Goal: Task Accomplishment & Management: Manage account settings

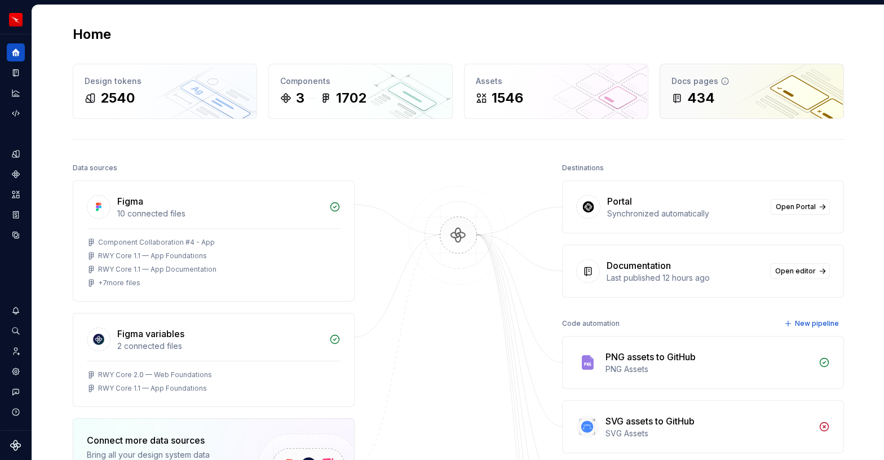
click at [704, 98] on div "434" at bounding box center [701, 98] width 28 height 18
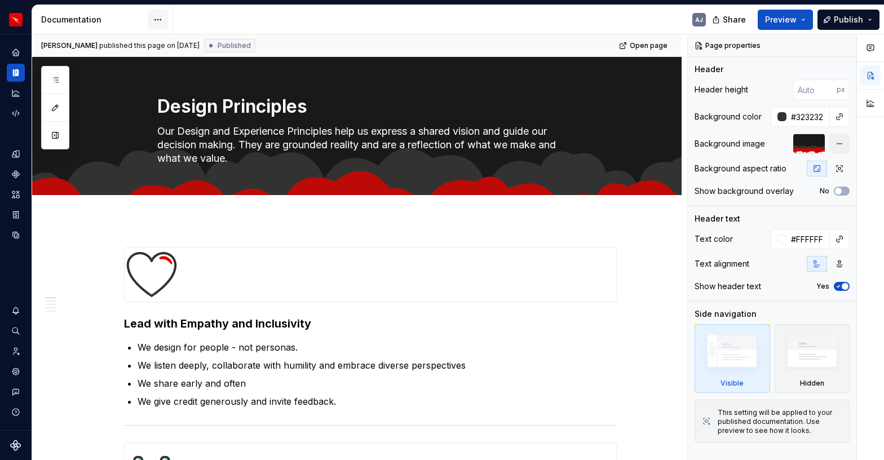
click at [161, 19] on html "Runway AJ Design system data Documentation AJ Share Preview Publish Pages Add A…" at bounding box center [442, 230] width 884 height 460
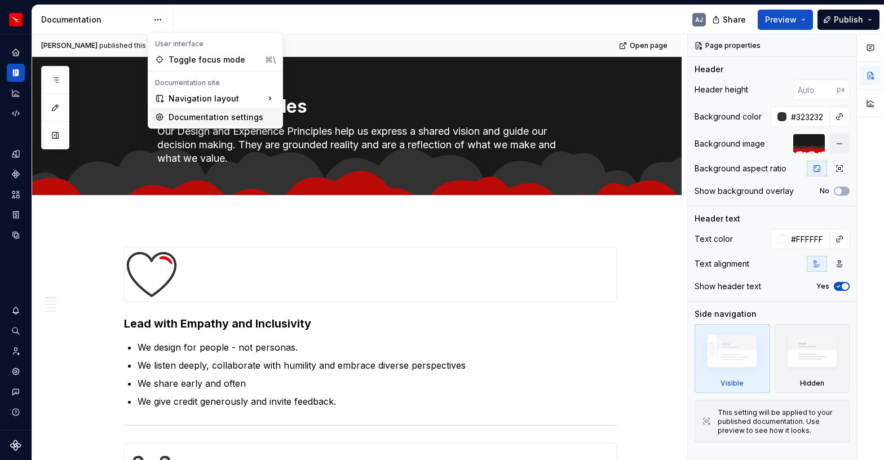
click at [195, 116] on div "Documentation settings" at bounding box center [222, 117] width 107 height 11
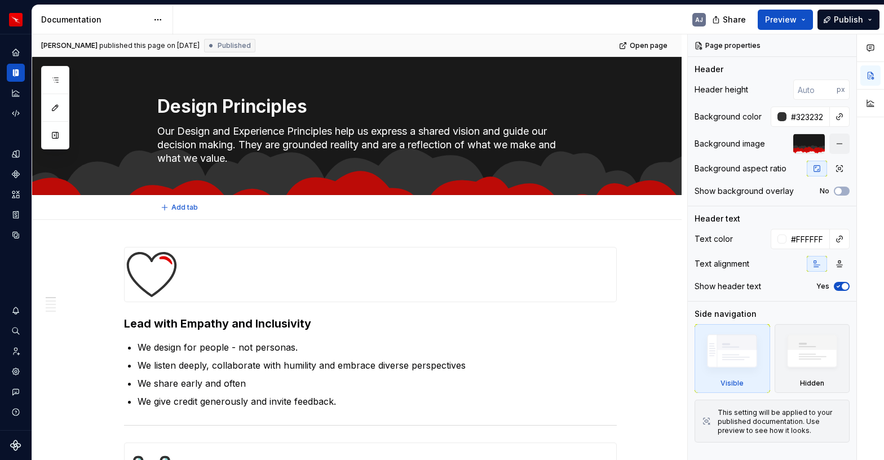
type textarea "*"
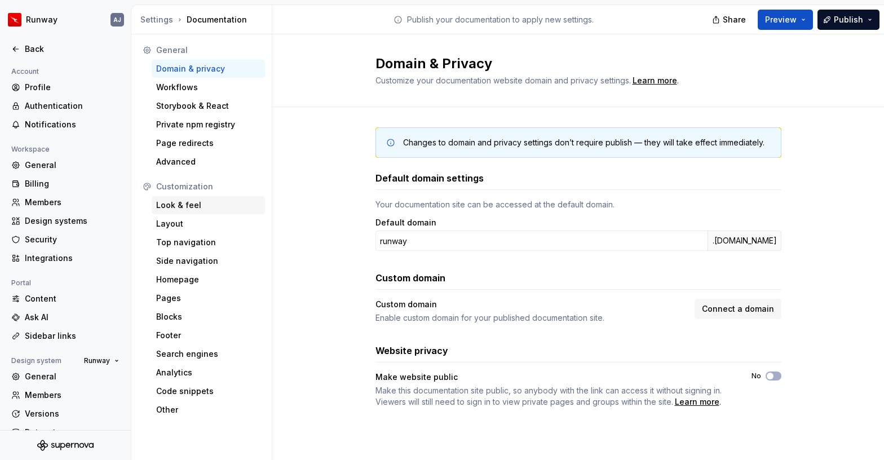
click at [187, 202] on div "Look & feel" at bounding box center [208, 205] width 104 height 11
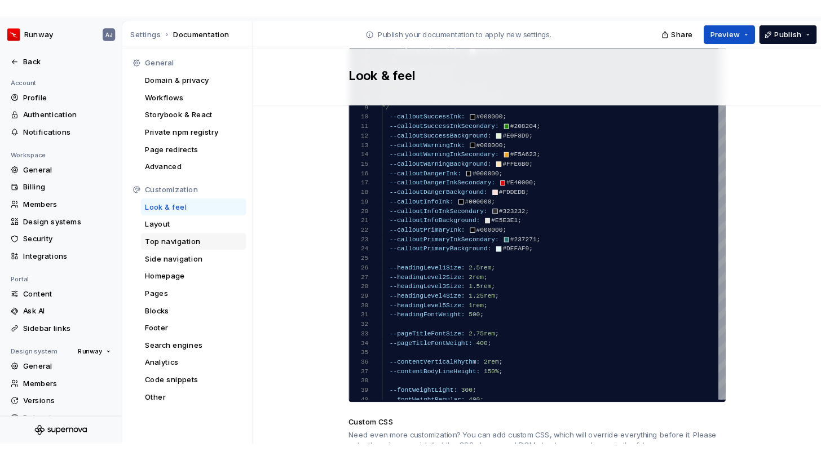
scroll to position [728, 0]
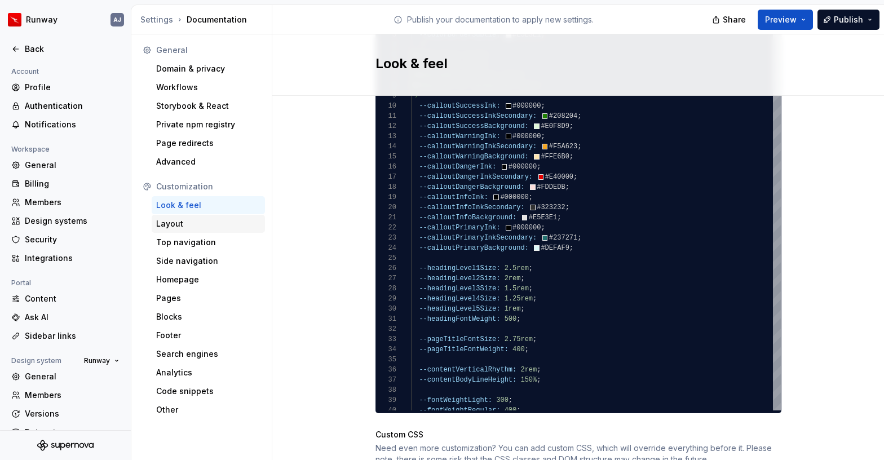
click at [162, 220] on div "Layout" at bounding box center [208, 223] width 104 height 11
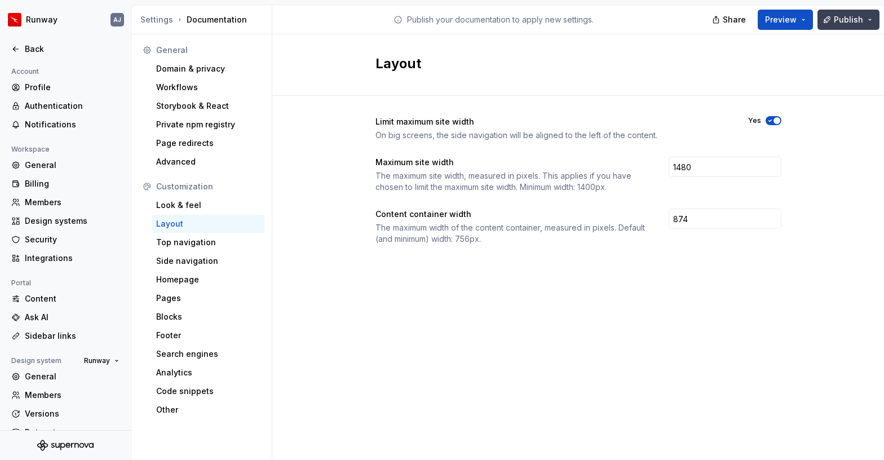
click at [865, 21] on button "Publish" at bounding box center [848, 20] width 62 height 20
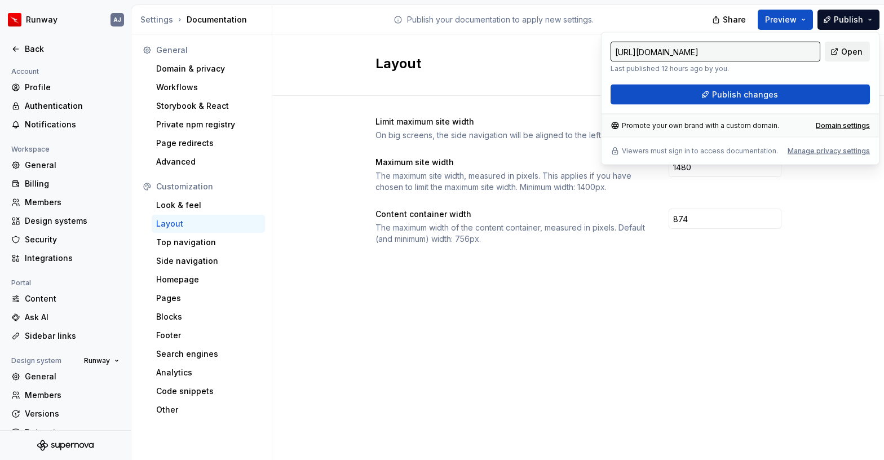
click at [855, 52] on span "Open" at bounding box center [851, 51] width 21 height 11
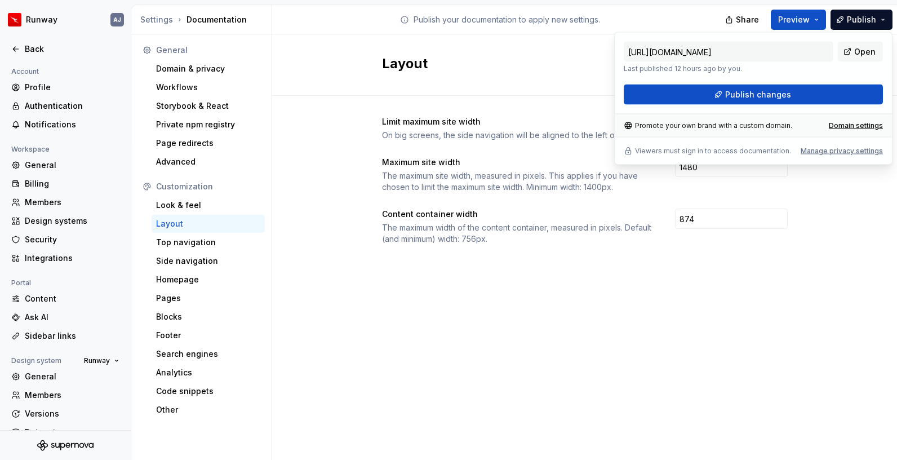
click at [774, 357] on div "Layout Limit maximum site width On big screens, the side navigation will be ali…" at bounding box center [584, 247] width 625 height 426
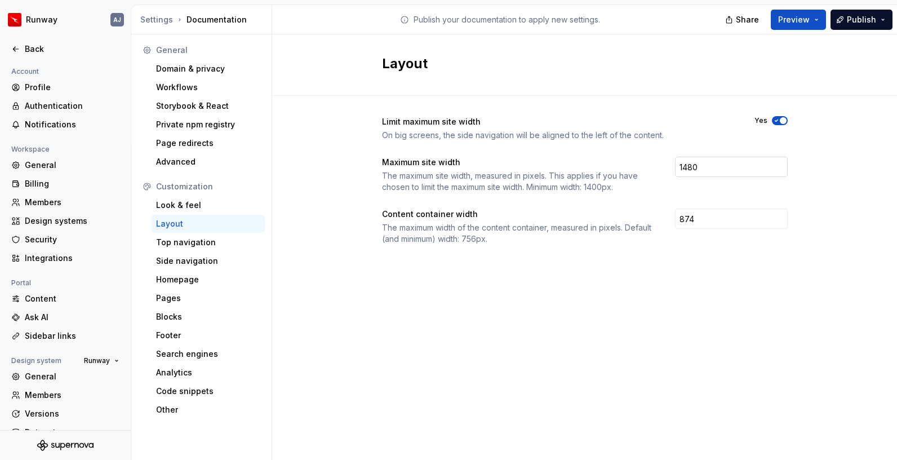
click at [693, 167] on input "1480" at bounding box center [731, 167] width 113 height 20
click at [749, 291] on div "Layout Limit maximum site width On big screens, the side navigation will be ali…" at bounding box center [584, 247] width 625 height 426
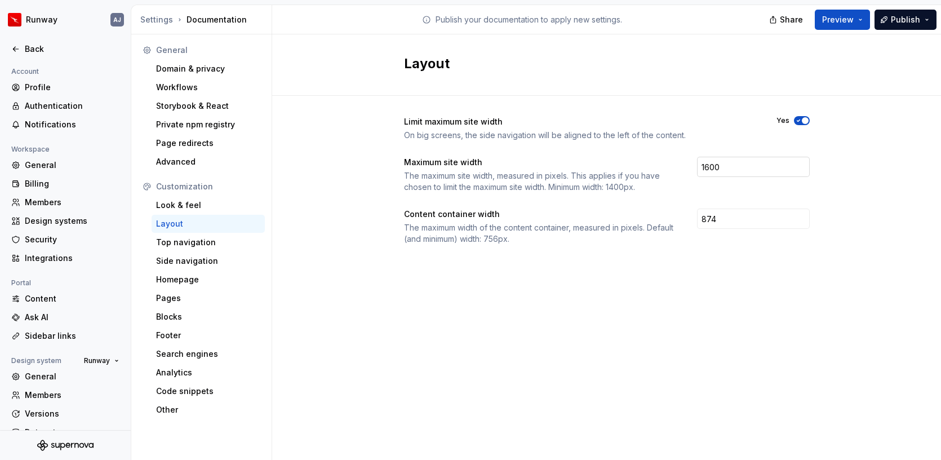
click at [714, 169] on input "1600" at bounding box center [753, 167] width 113 height 20
type input "1480"
click at [782, 349] on div "Layout Limit maximum site width On big screens, the side navigation will be ali…" at bounding box center [606, 247] width 669 height 426
click at [718, 217] on input "874" at bounding box center [753, 219] width 113 height 20
type input "880"
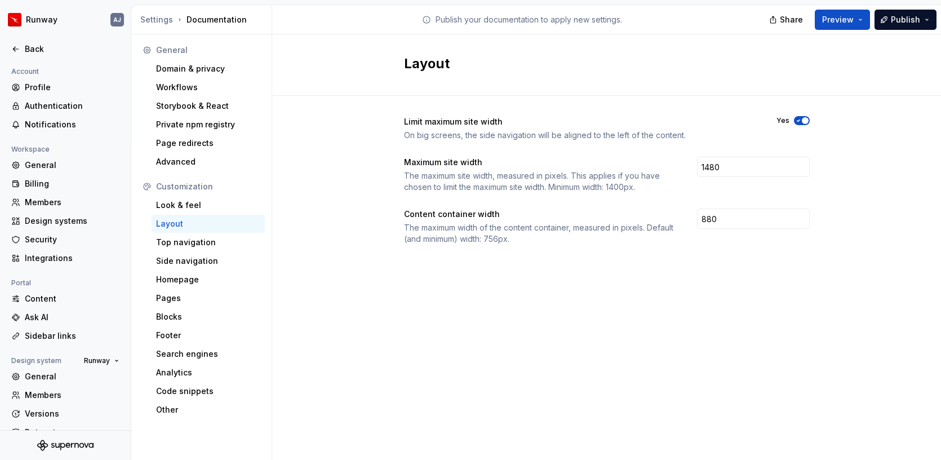
click at [725, 259] on div "Limit maximum site width On big screens, the side navigation will be aligned to…" at bounding box center [607, 192] width 406 height 192
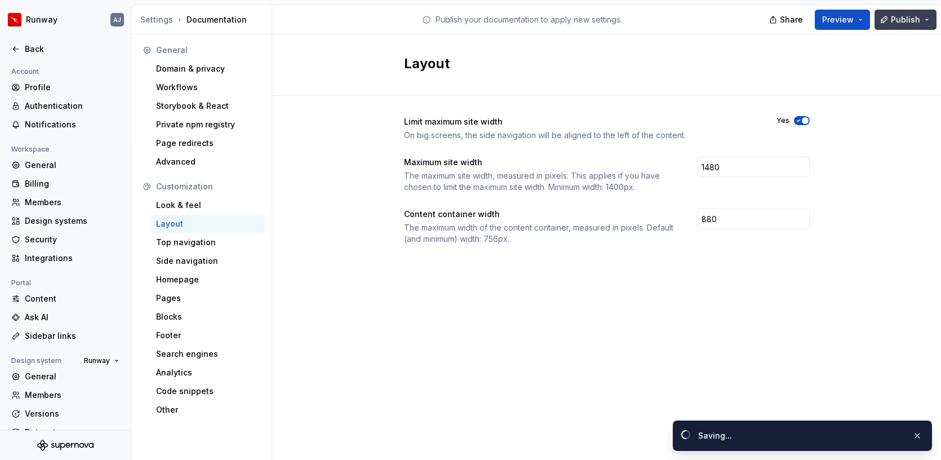
click at [883, 19] on span "Publish" at bounding box center [905, 19] width 29 height 11
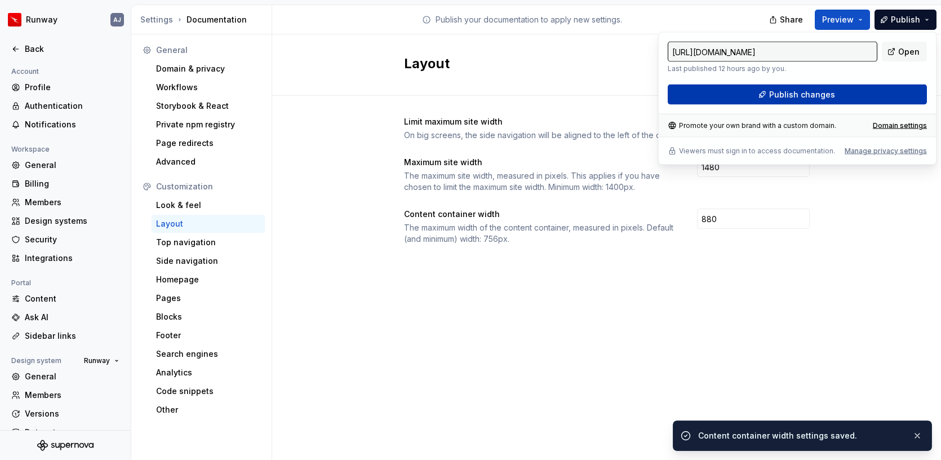
click at [842, 89] on button "Publish changes" at bounding box center [797, 95] width 259 height 20
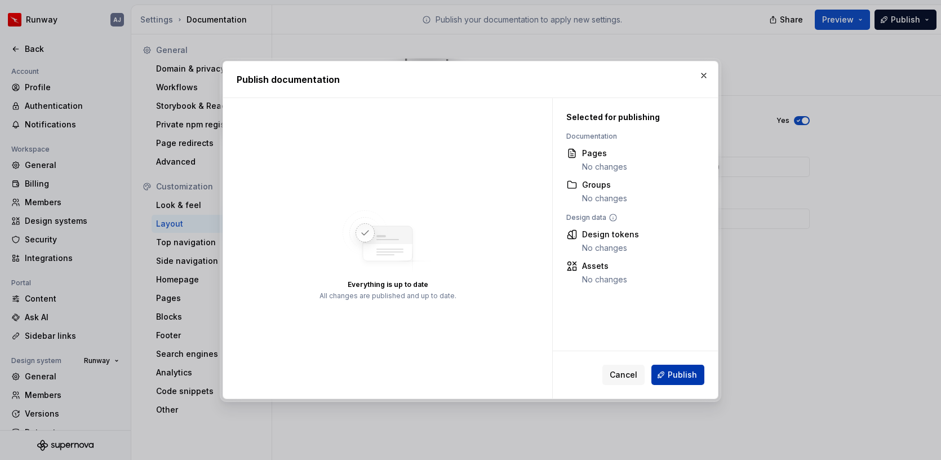
click at [681, 375] on span "Publish" at bounding box center [682, 374] width 29 height 11
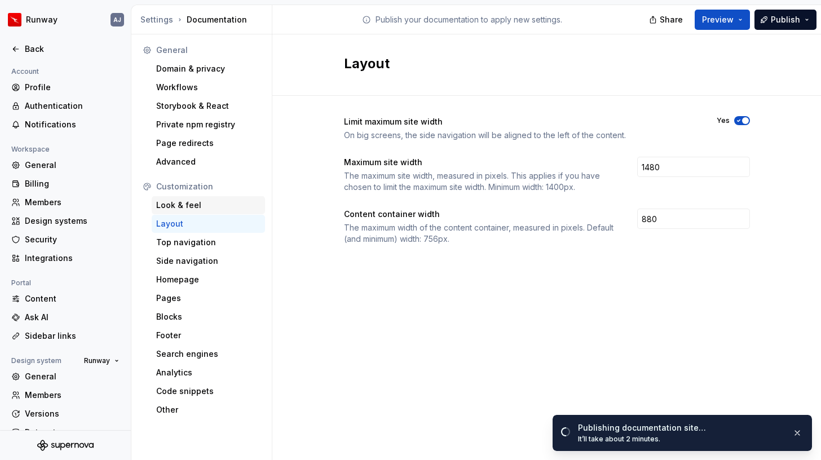
click at [176, 208] on div "Look & feel" at bounding box center [208, 205] width 104 height 11
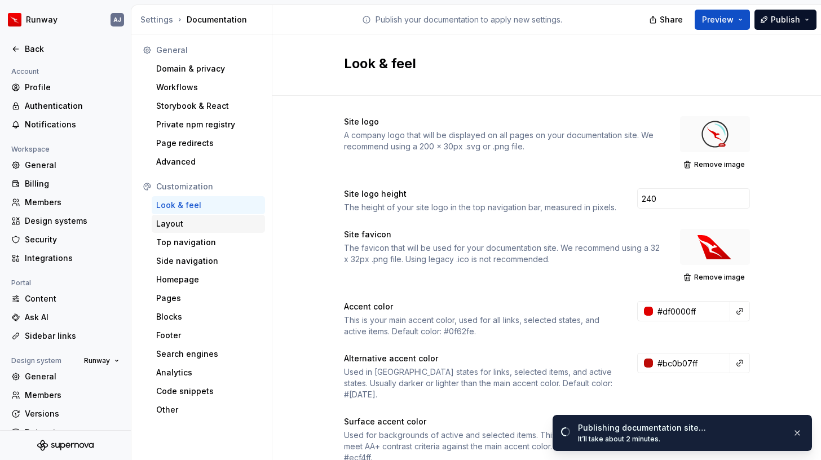
click at [187, 227] on div "Layout" at bounding box center [208, 223] width 104 height 11
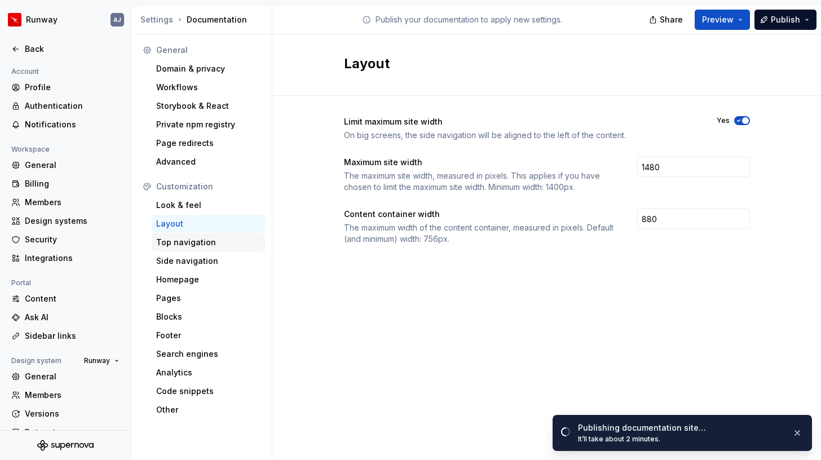
click at [185, 245] on div "Top navigation" at bounding box center [208, 242] width 104 height 11
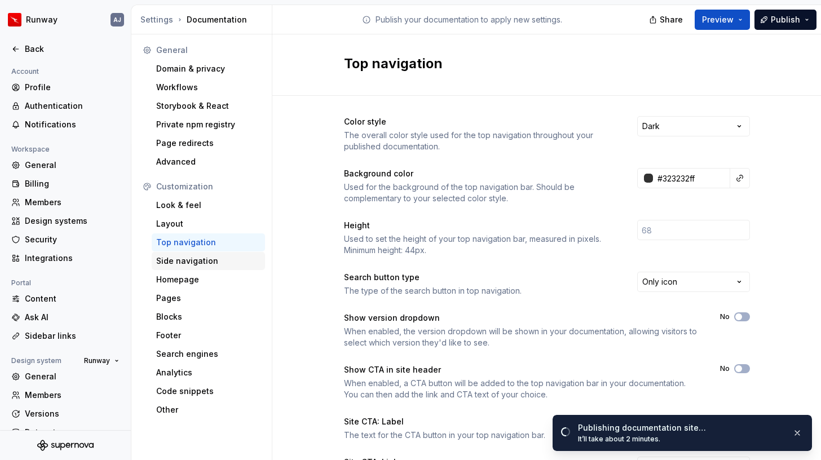
click at [185, 263] on div "Side navigation" at bounding box center [208, 260] width 104 height 11
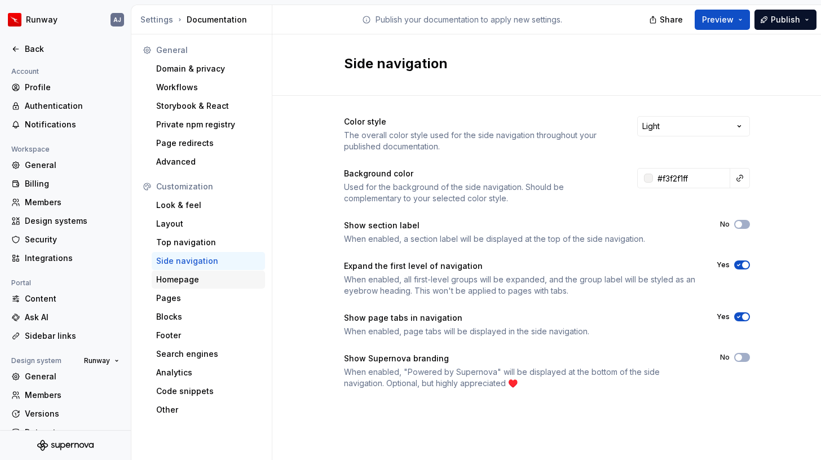
click at [182, 278] on div "Homepage" at bounding box center [208, 279] width 104 height 11
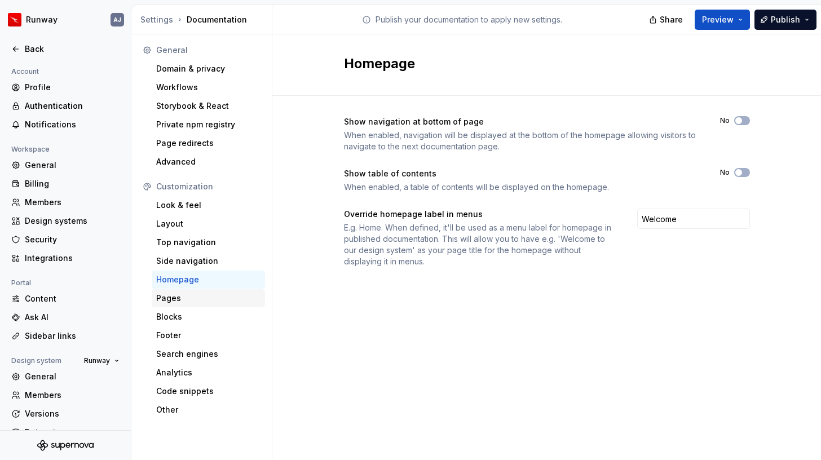
click at [178, 293] on div "Pages" at bounding box center [208, 298] width 104 height 11
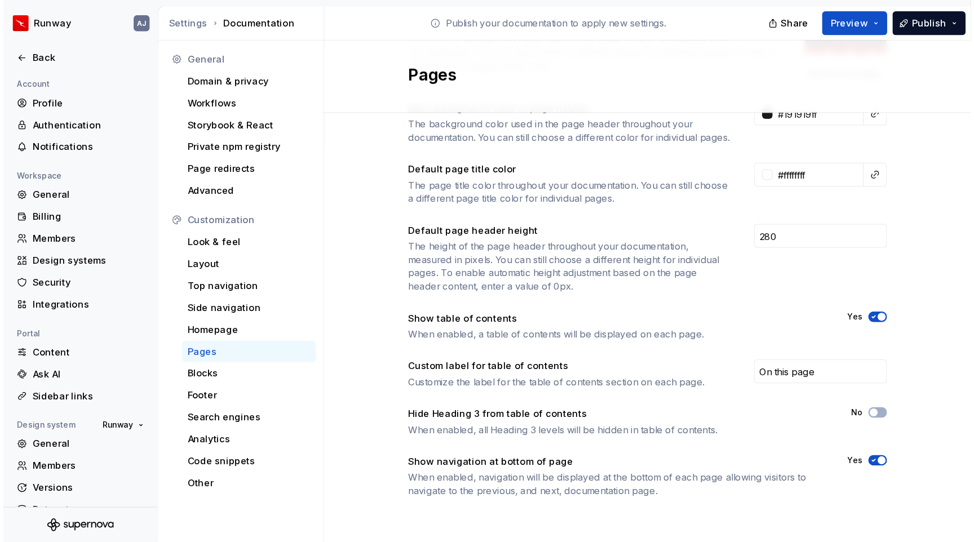
scroll to position [165, 0]
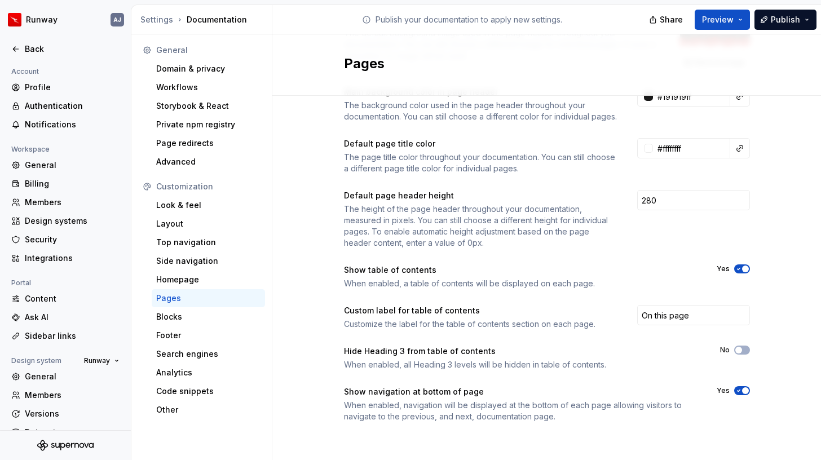
click at [737, 355] on div "Hide Heading 3 from table of contents When enabled, all Heading 3 levels will b…" at bounding box center [547, 358] width 406 height 25
click at [738, 352] on span "button" at bounding box center [738, 350] width 7 height 7
click at [197, 323] on div "Blocks" at bounding box center [208, 317] width 113 height 18
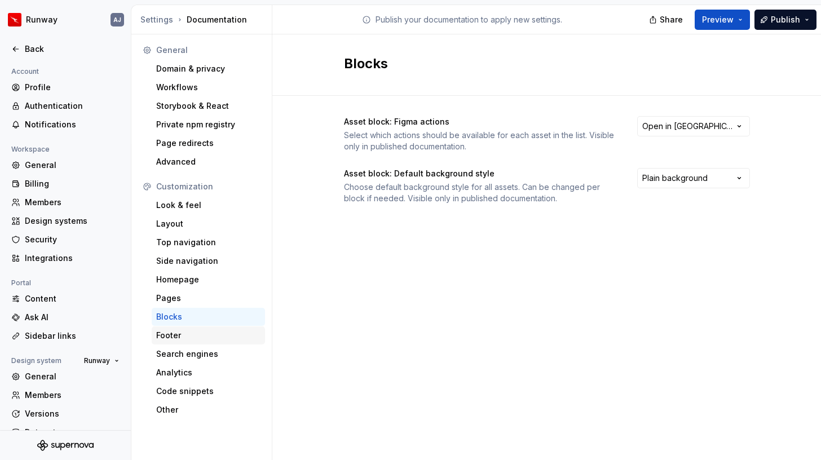
click at [197, 337] on div "Footer" at bounding box center [208, 335] width 104 height 11
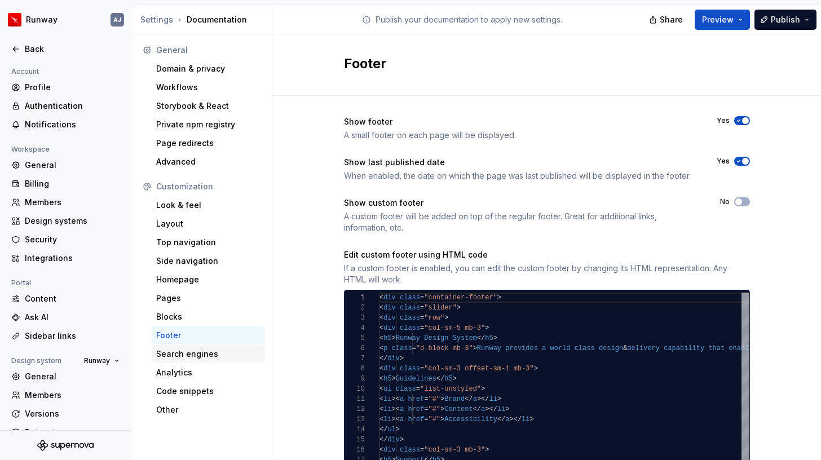
click at [198, 351] on div "Search engines" at bounding box center [208, 353] width 104 height 11
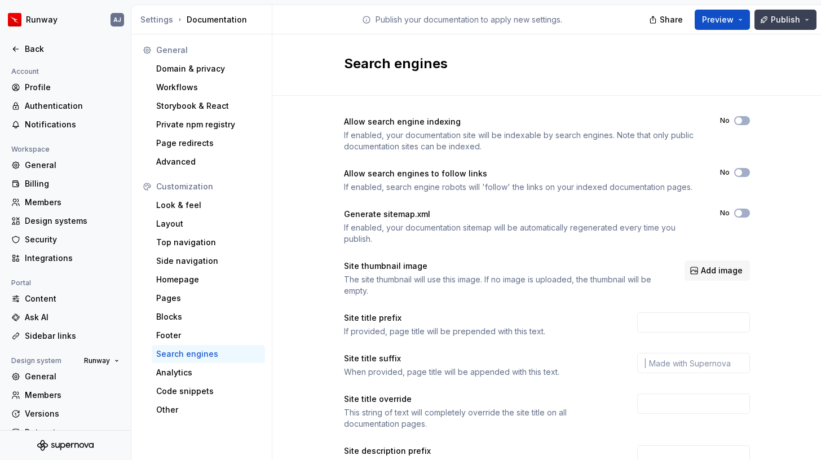
click at [785, 20] on span "Publish" at bounding box center [785, 19] width 29 height 11
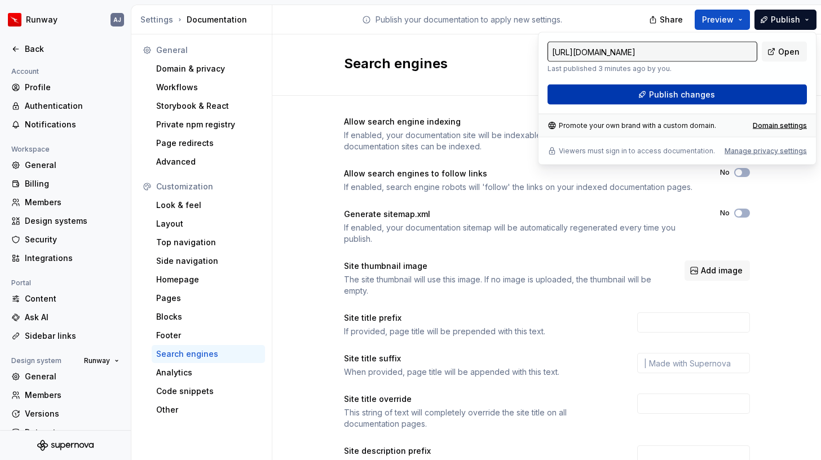
click at [719, 94] on button "Publish changes" at bounding box center [676, 95] width 259 height 20
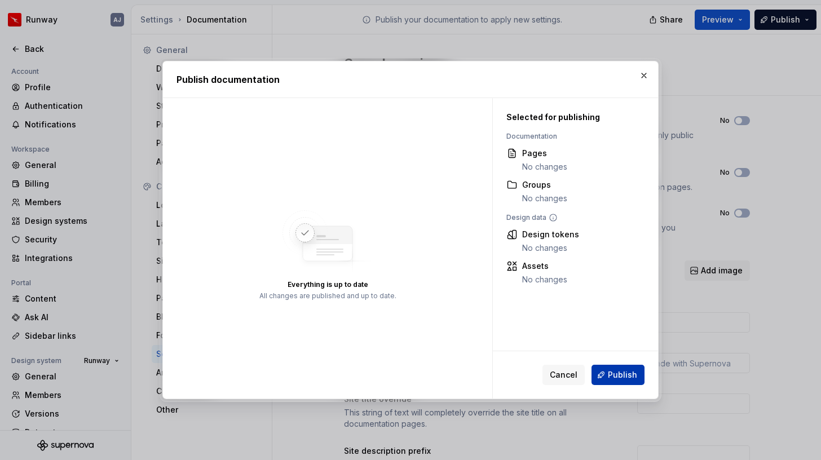
click at [622, 372] on span "Publish" at bounding box center [622, 374] width 29 height 11
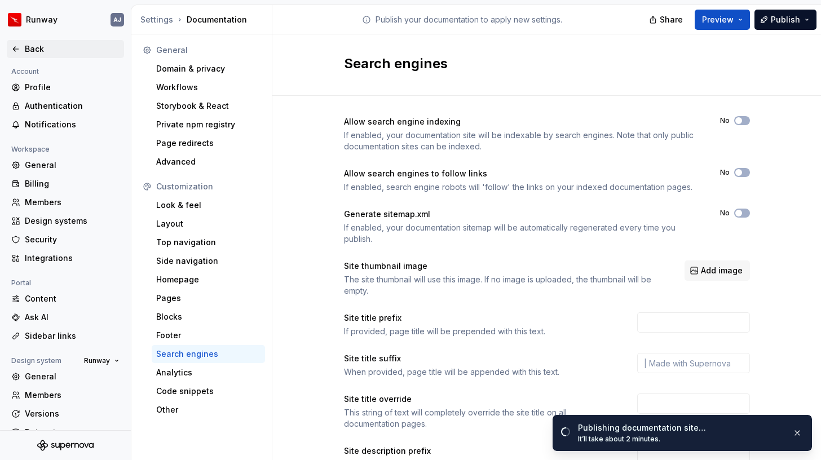
click at [20, 50] on div "Back" at bounding box center [65, 48] width 108 height 11
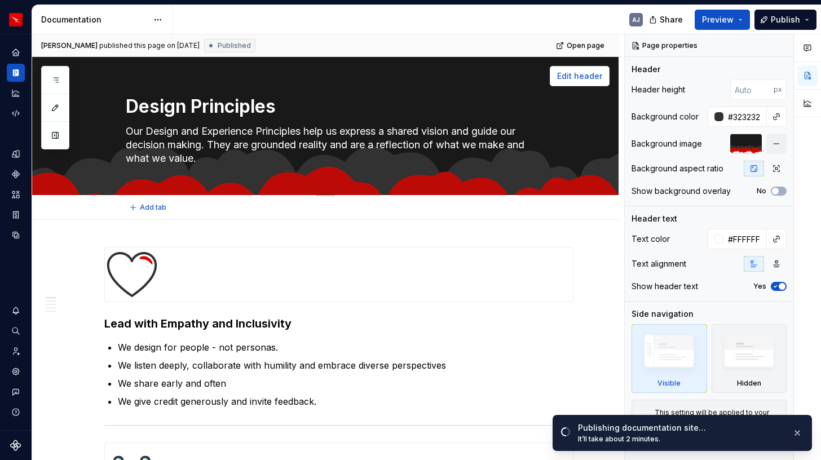
click at [577, 79] on span "Edit header" at bounding box center [579, 75] width 45 height 11
click at [498, 109] on textarea "Design Principles" at bounding box center [336, 106] width 426 height 27
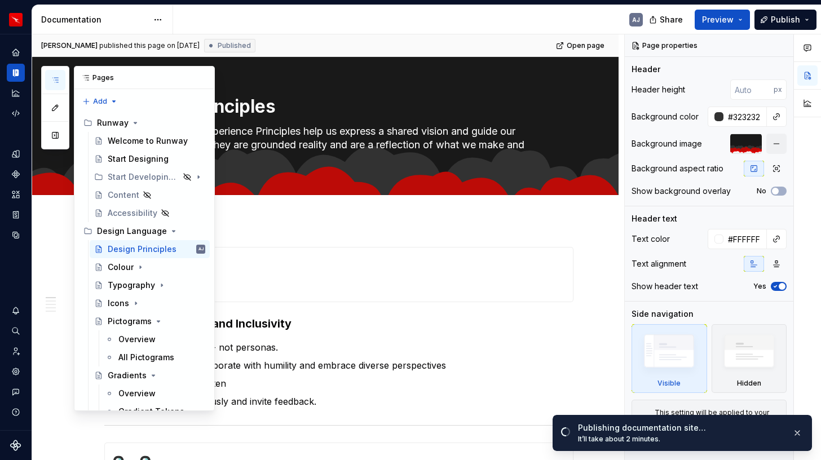
click at [54, 73] on button "button" at bounding box center [55, 80] width 20 height 20
click at [133, 143] on div "Welcome to Runway" at bounding box center [140, 140] width 64 height 11
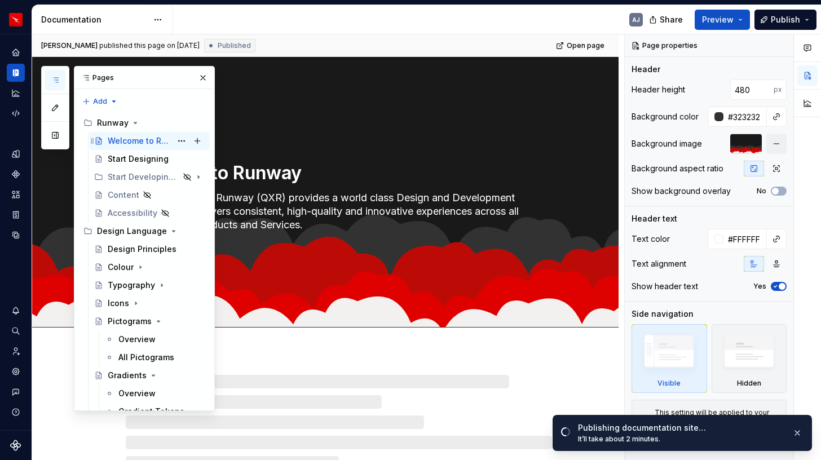
click at [133, 143] on div "Welcome to Runway" at bounding box center [140, 140] width 64 height 11
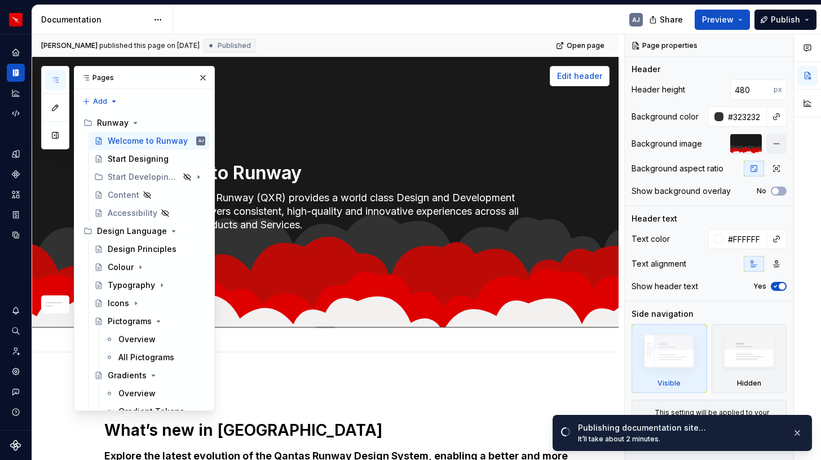
click at [594, 73] on span "Edit header" at bounding box center [579, 75] width 45 height 11
click at [55, 111] on icon "button" at bounding box center [55, 107] width 9 height 9
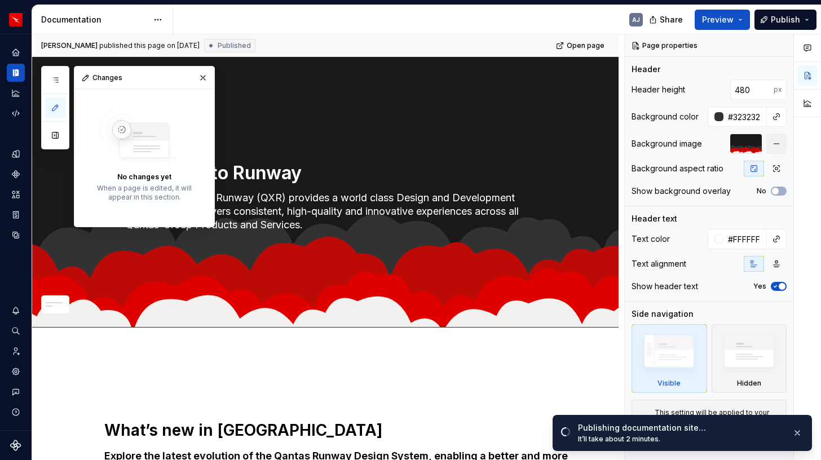
click at [55, 111] on icon "button" at bounding box center [55, 107] width 9 height 9
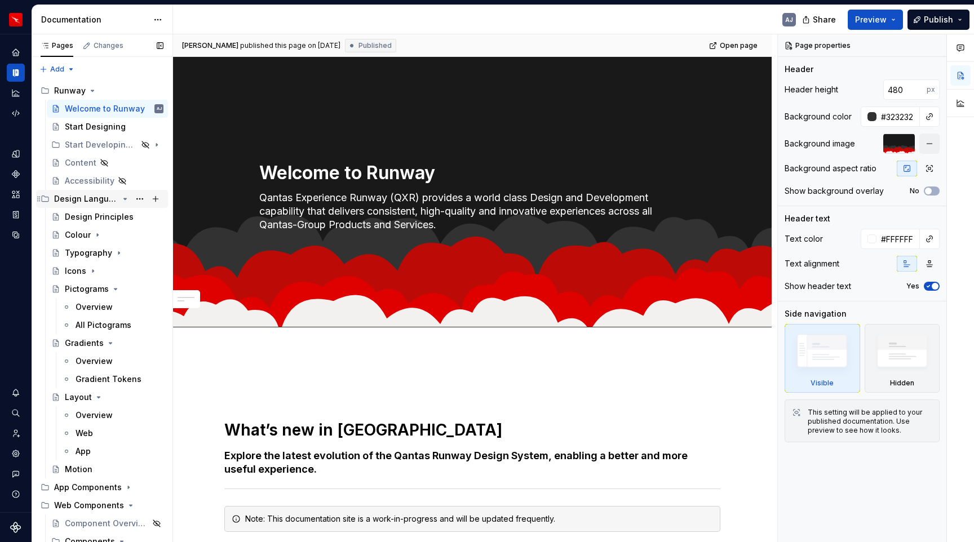
click at [85, 198] on div "Design Language" at bounding box center [86, 198] width 64 height 11
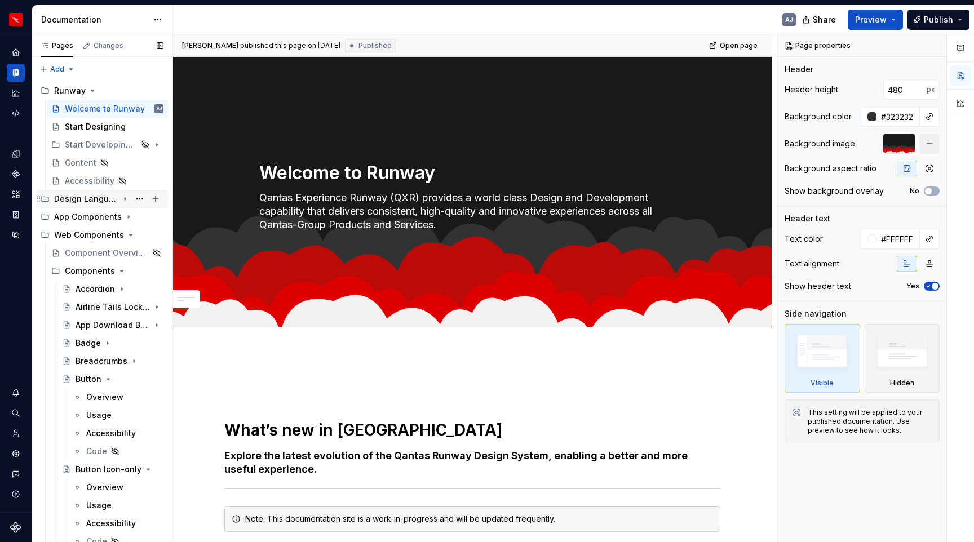
click at [126, 200] on icon "Page tree" at bounding box center [125, 198] width 9 height 9
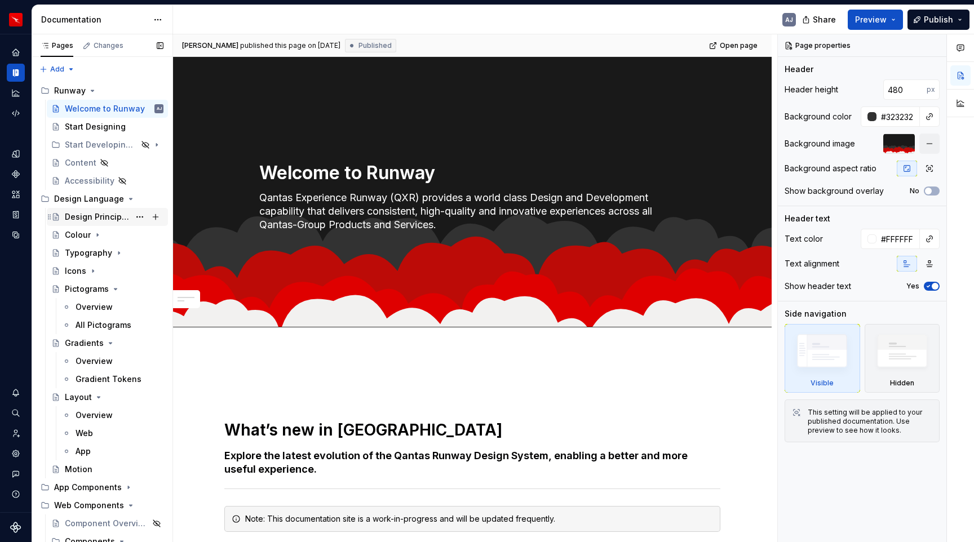
click at [110, 213] on div "Design Principles" at bounding box center [97, 216] width 65 height 11
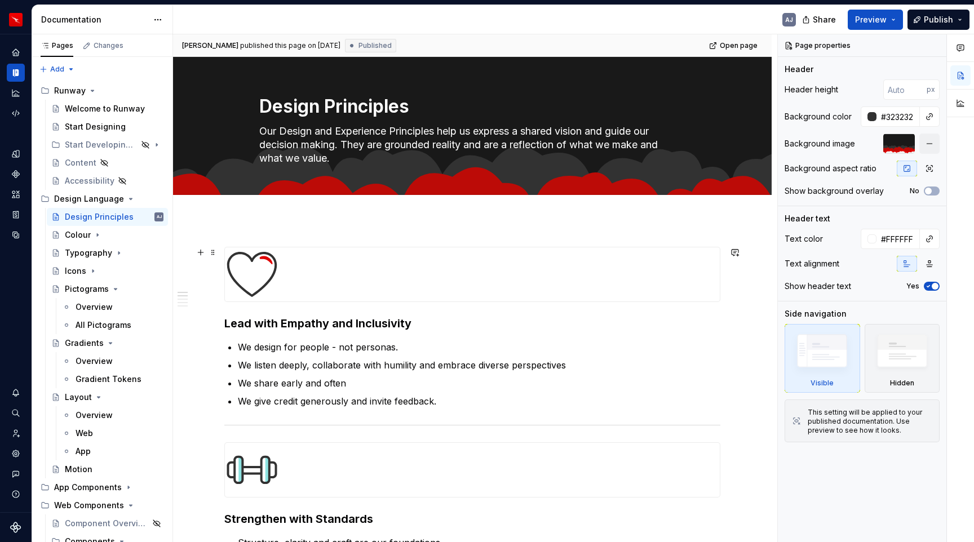
click at [268, 286] on img at bounding box center [252, 274] width 54 height 54
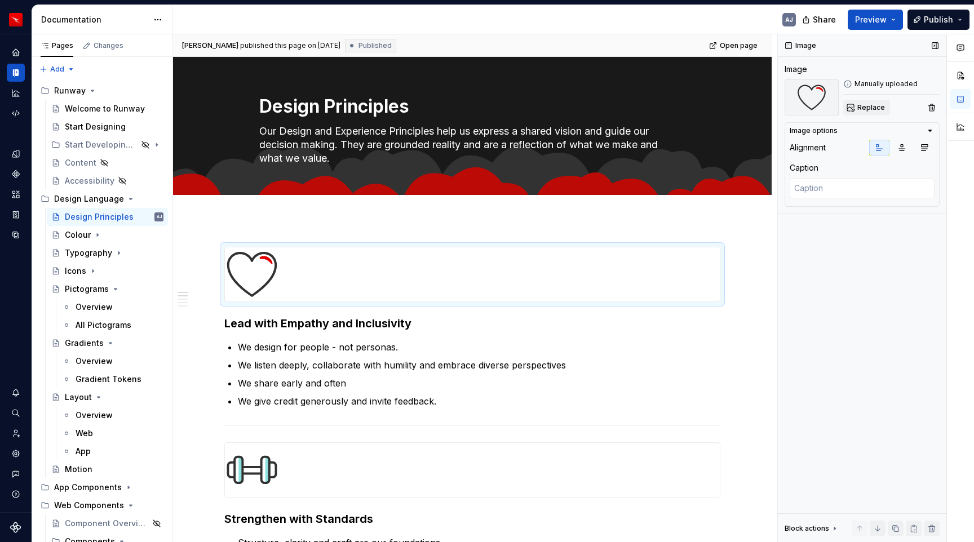
click at [878, 102] on button "Replace" at bounding box center [866, 108] width 47 height 16
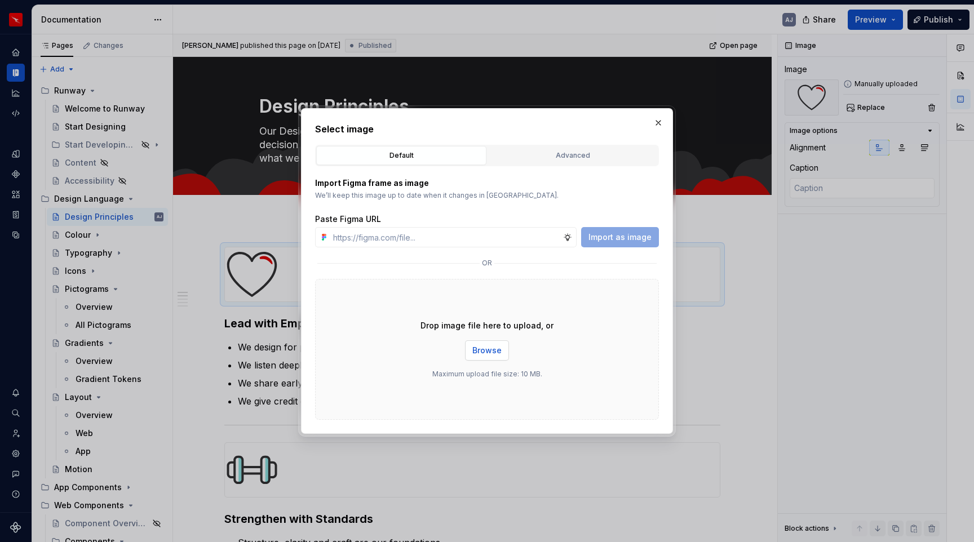
click at [492, 353] on span "Browse" at bounding box center [486, 350] width 29 height 11
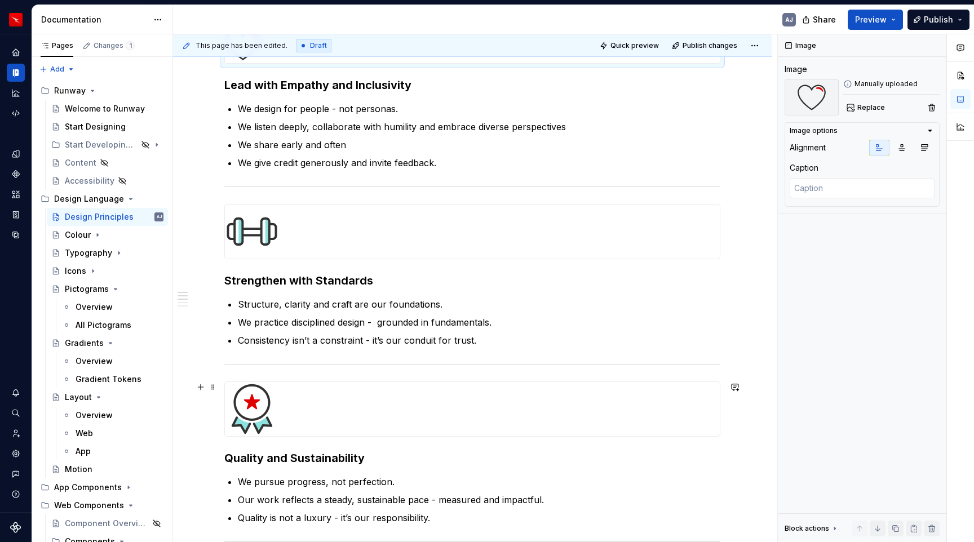
scroll to position [225, 0]
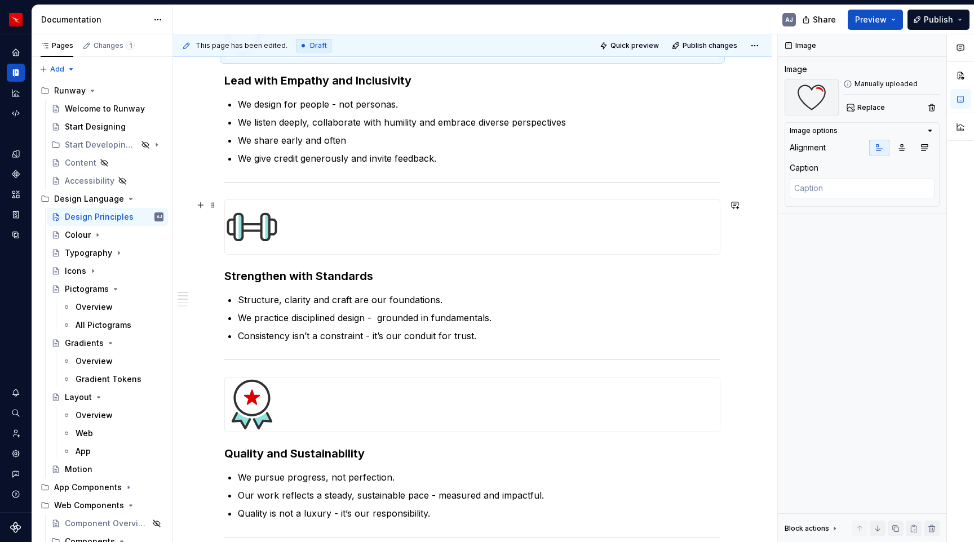
click at [262, 227] on img at bounding box center [252, 227] width 54 height 54
click at [872, 105] on span "Replace" at bounding box center [871, 107] width 28 height 9
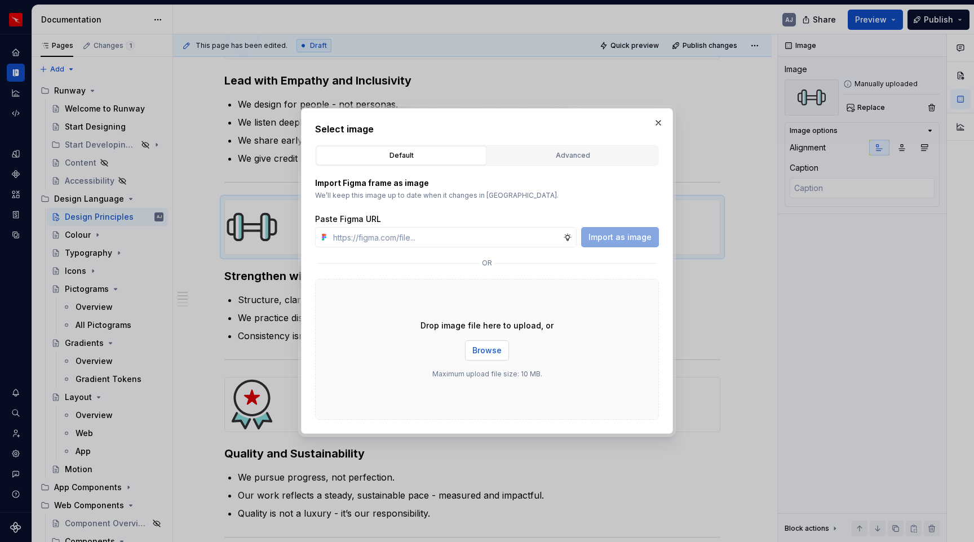
click at [494, 356] on span "Browse" at bounding box center [486, 350] width 29 height 11
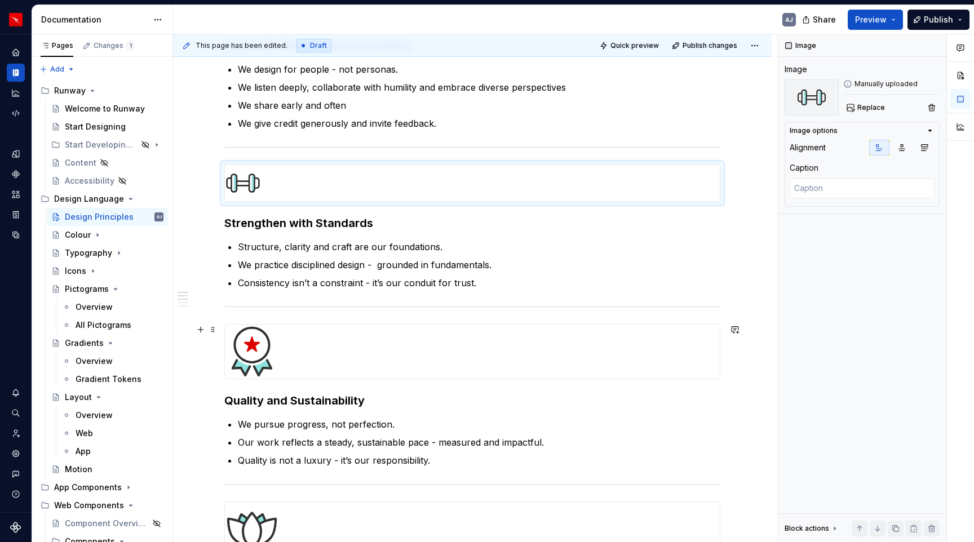
scroll to position [268, 0]
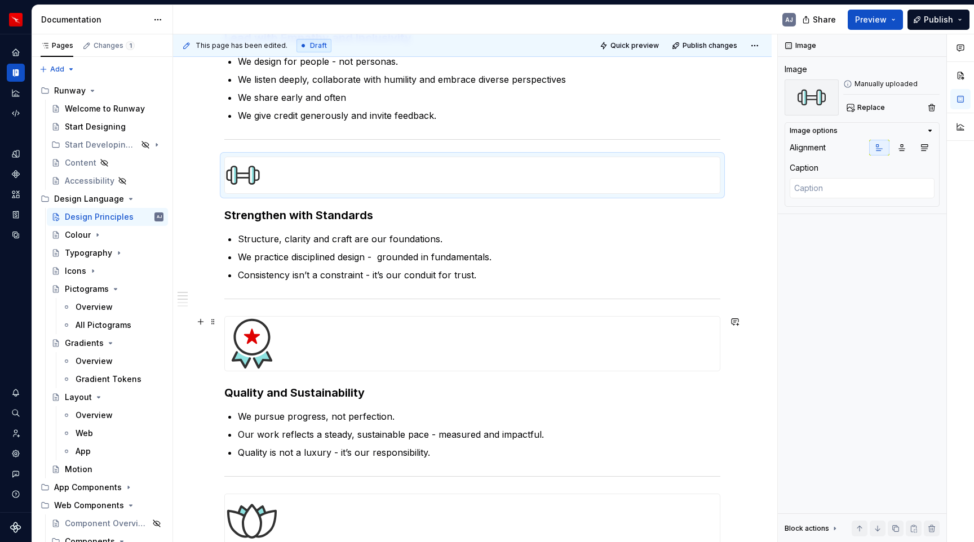
click at [264, 337] on img at bounding box center [252, 344] width 54 height 54
click at [268, 349] on img at bounding box center [252, 344] width 54 height 54
click at [865, 105] on span "Replace" at bounding box center [871, 107] width 28 height 9
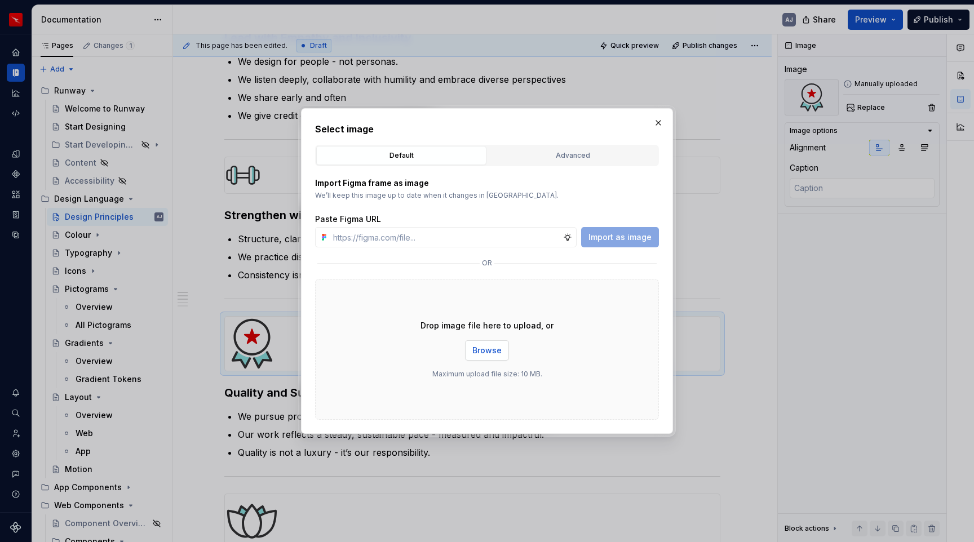
click at [488, 345] on span "Browse" at bounding box center [486, 350] width 29 height 11
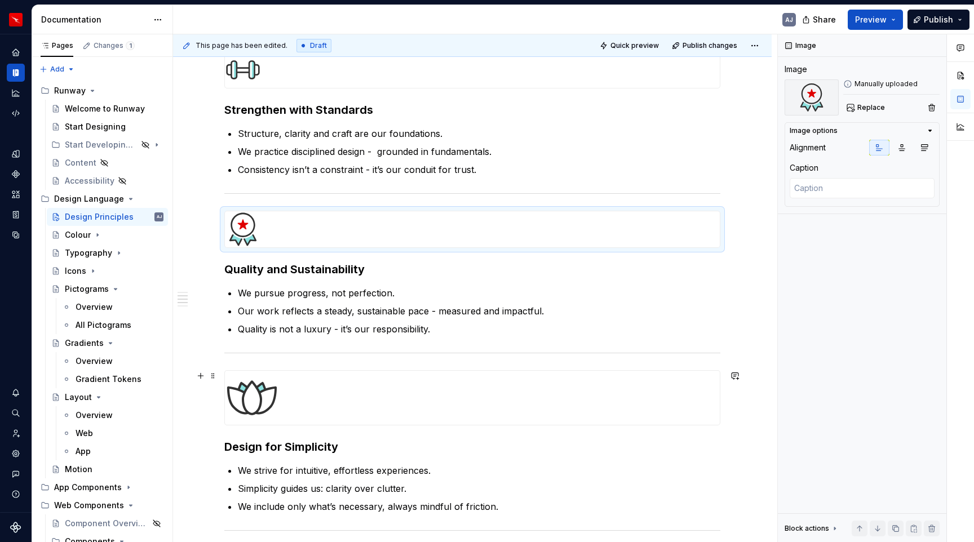
scroll to position [401, 0]
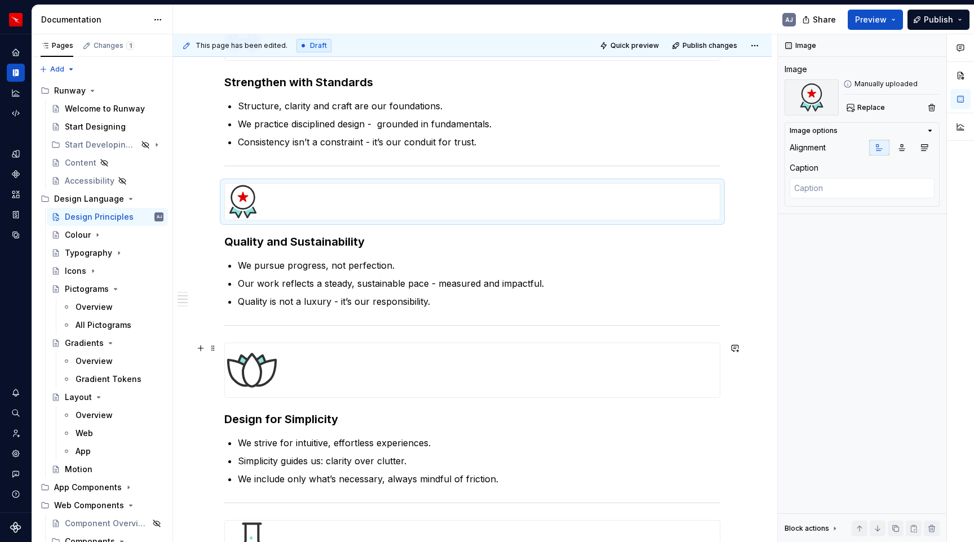
click at [273, 360] on img at bounding box center [252, 370] width 54 height 54
click at [879, 109] on span "Replace" at bounding box center [871, 107] width 28 height 9
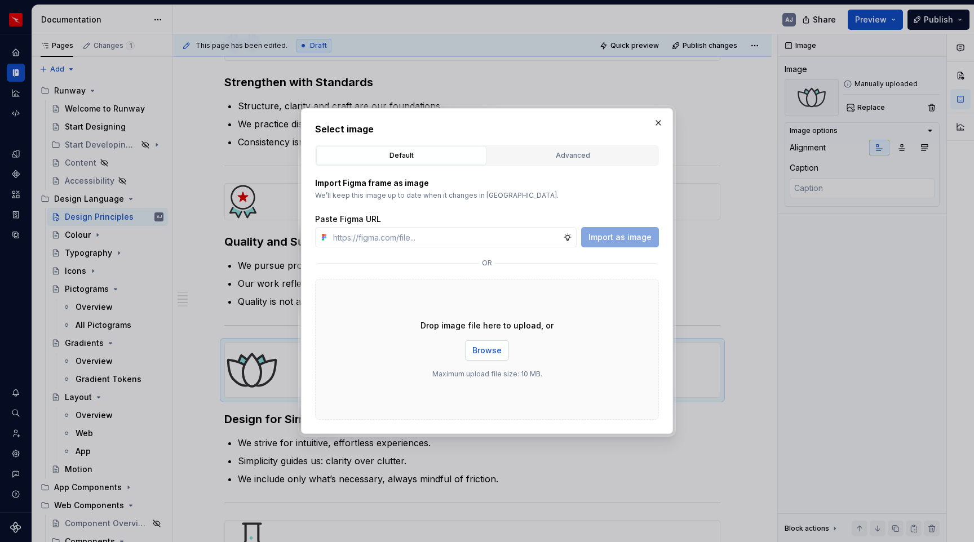
click at [488, 349] on span "Browse" at bounding box center [486, 350] width 29 height 11
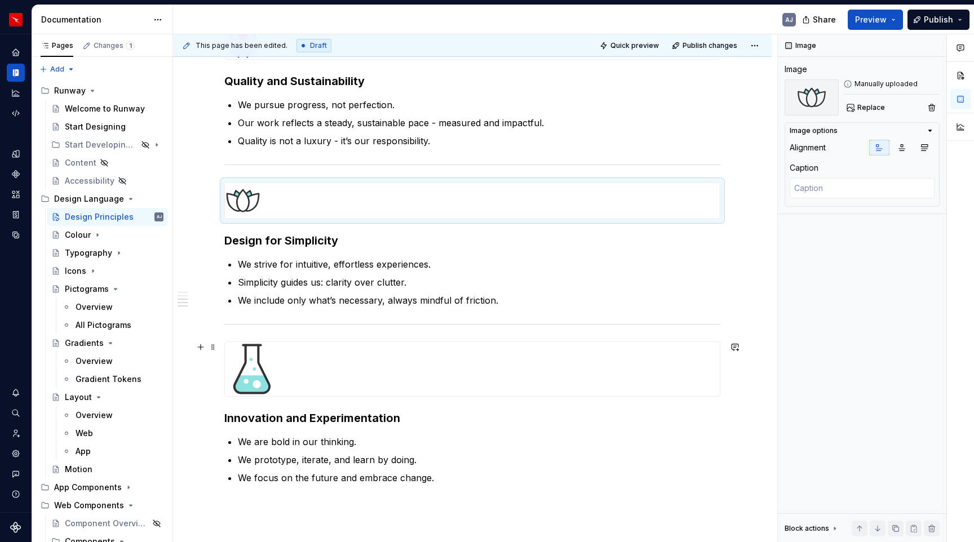
scroll to position [564, 0]
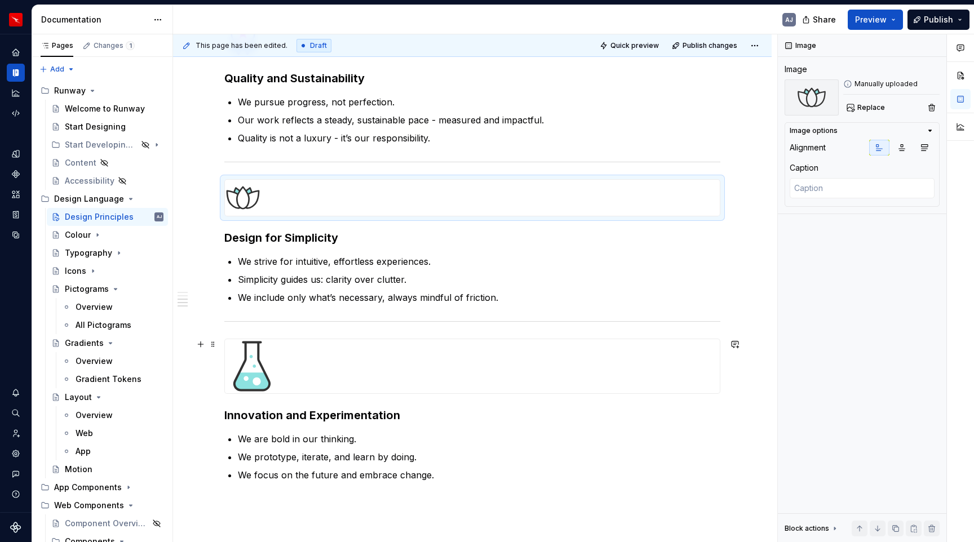
click at [251, 377] on img at bounding box center [252, 366] width 54 height 54
click at [872, 110] on span "Replace" at bounding box center [871, 107] width 28 height 9
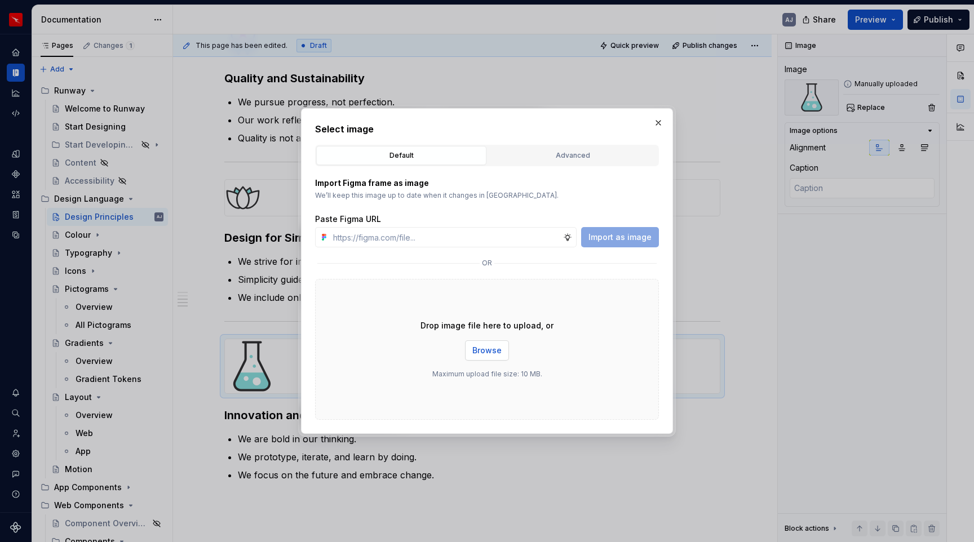
click at [491, 353] on span "Browse" at bounding box center [486, 350] width 29 height 11
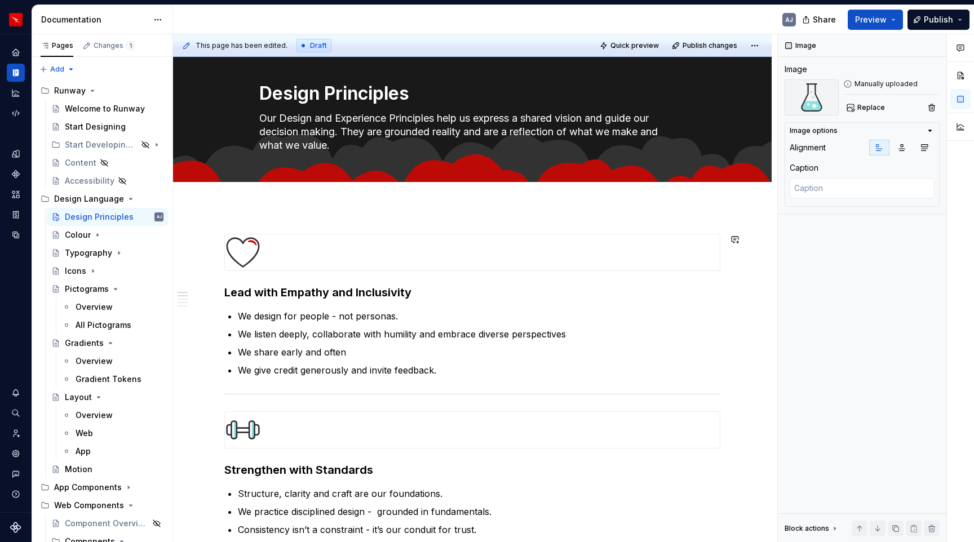
scroll to position [0, 0]
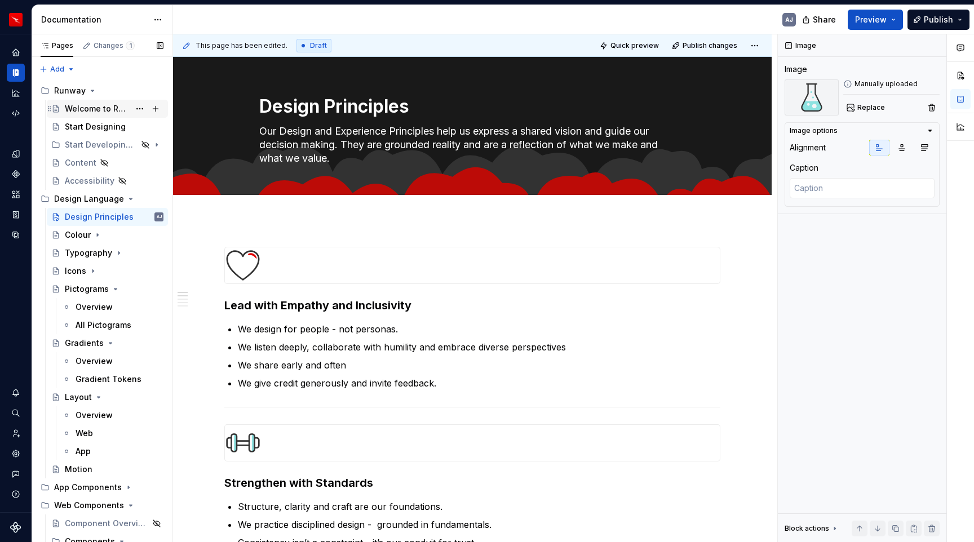
click at [91, 104] on div "Welcome to Runway" at bounding box center [97, 108] width 65 height 11
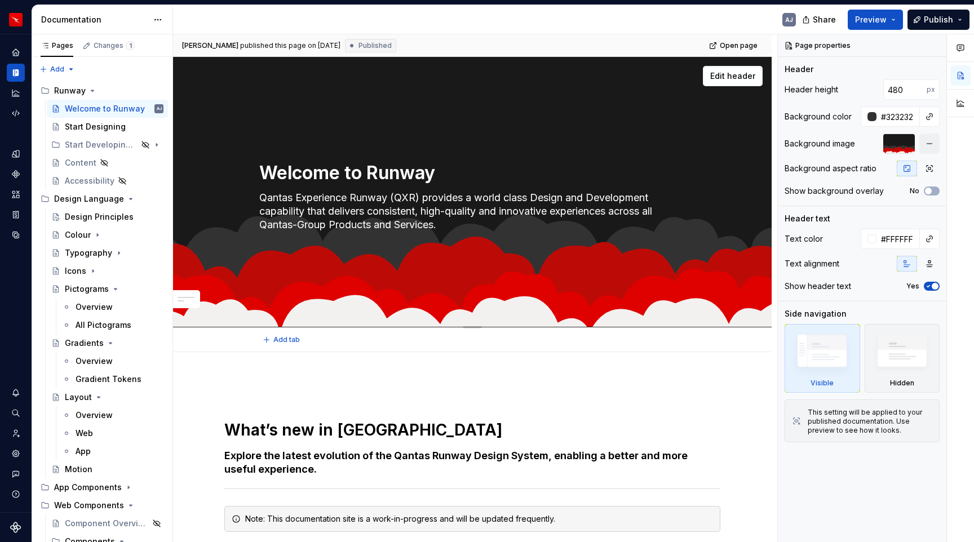
click at [736, 210] on div "Welcome to Runway Qantas Experience Runway (QXR) provides a world class Design …" at bounding box center [472, 192] width 599 height 271
click at [731, 374] on div "What’s new in Runway Explore the latest evolution of the Qantas Runway Design S…" at bounding box center [472, 543] width 599 height 383
click at [727, 209] on div "Welcome to Runway Qantas Experience Runway (QXR) provides a world class Design …" at bounding box center [472, 192] width 508 height 138
click at [156, 20] on html "Runway AJ Design system data Documentation AJ Share Preview Publish Pages Chang…" at bounding box center [487, 271] width 974 height 542
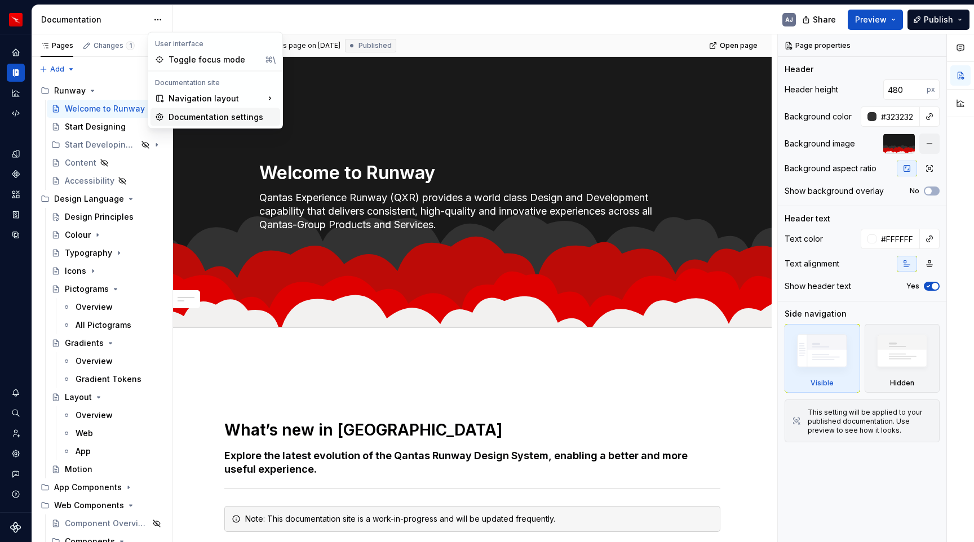
click at [197, 119] on div "Documentation settings" at bounding box center [222, 117] width 107 height 11
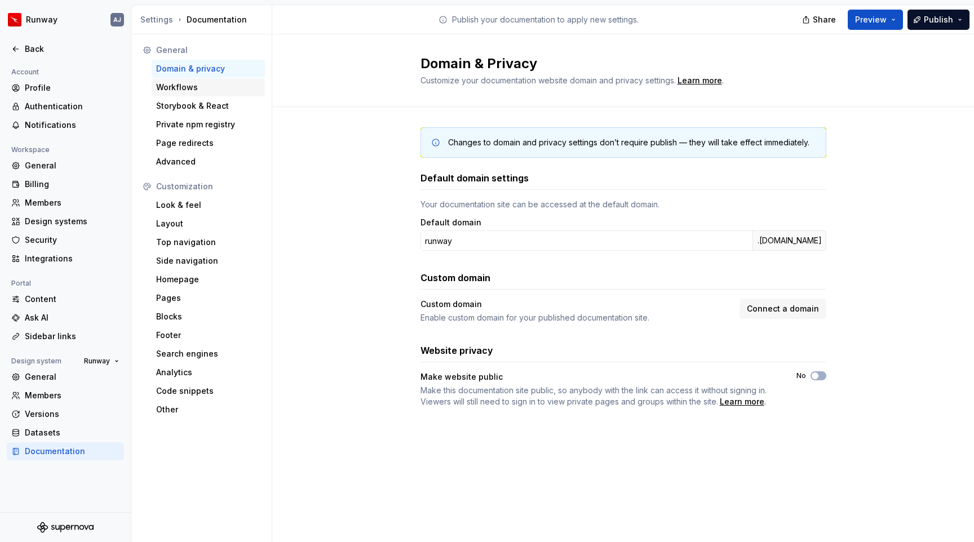
click at [189, 86] on div "Workflows" at bounding box center [208, 87] width 104 height 11
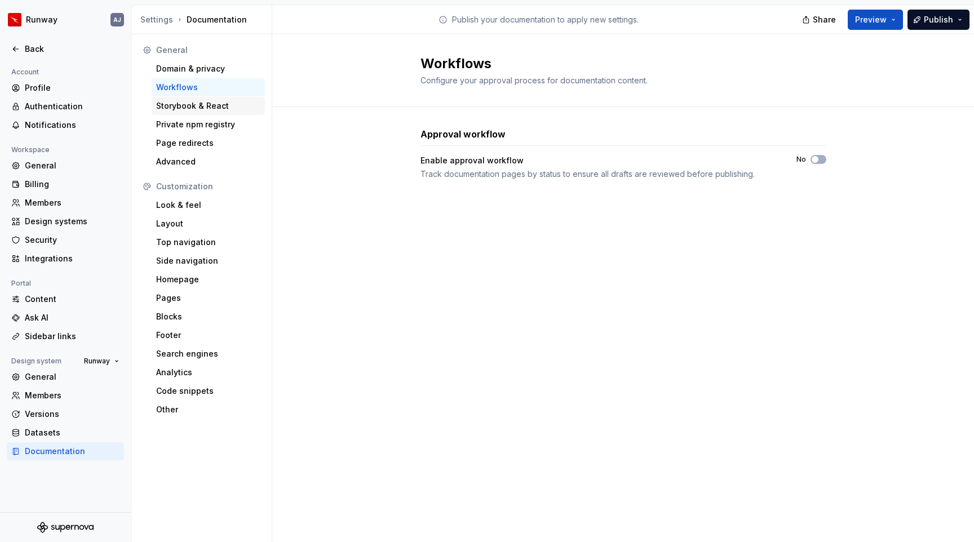
click at [187, 105] on div "Storybook & React" at bounding box center [208, 105] width 104 height 11
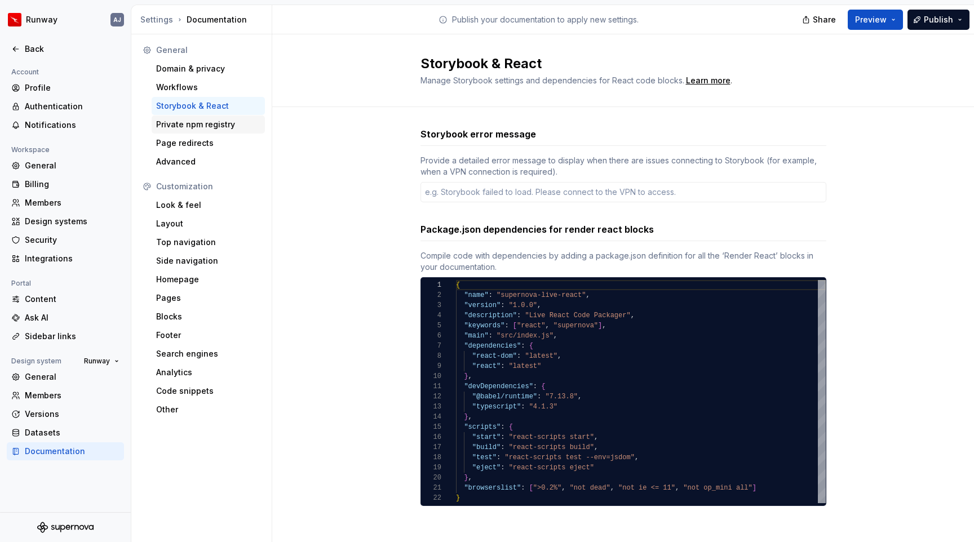
click at [191, 128] on div "Private npm registry" at bounding box center [208, 124] width 104 height 11
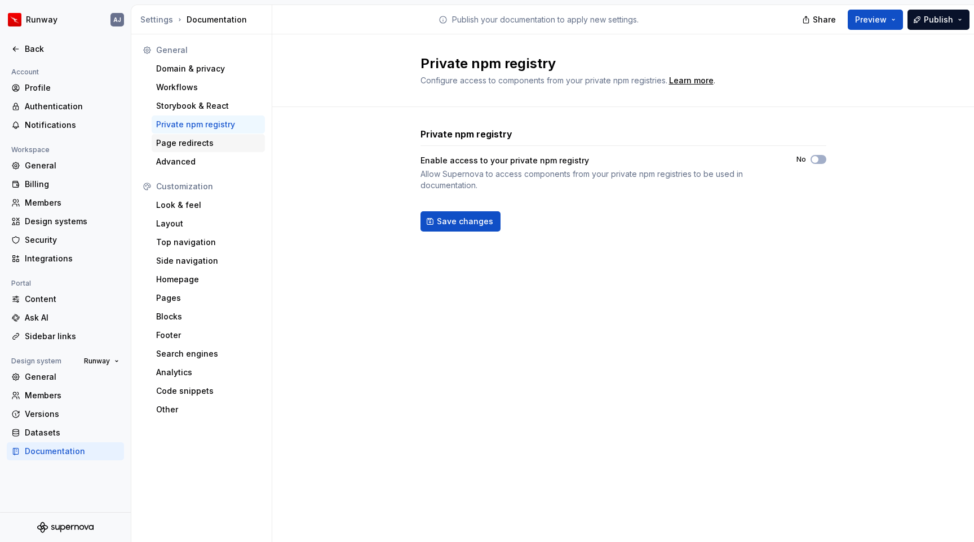
click at [189, 142] on div "Page redirects" at bounding box center [208, 143] width 104 height 11
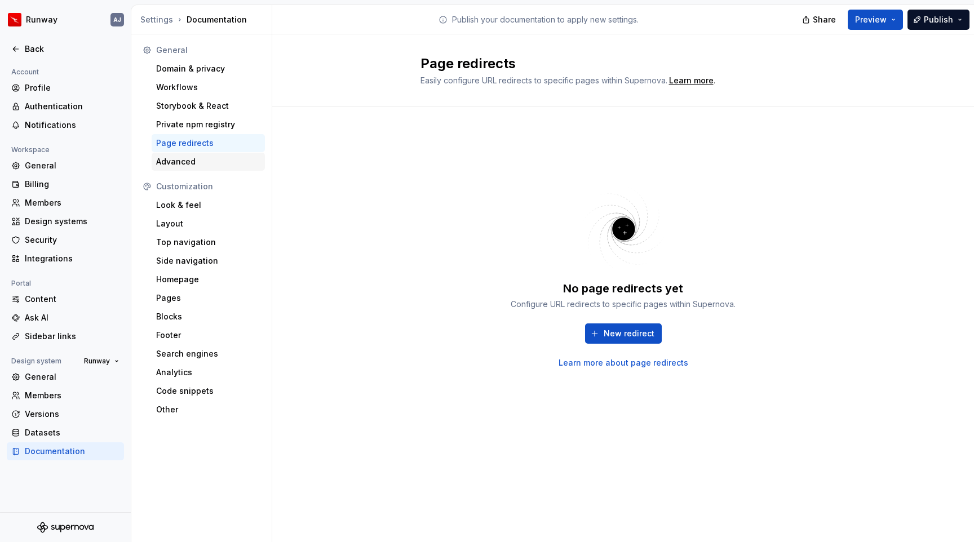
click at [184, 161] on div "Advanced" at bounding box center [208, 161] width 104 height 11
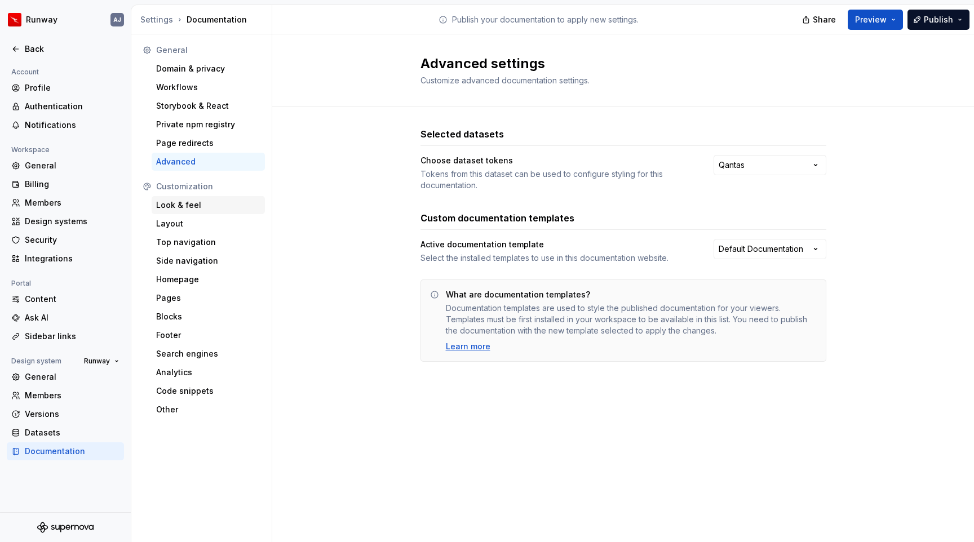
click at [183, 200] on div "Look & feel" at bounding box center [208, 205] width 104 height 11
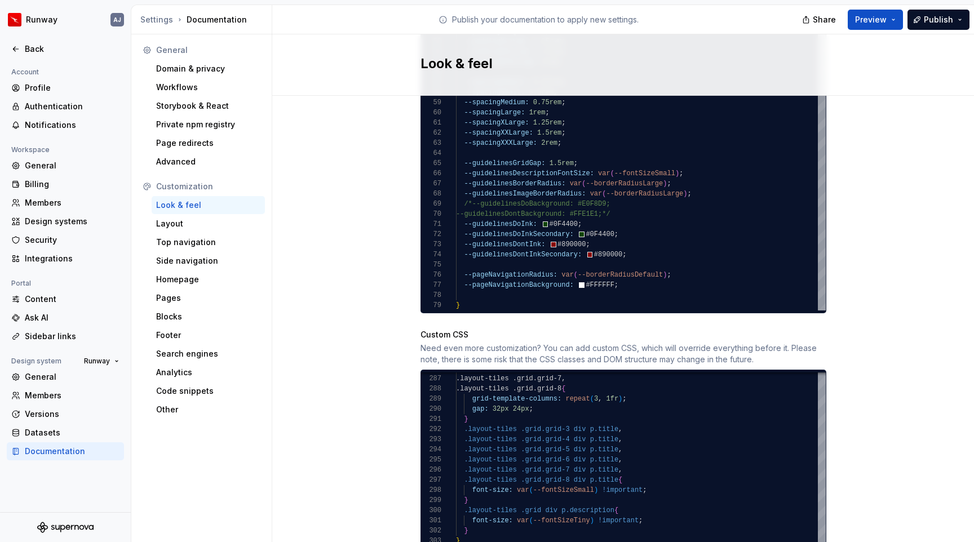
scroll to position [658, 0]
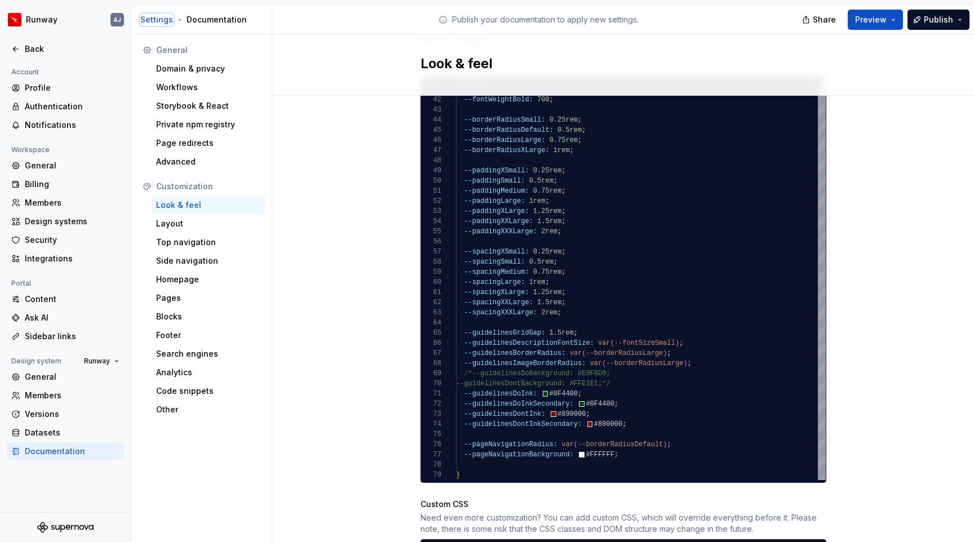
click at [162, 23] on div "Settings" at bounding box center [156, 19] width 33 height 11
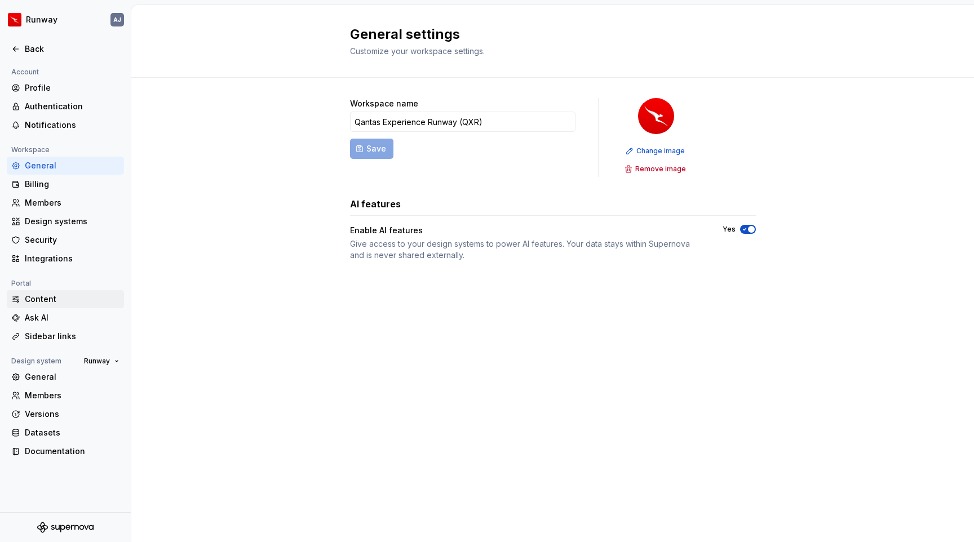
click at [46, 304] on div "Content" at bounding box center [72, 299] width 95 height 11
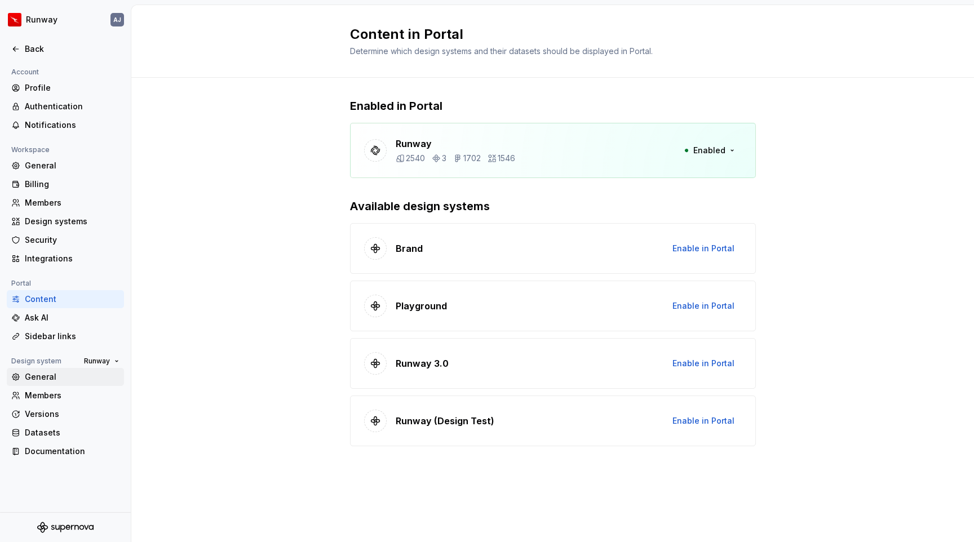
click at [48, 374] on div "General" at bounding box center [72, 376] width 95 height 11
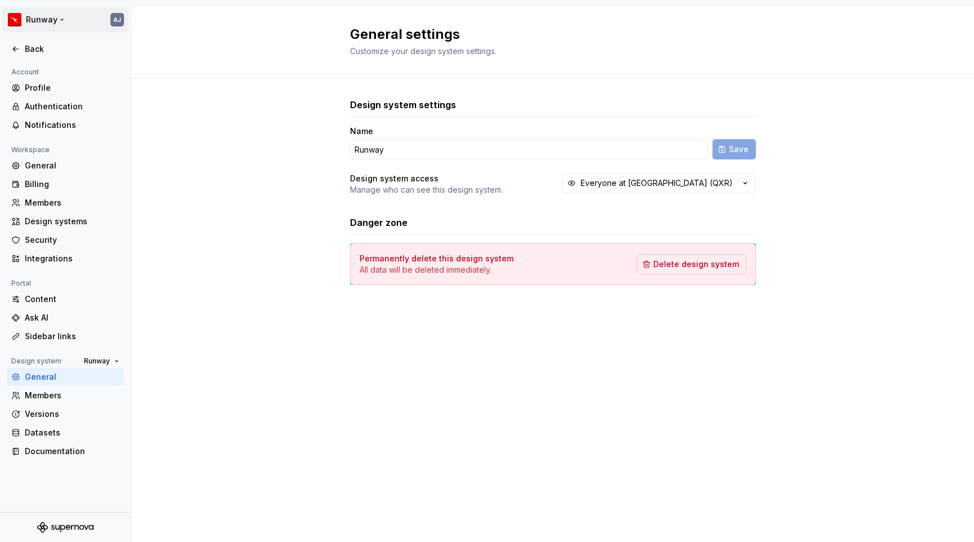
click at [59, 19] on html "Runway AJ Back Account Profile Authentication Notifications Workspace General B…" at bounding box center [487, 271] width 974 height 542
click at [200, 174] on html "Runway AJ Back Account Profile Authentication Notifications Workspace General B…" at bounding box center [487, 271] width 974 height 542
click at [30, 52] on div "Back" at bounding box center [72, 48] width 95 height 11
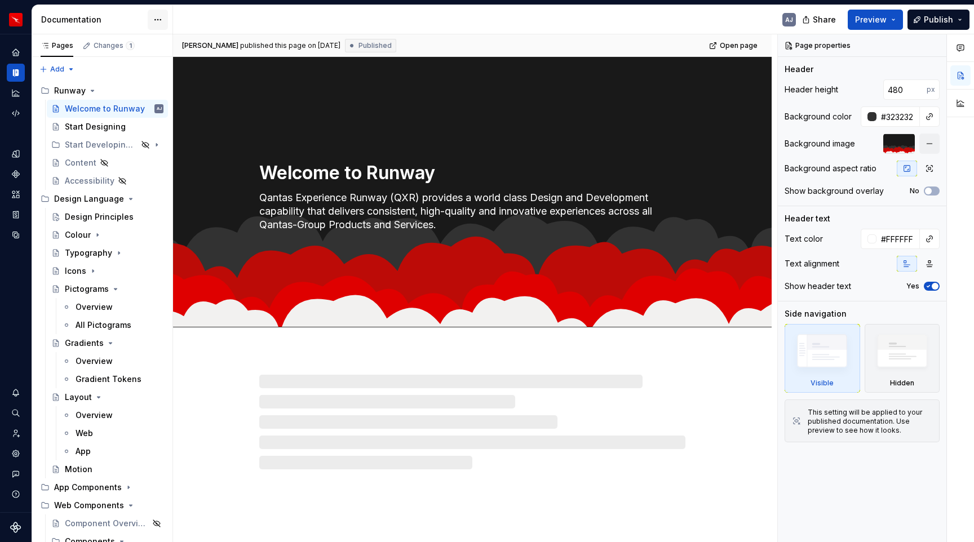
click at [155, 21] on html "Runway AJ Design system data Documentation AJ Share Preview Publish Pages Chang…" at bounding box center [487, 271] width 974 height 542
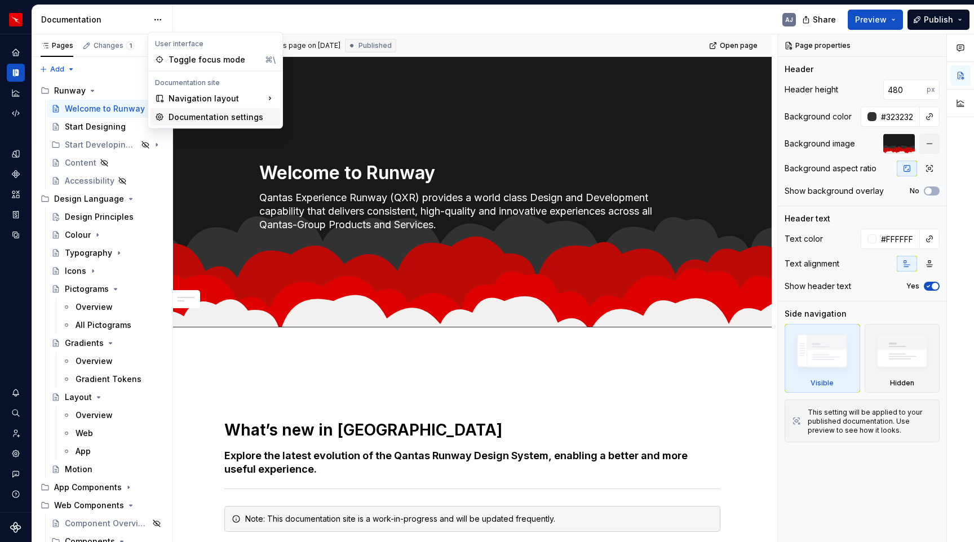
click at [188, 116] on div "Documentation settings" at bounding box center [222, 117] width 107 height 11
type textarea "*"
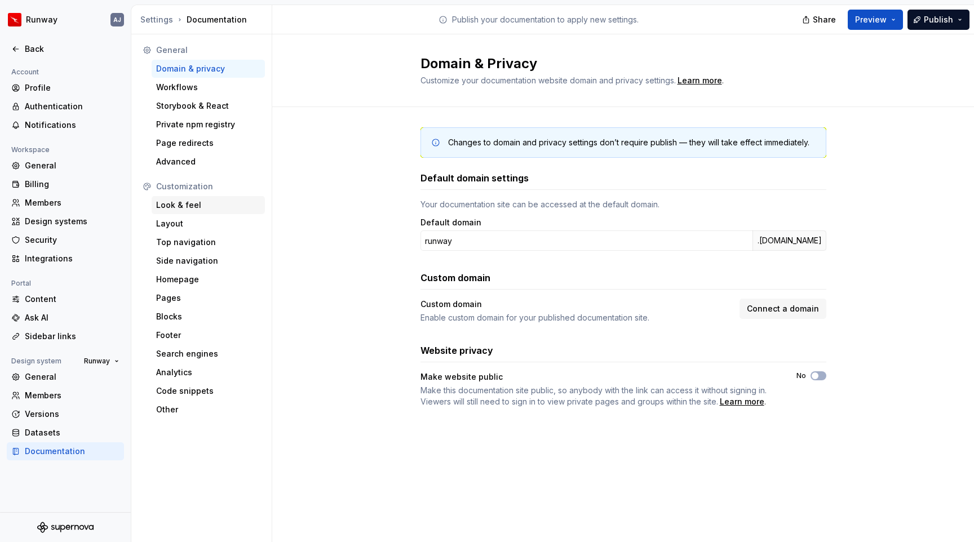
click at [190, 211] on div "Look & feel" at bounding box center [208, 205] width 113 height 18
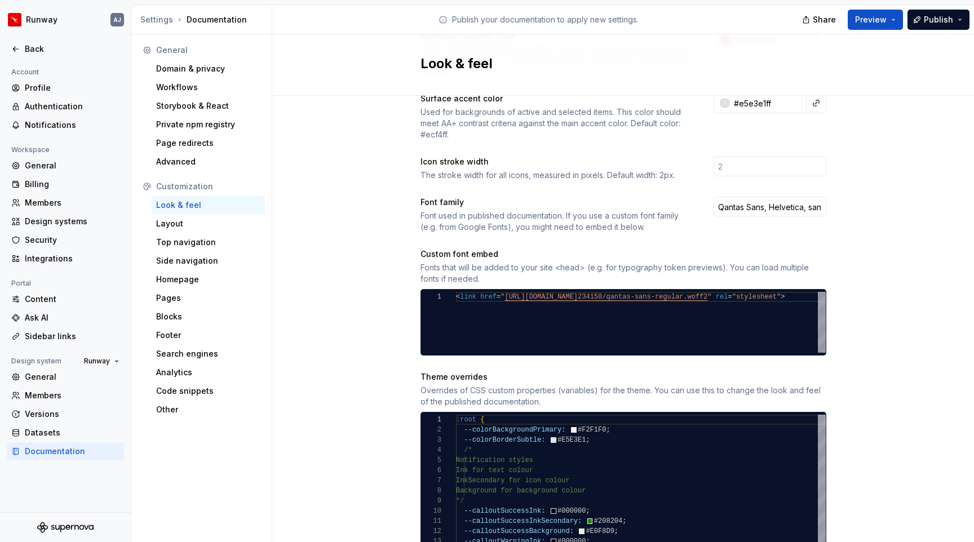
scroll to position [315, 0]
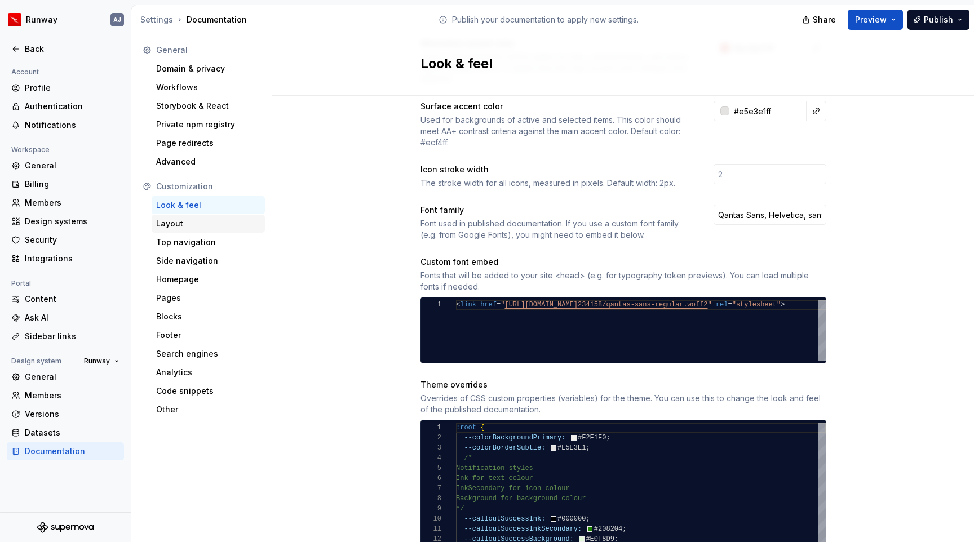
click at [206, 224] on div "Layout" at bounding box center [208, 223] width 104 height 11
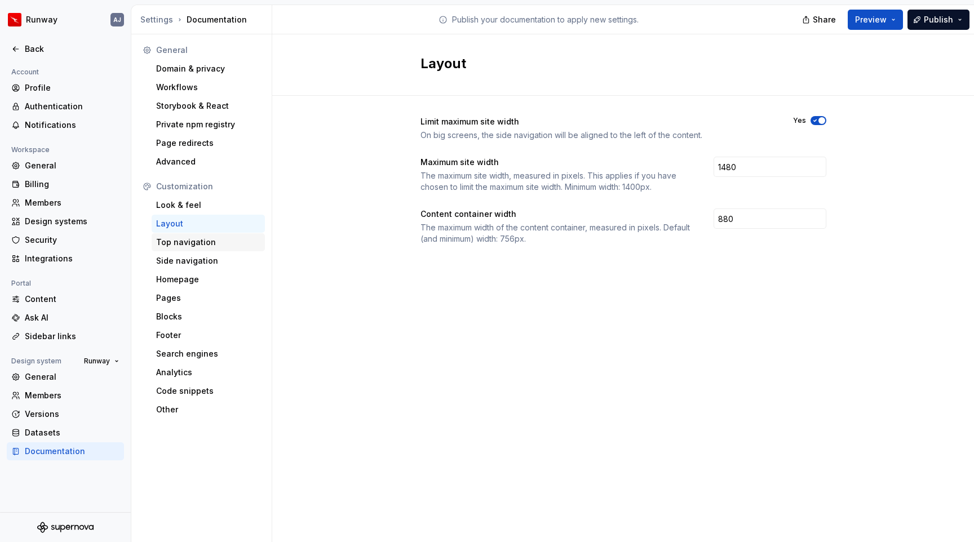
click at [197, 243] on div "Top navigation" at bounding box center [208, 242] width 104 height 11
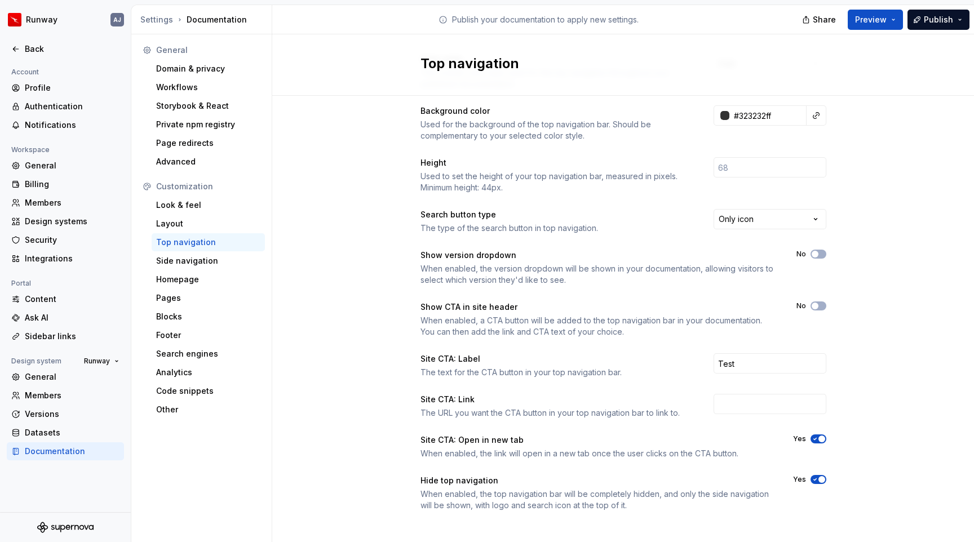
scroll to position [69, 0]
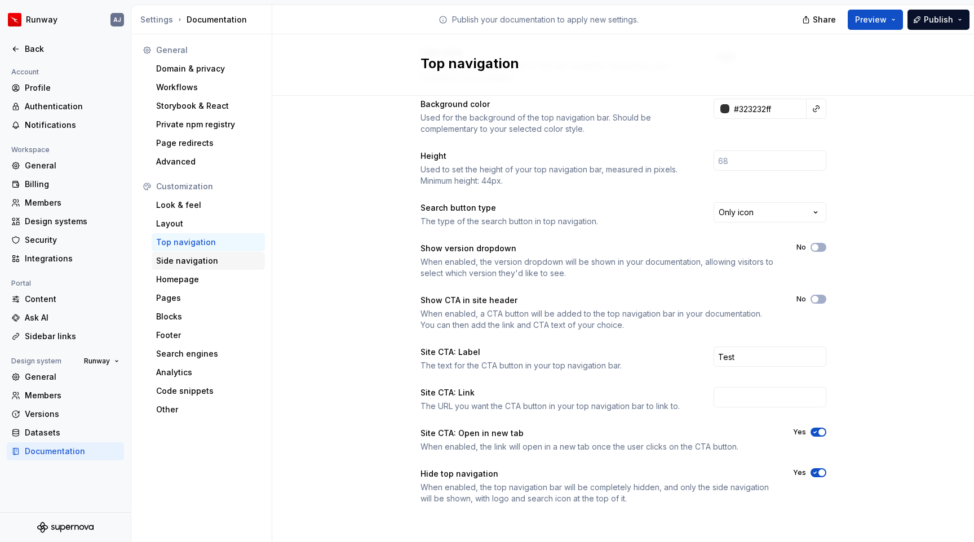
click at [218, 257] on div "Side navigation" at bounding box center [208, 260] width 104 height 11
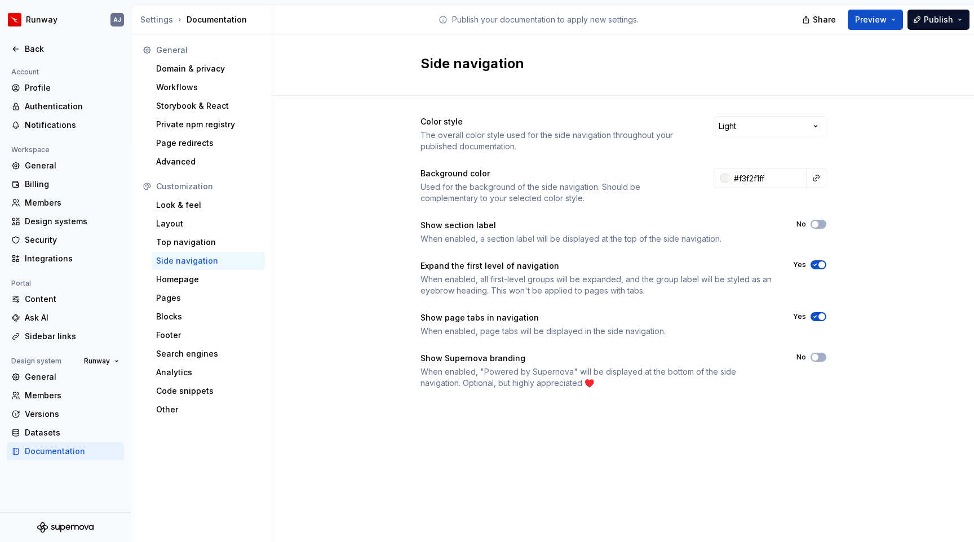
click at [817, 264] on icon "button" at bounding box center [815, 265] width 9 height 7
click at [883, 23] on button "Preview" at bounding box center [875, 20] width 55 height 20
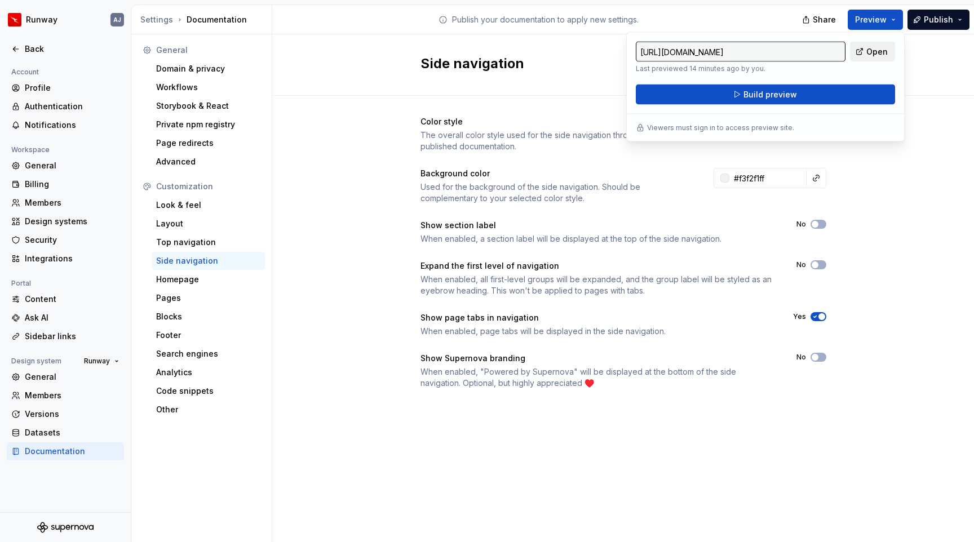
click at [869, 53] on span "Open" at bounding box center [876, 51] width 21 height 11
click at [348, 235] on div "Color style The overall color style used for the side navigation throughout you…" at bounding box center [623, 264] width 702 height 336
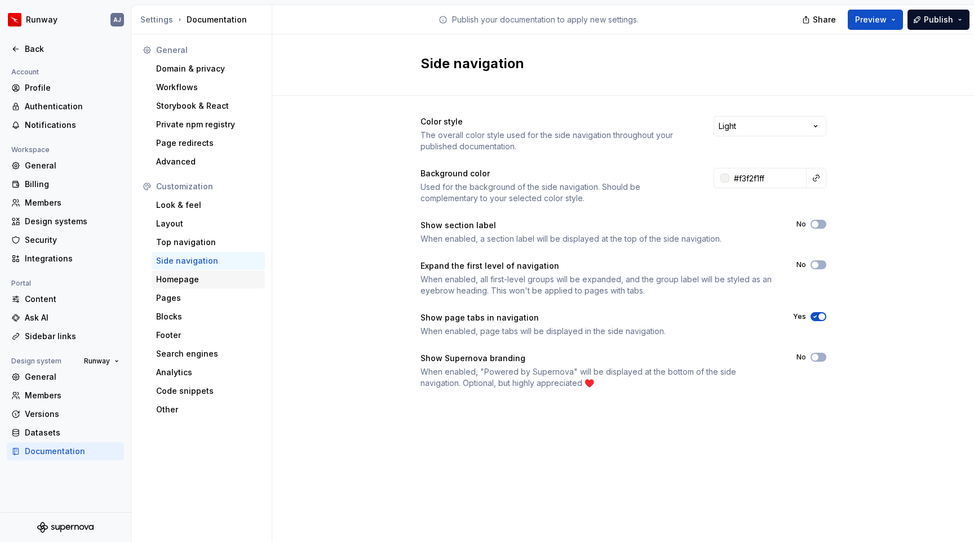
click at [181, 282] on div "Homepage" at bounding box center [208, 279] width 104 height 11
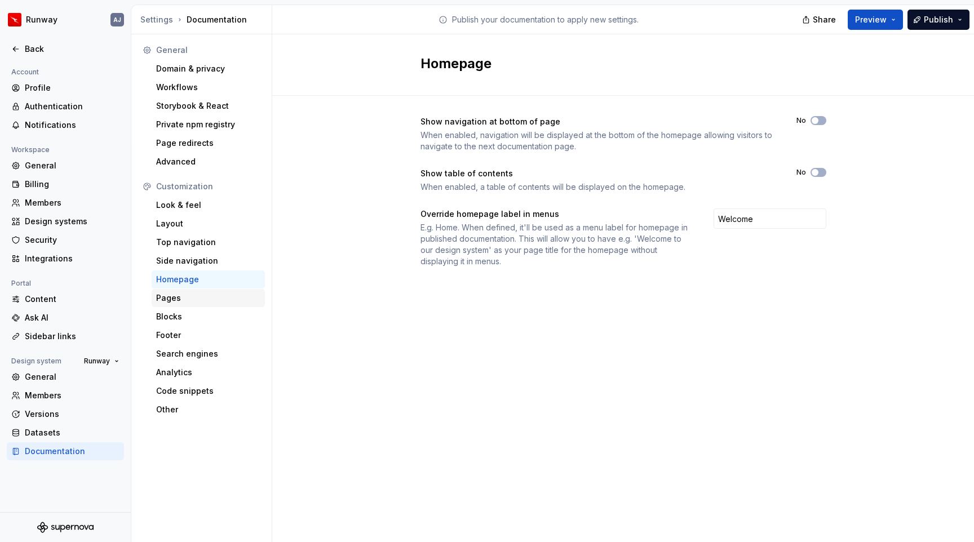
click at [178, 298] on div "Pages" at bounding box center [208, 298] width 104 height 11
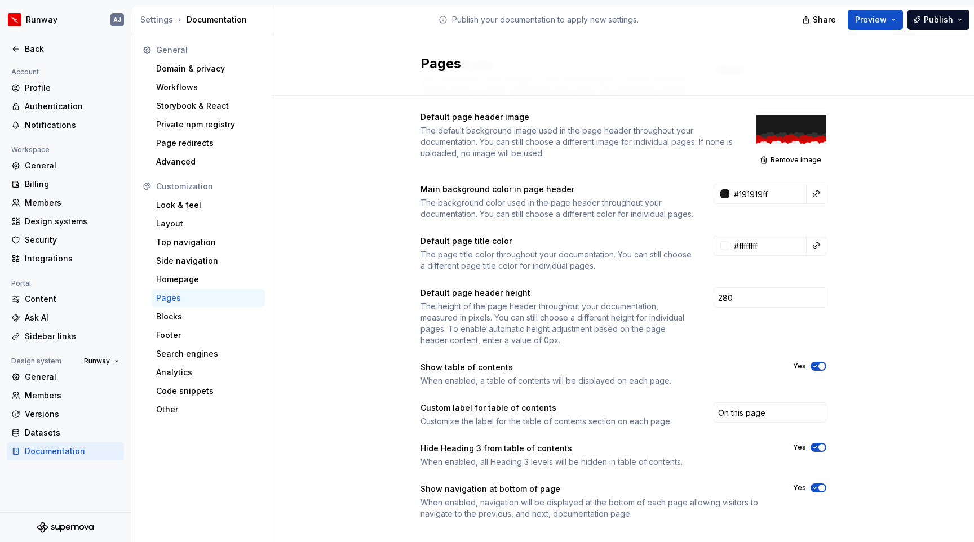
scroll to position [83, 0]
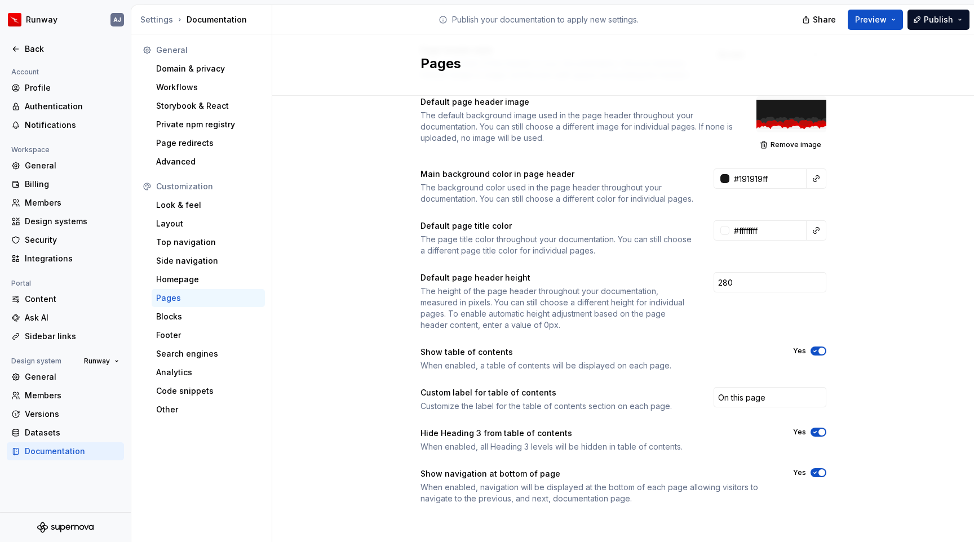
click at [812, 431] on icon "button" at bounding box center [815, 432] width 9 height 7
click at [182, 315] on div "Blocks" at bounding box center [208, 316] width 104 height 11
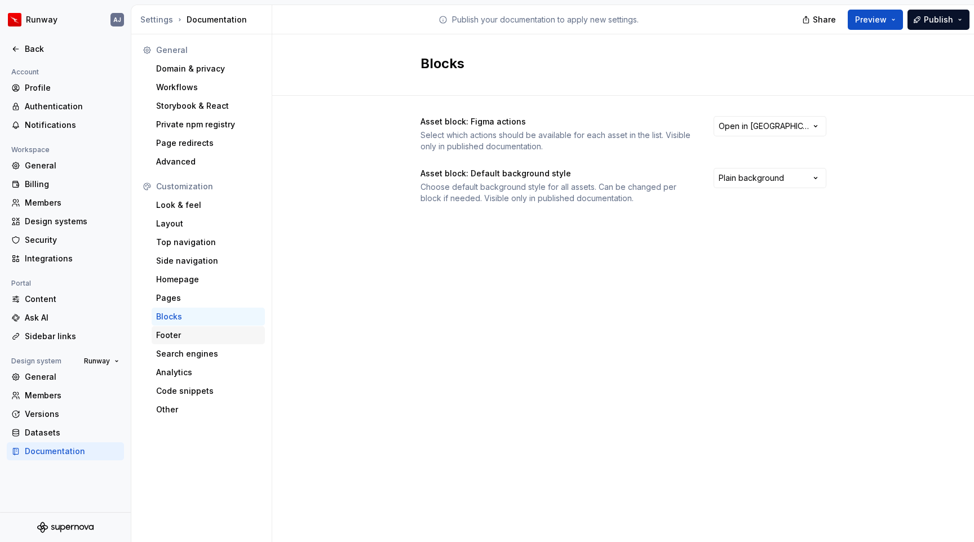
click at [183, 335] on div "Footer" at bounding box center [208, 335] width 104 height 11
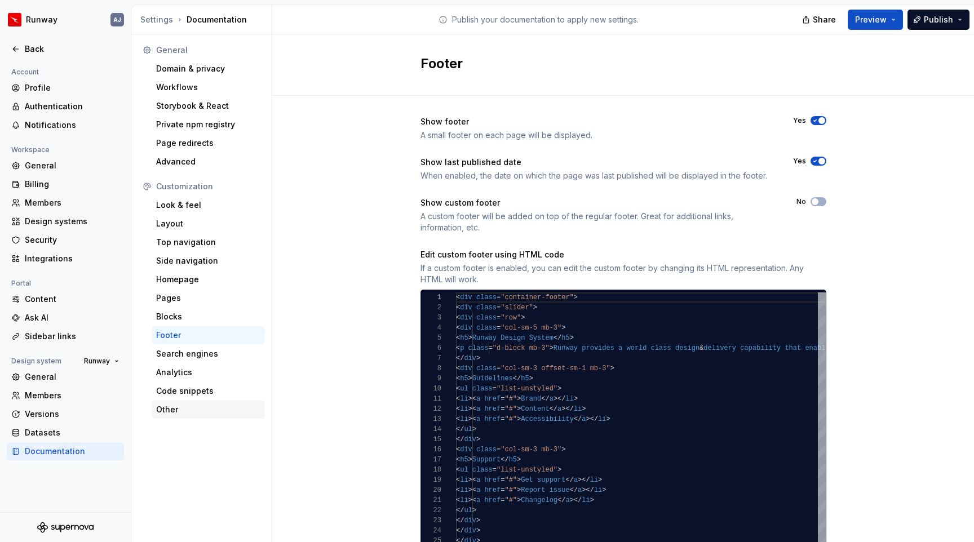
click at [176, 401] on div "Other" at bounding box center [208, 410] width 113 height 18
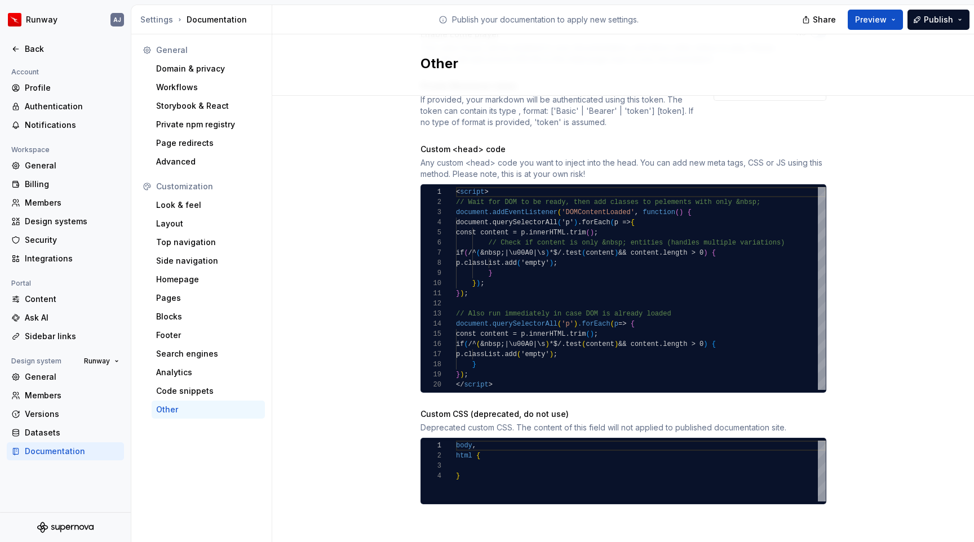
scroll to position [35, 0]
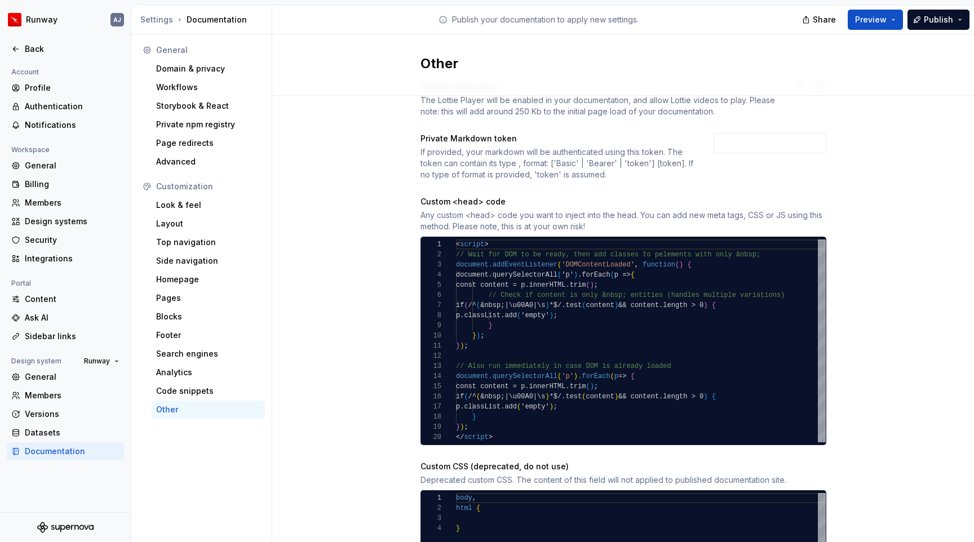
click at [551, 304] on div "< script > // Wait for DOM to be ready, then add classes to p elements with onl…" at bounding box center [641, 341] width 370 height 203
type textarea "**********"
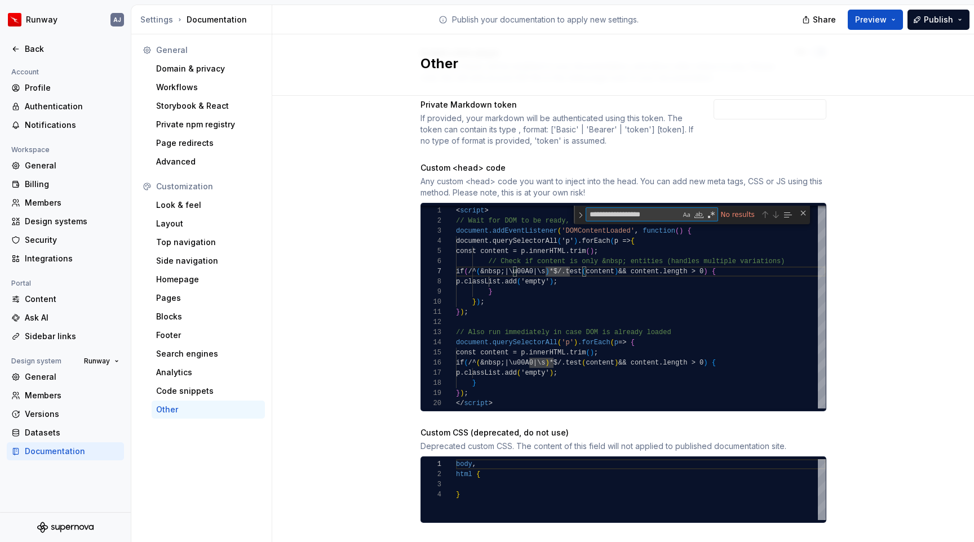
scroll to position [87, 0]
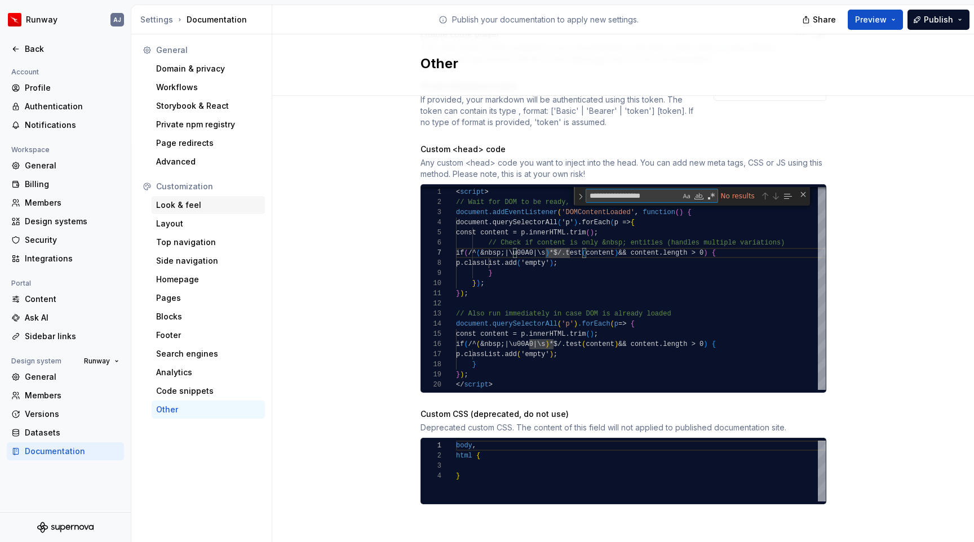
type textarea "**********"
click at [178, 202] on div "Look & feel" at bounding box center [208, 205] width 104 height 11
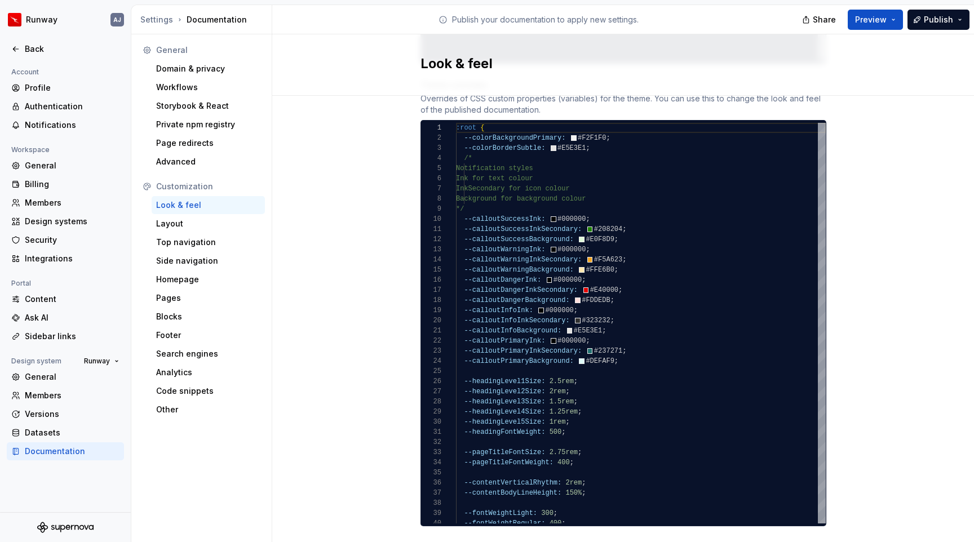
scroll to position [644, 0]
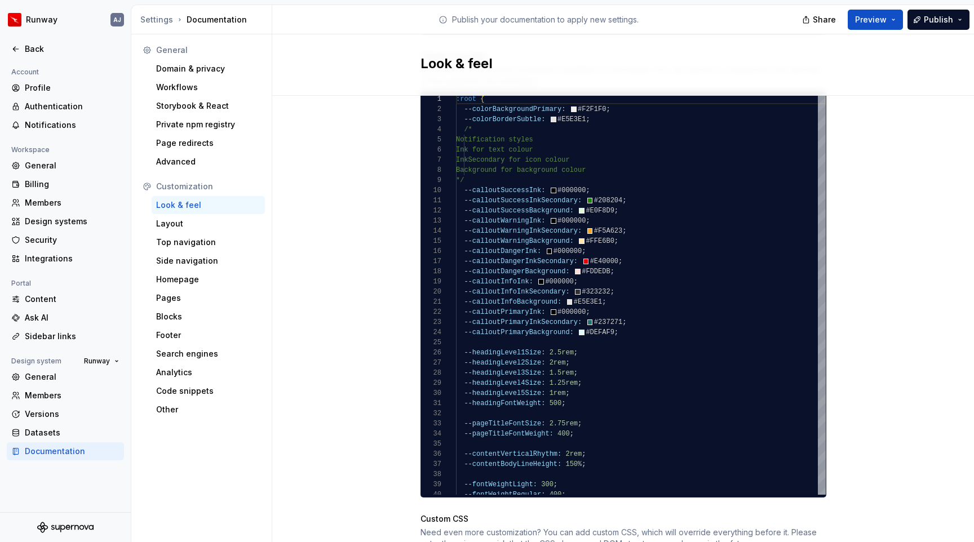
click at [364, 236] on div "Site logo A company logo that will be displayed on all pages on your documentat…" at bounding box center [623, 227] width 702 height 1551
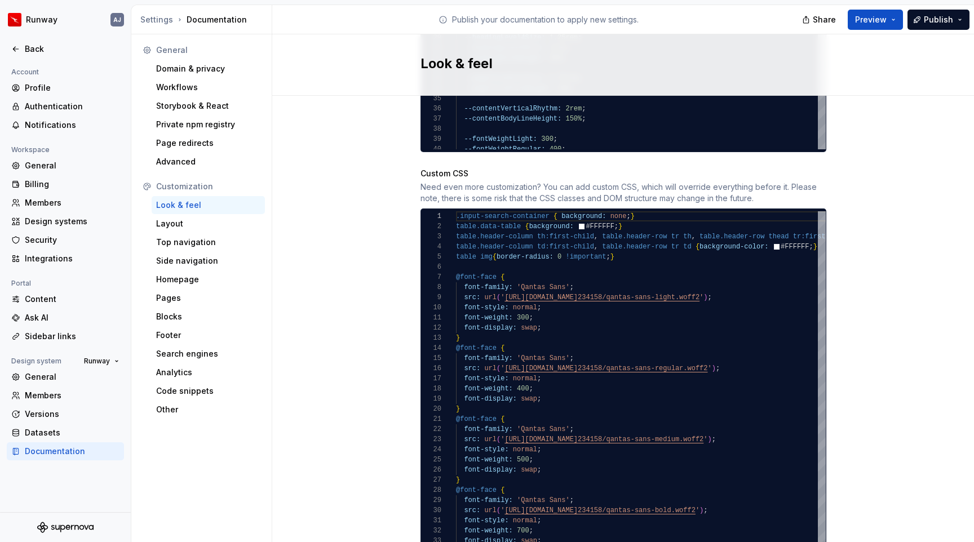
scroll to position [993, 0]
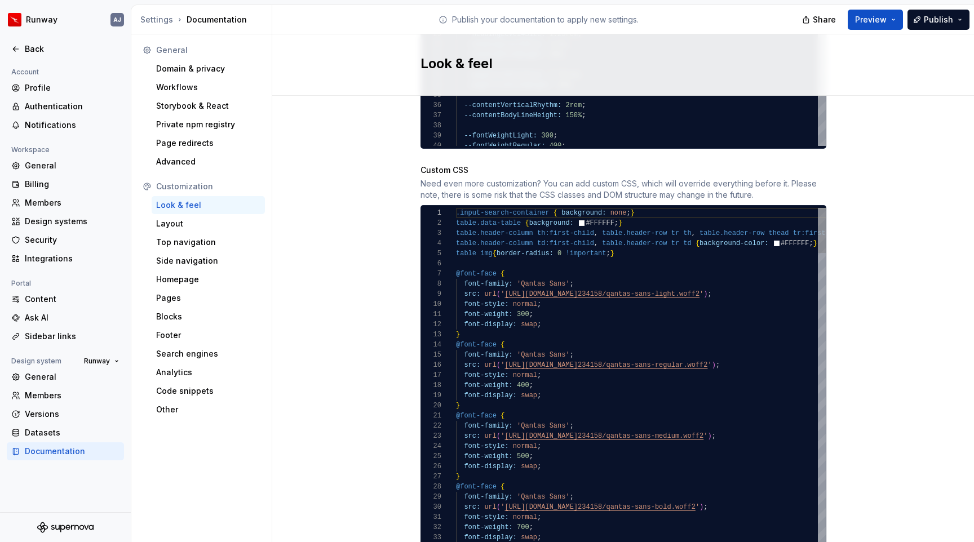
type textarea "**********"
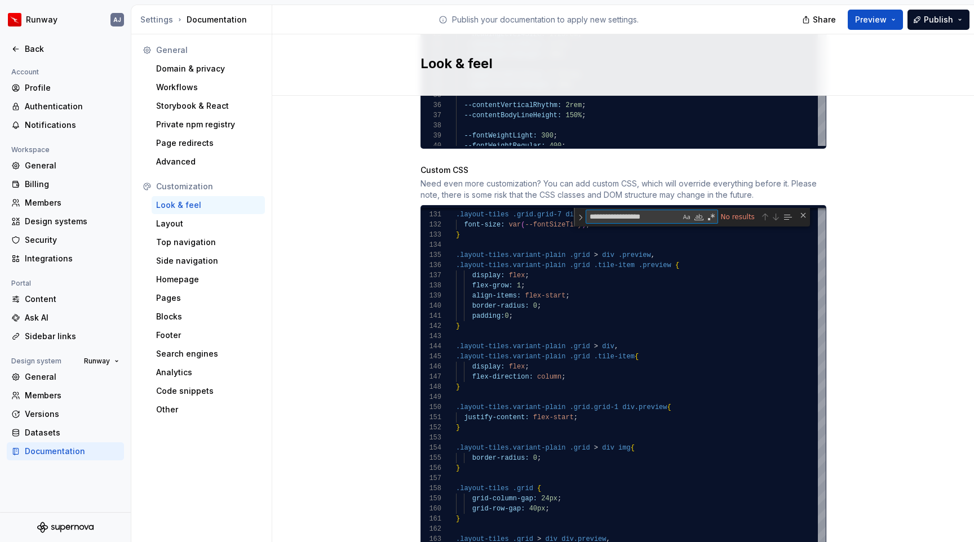
type textarea "**********"
click at [24, 48] on div "Back" at bounding box center [65, 48] width 108 height 11
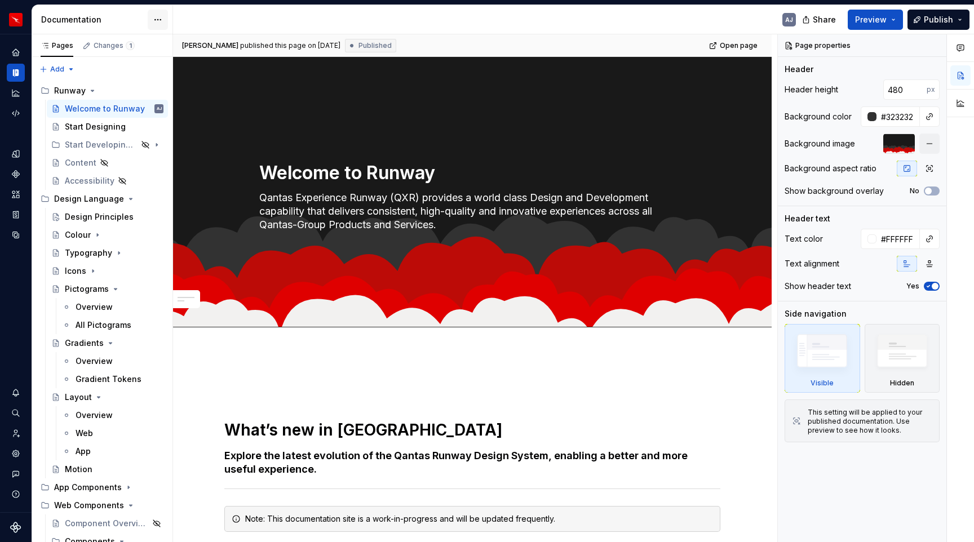
click at [158, 20] on html "Runway AJ Design system data Documentation AJ Share Preview Publish Pages Chang…" at bounding box center [487, 271] width 974 height 542
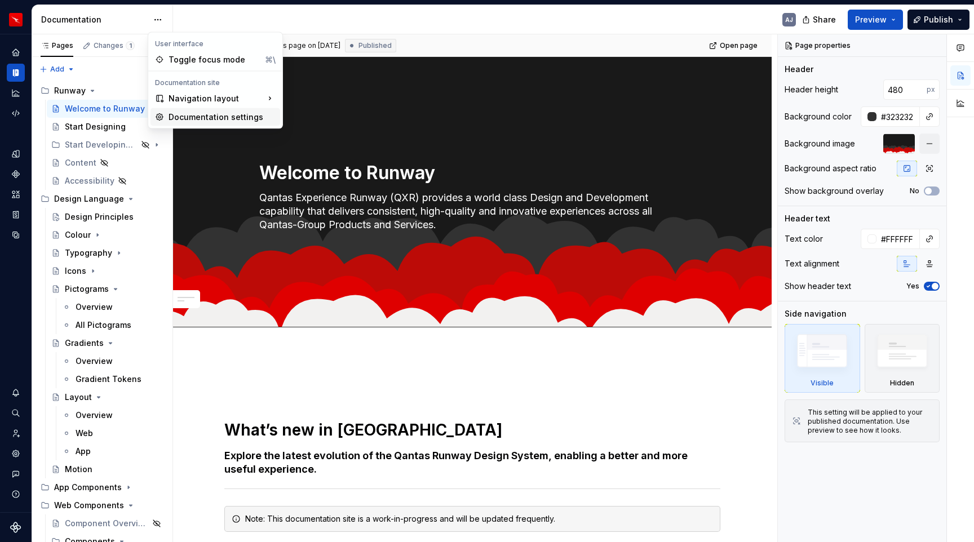
click at [185, 116] on div "Documentation settings" at bounding box center [222, 117] width 107 height 11
type textarea "*"
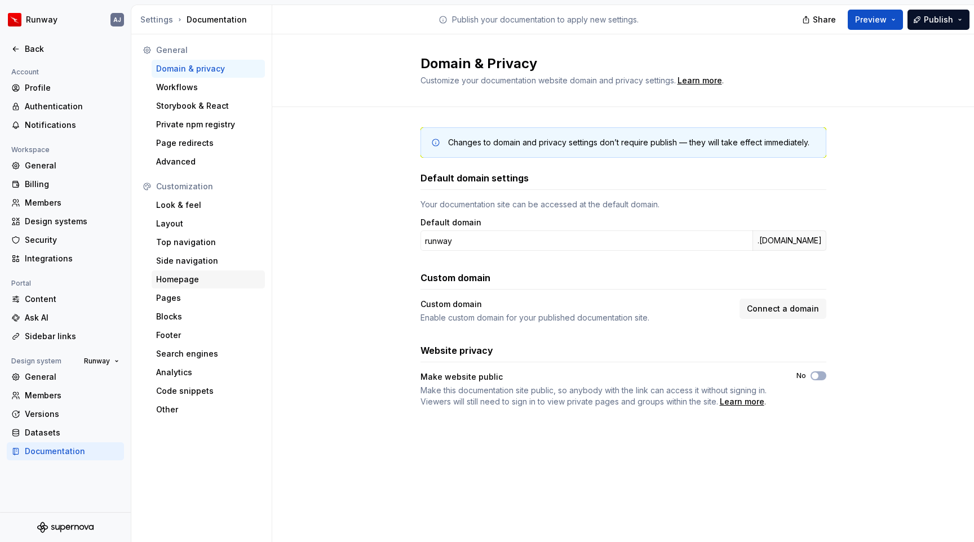
click at [190, 271] on div "Homepage" at bounding box center [208, 280] width 113 height 18
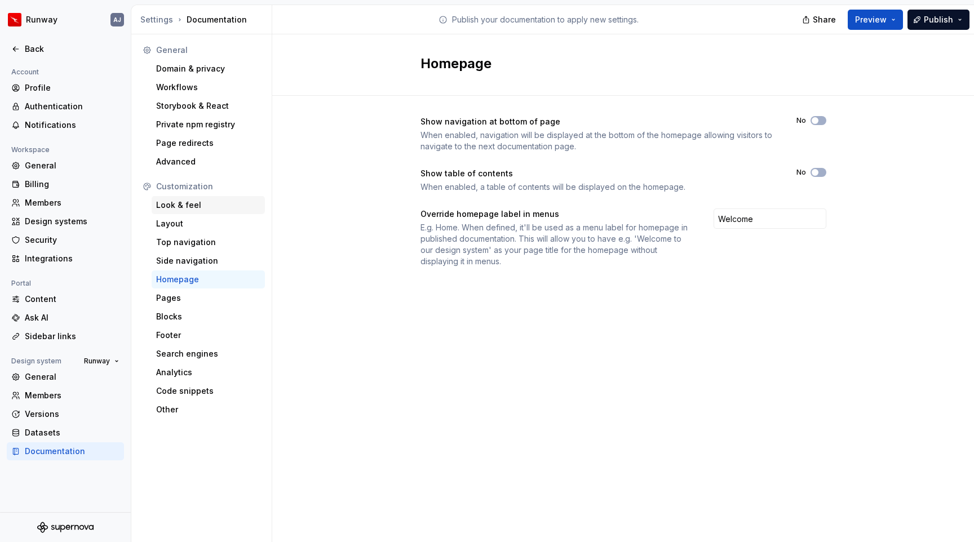
click at [185, 206] on div "Look & feel" at bounding box center [208, 205] width 104 height 11
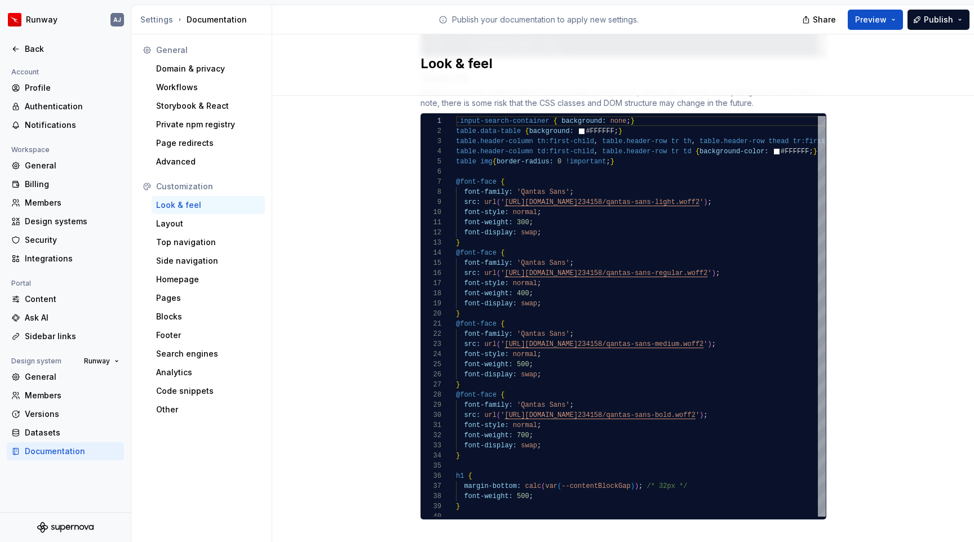
scroll to position [1088, 0]
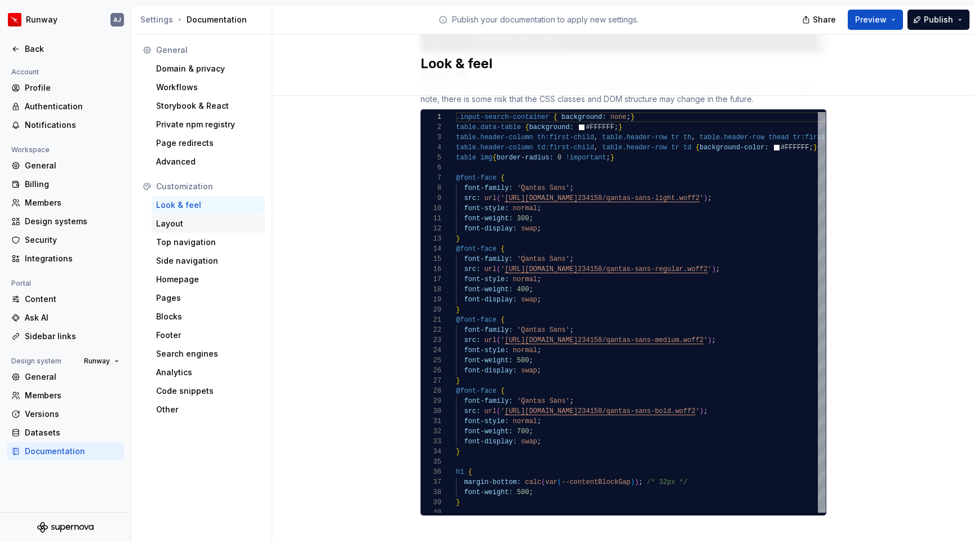
click at [193, 221] on div "Layout" at bounding box center [208, 223] width 104 height 11
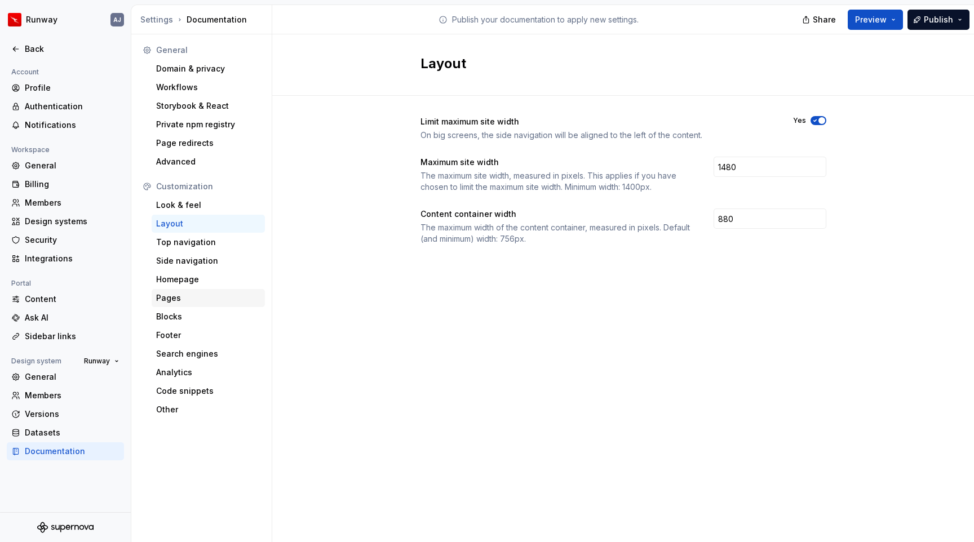
click at [178, 295] on div "Pages" at bounding box center [208, 298] width 104 height 11
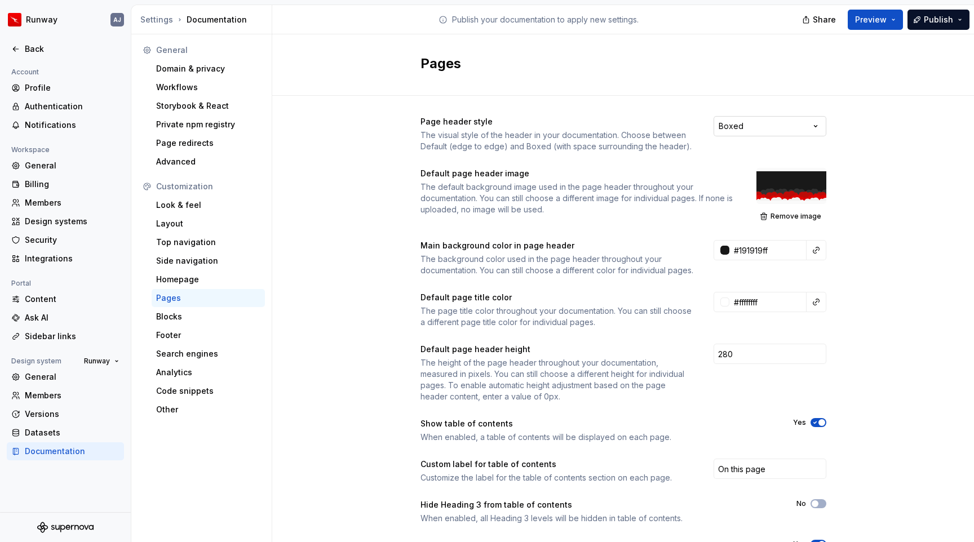
click at [763, 126] on html "Runway AJ Back Account Profile Authentication Notifications Workspace General B…" at bounding box center [487, 271] width 974 height 542
click at [879, 185] on html "Runway AJ Back Account Profile Authentication Notifications Workspace General B…" at bounding box center [487, 271] width 974 height 542
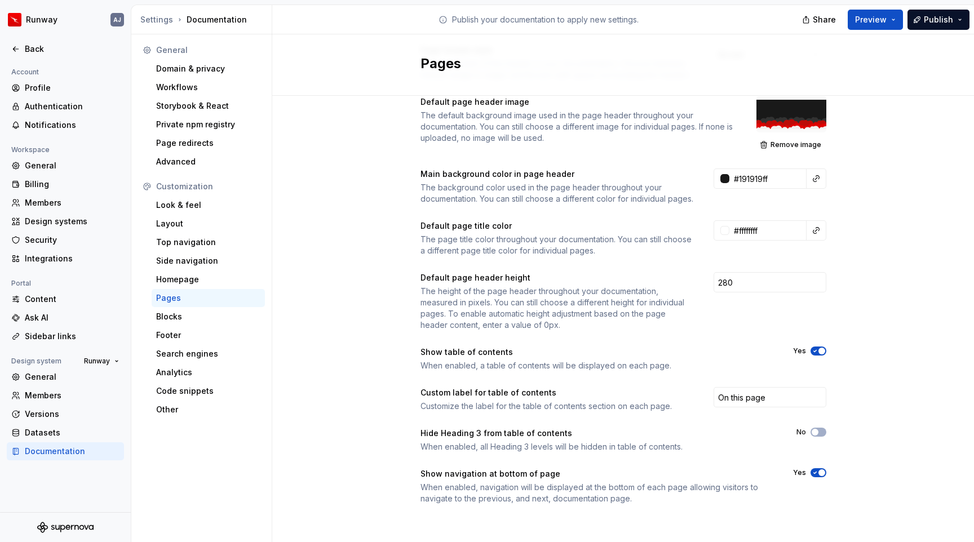
scroll to position [83, 0]
click at [198, 207] on div "Look & feel" at bounding box center [208, 205] width 104 height 11
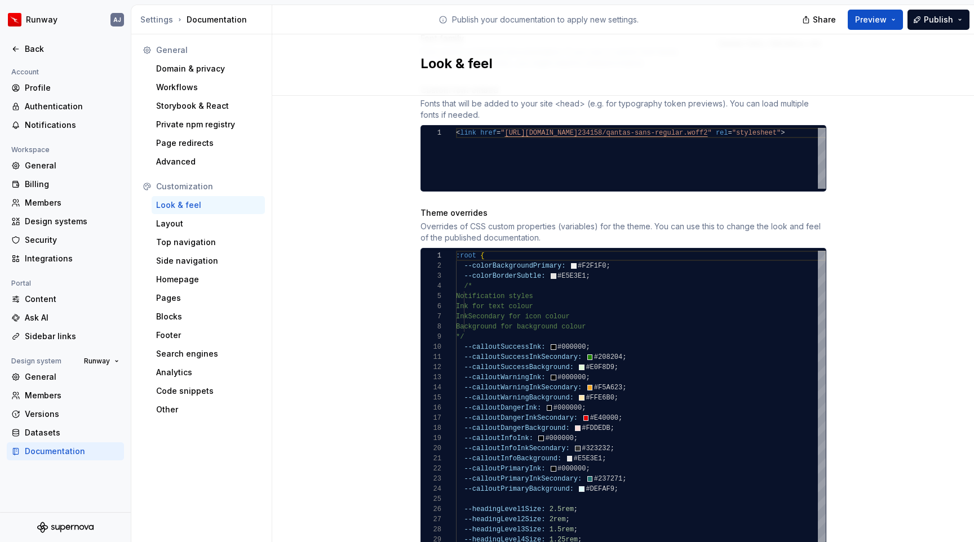
scroll to position [490, 0]
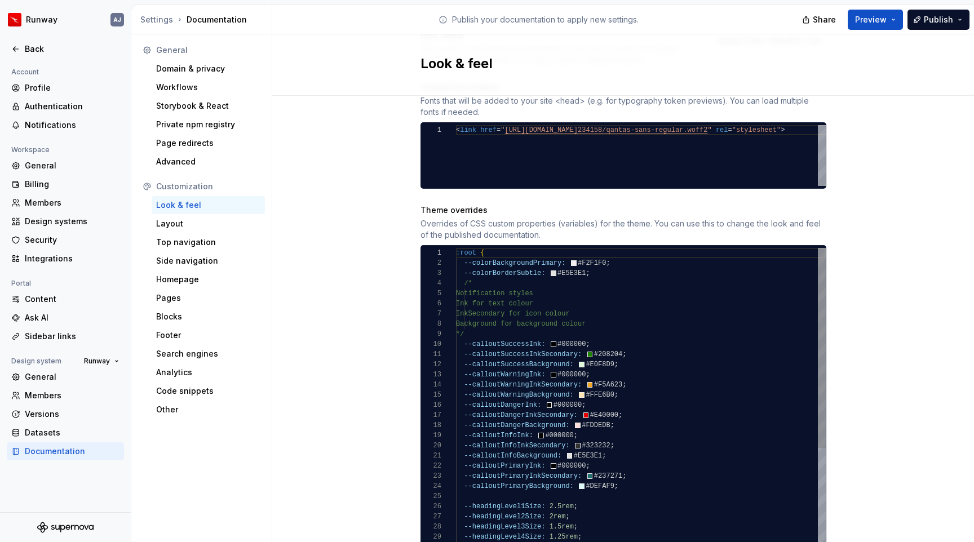
type textarea "**********"
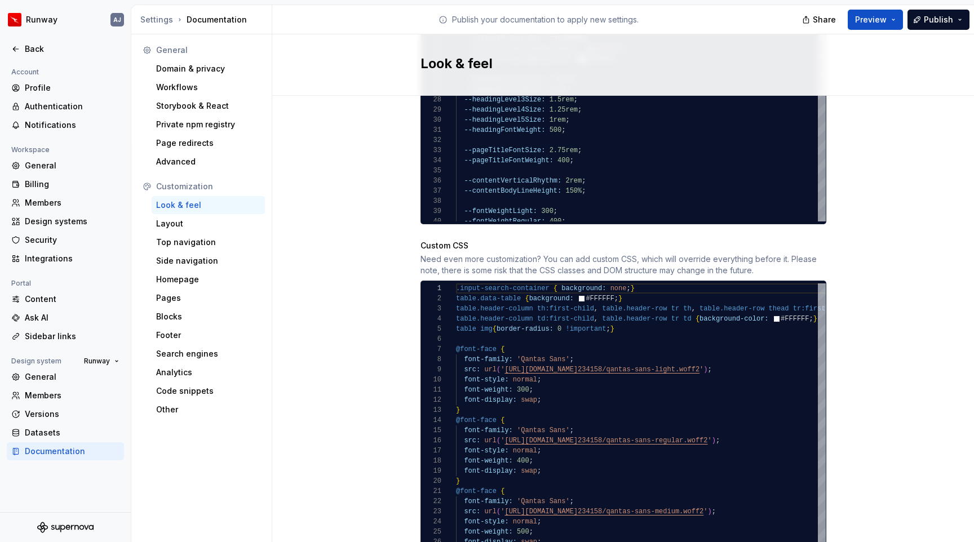
scroll to position [948, 0]
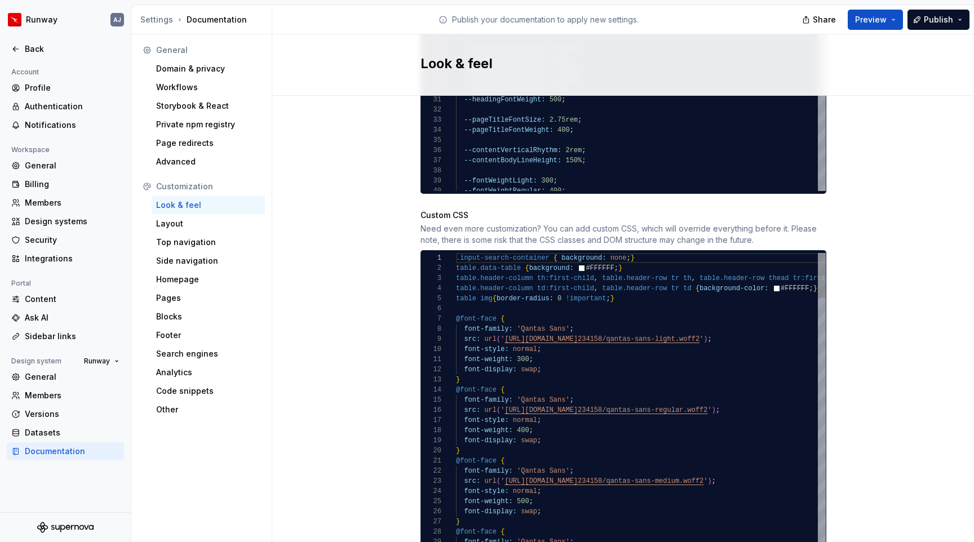
type textarea "**********"
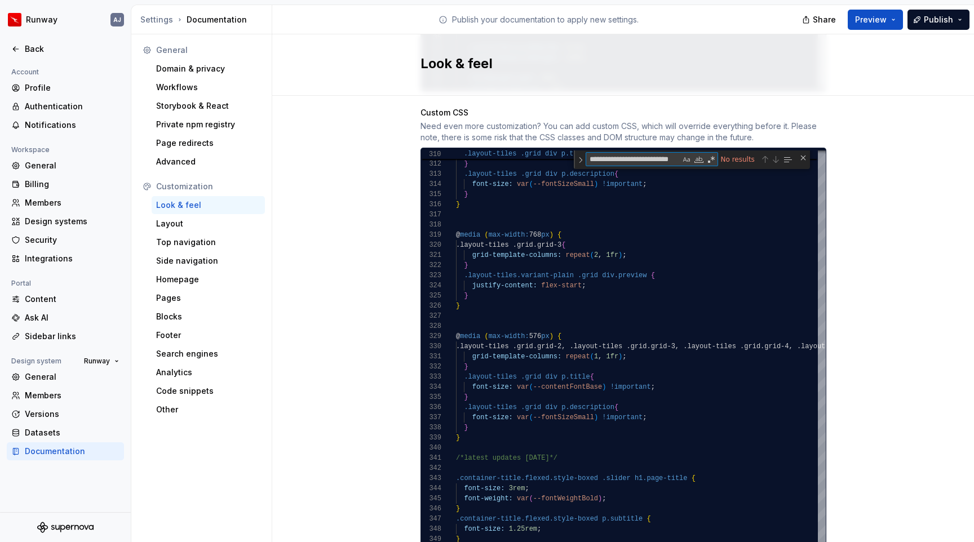
scroll to position [1088, 0]
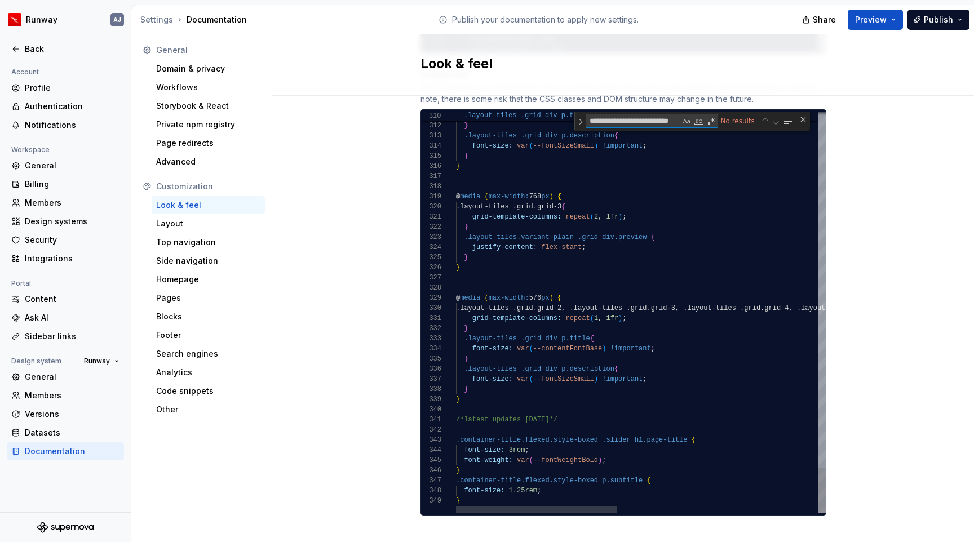
type textarea "**********"
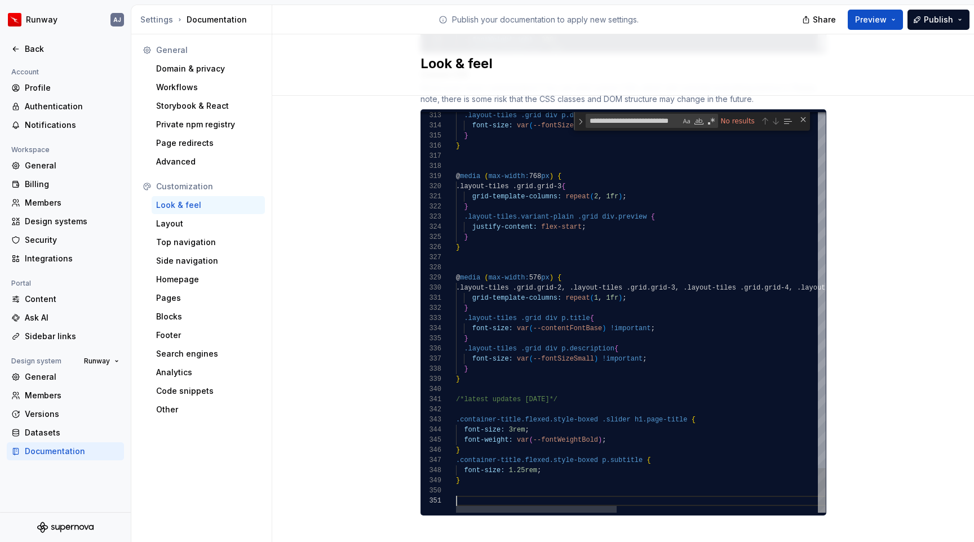
scroll to position [0, 0]
type textarea "**********"
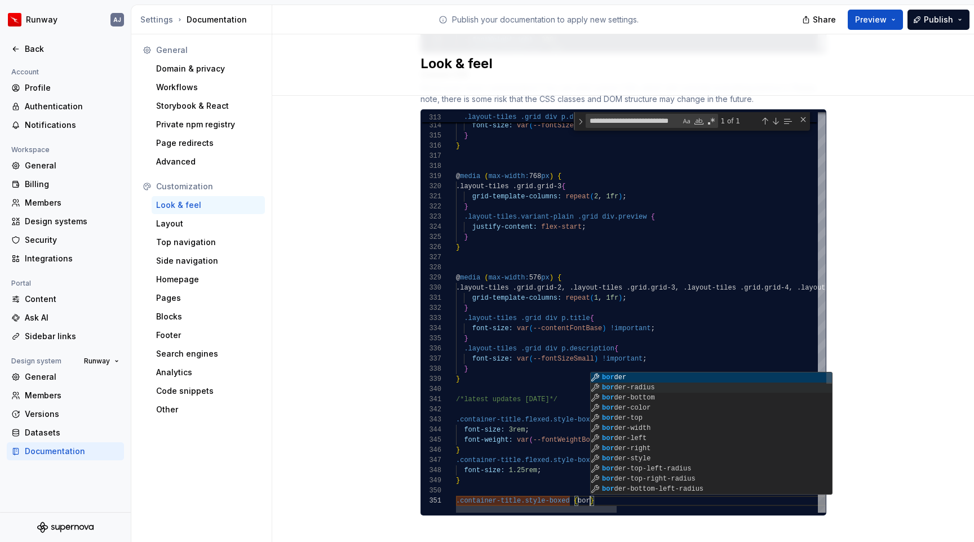
scroll to position [0, 183]
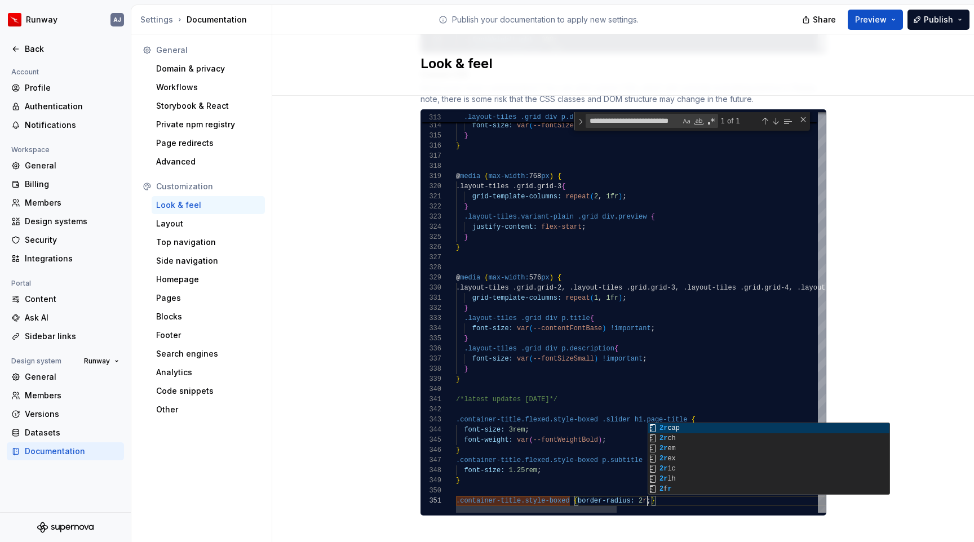
type textarea "**********"
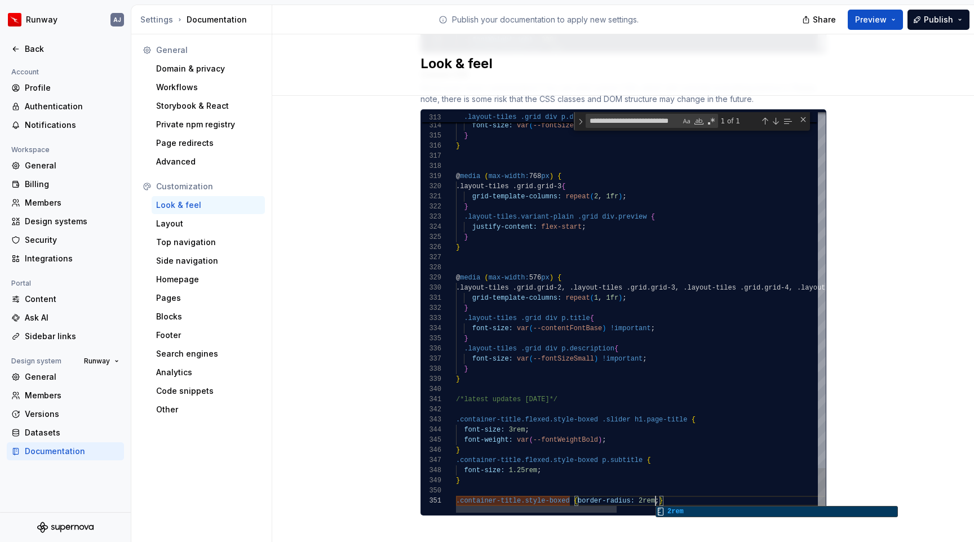
scroll to position [0, 200]
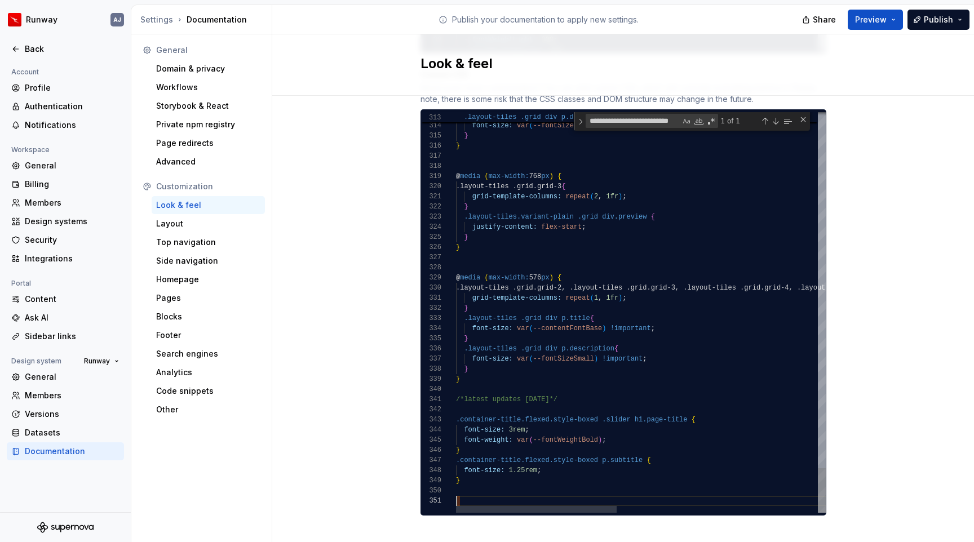
scroll to position [0, 0]
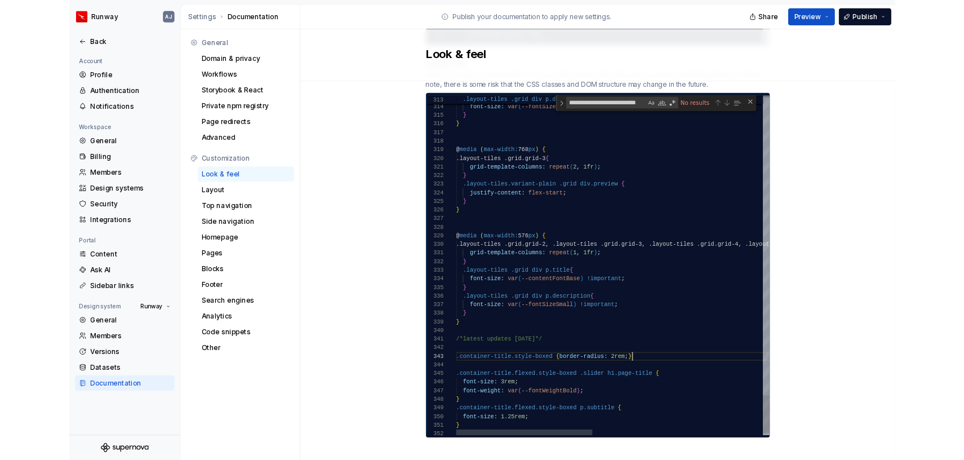
scroll to position [20, 208]
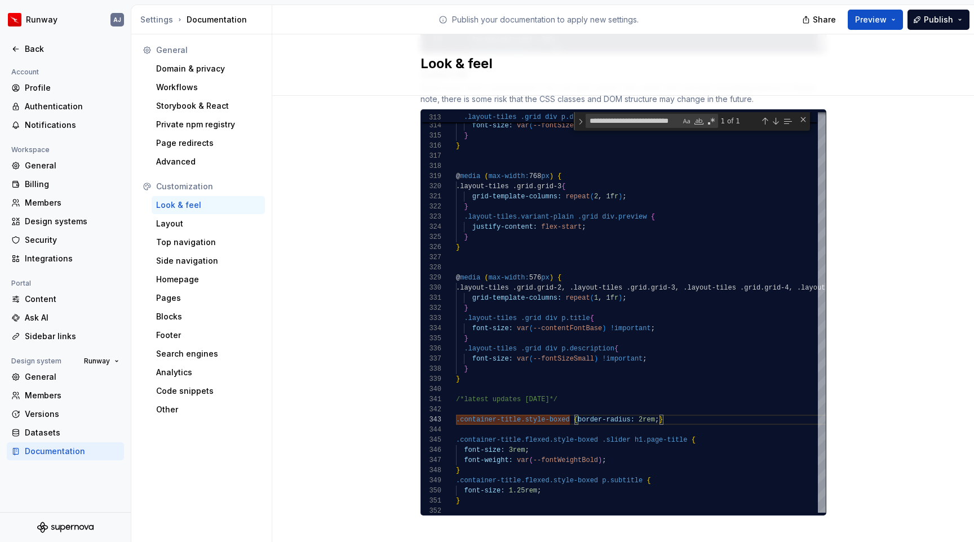
type textarea "**********"
click at [883, 16] on span "Publish" at bounding box center [938, 19] width 29 height 11
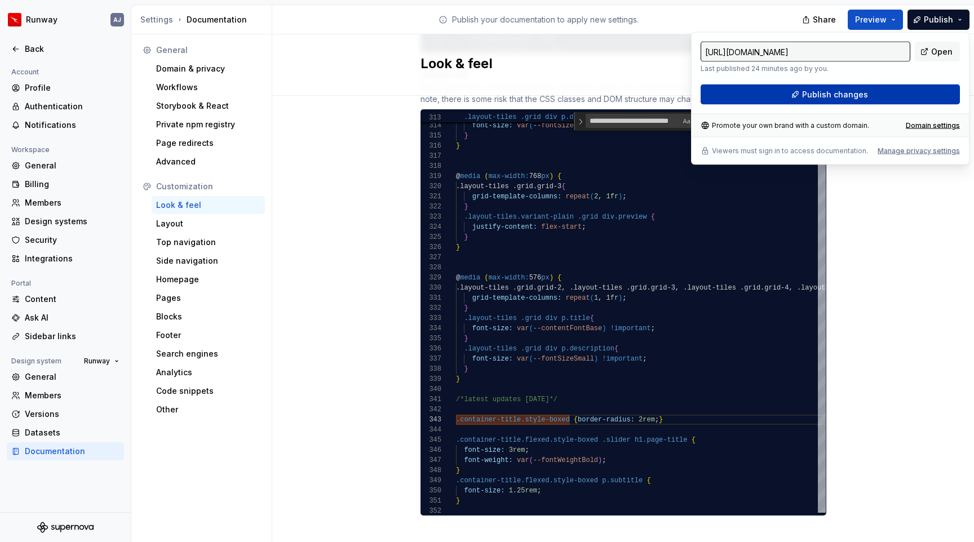
click at [883, 88] on button "Publish changes" at bounding box center [830, 95] width 259 height 20
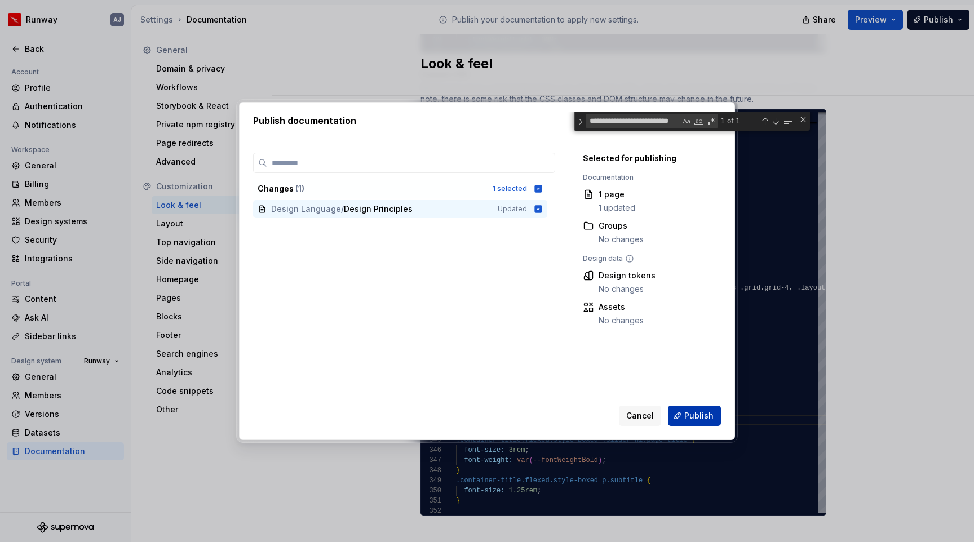
click at [696, 415] on span "Publish" at bounding box center [698, 415] width 29 height 11
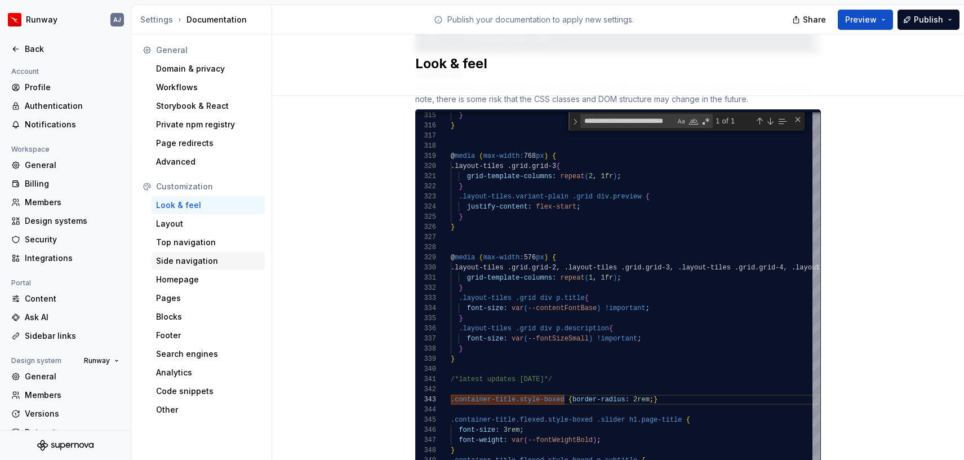
click at [189, 263] on div "Side navigation" at bounding box center [208, 260] width 104 height 11
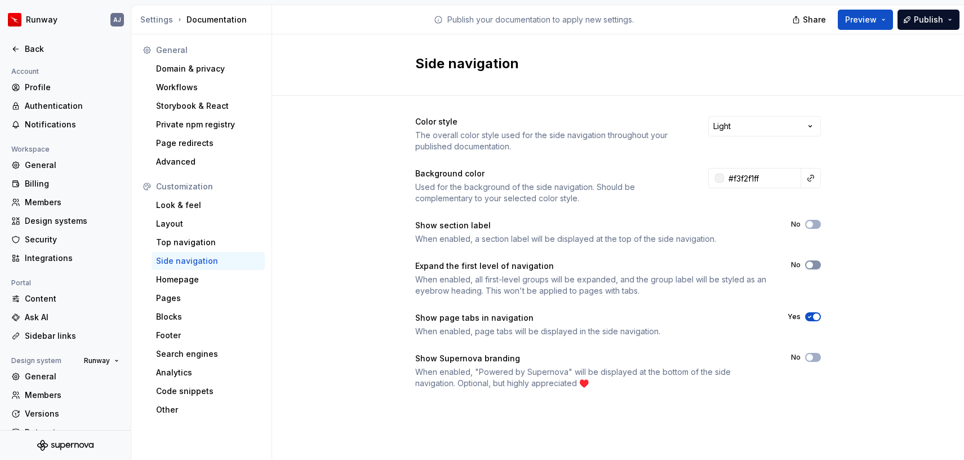
click at [808, 267] on span "button" at bounding box center [810, 265] width 7 height 7
click at [883, 21] on span "Publish" at bounding box center [928, 19] width 29 height 11
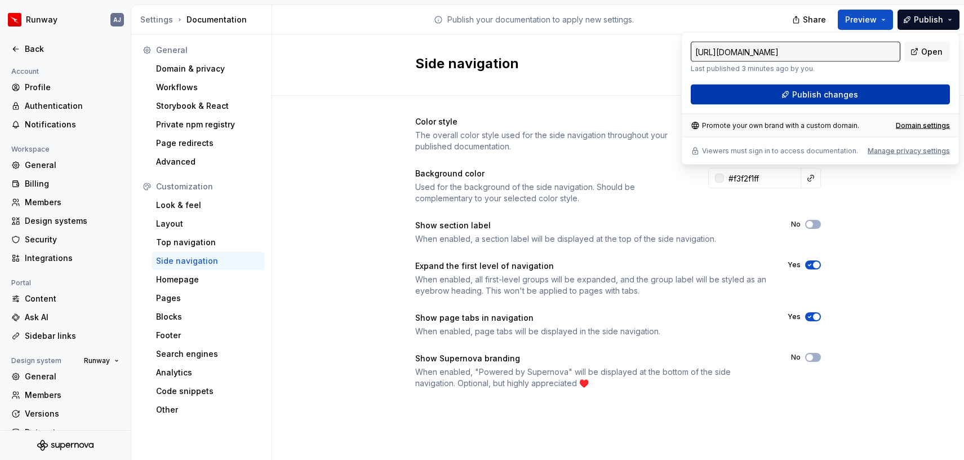
click at [836, 101] on button "Publish changes" at bounding box center [820, 95] width 259 height 20
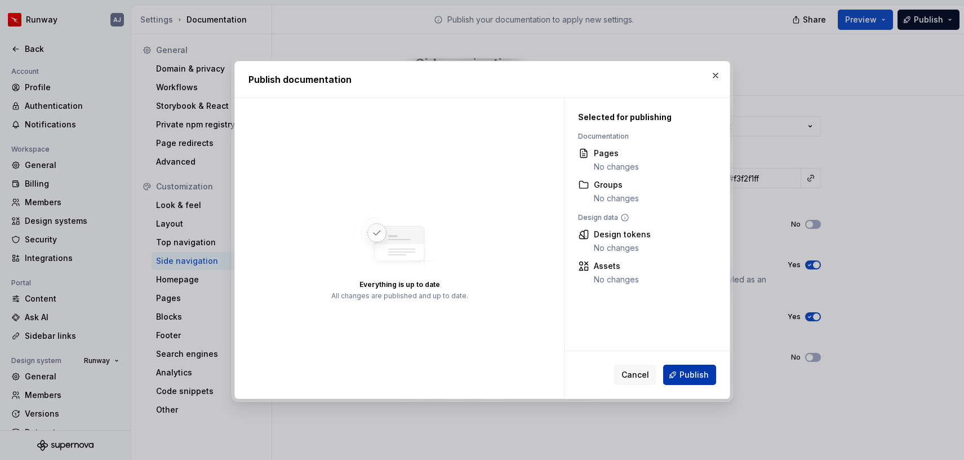
click at [683, 378] on span "Publish" at bounding box center [694, 374] width 29 height 11
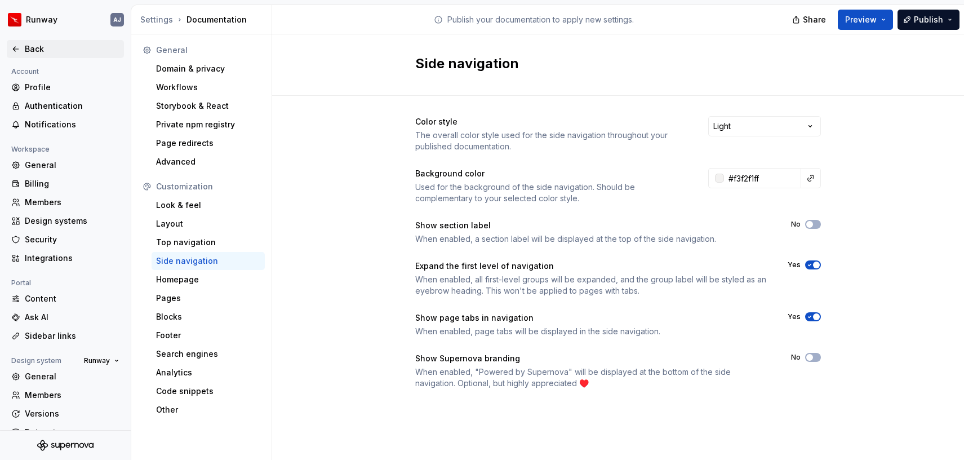
click at [25, 50] on div "Back" at bounding box center [72, 48] width 95 height 11
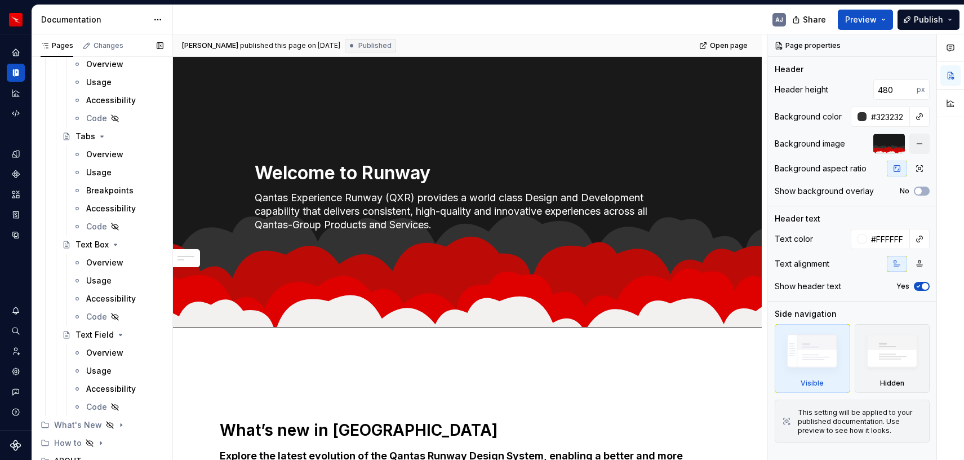
scroll to position [2234, 0]
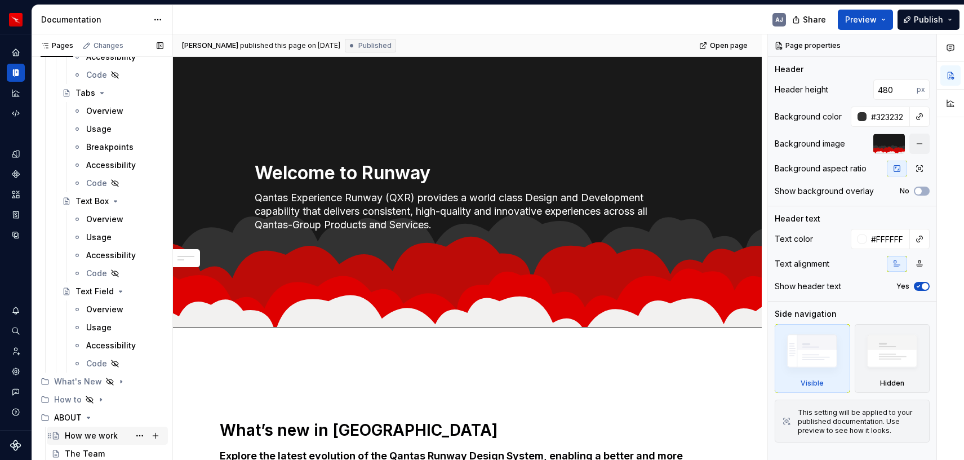
click at [82, 433] on div "How we work" at bounding box center [91, 435] width 53 height 11
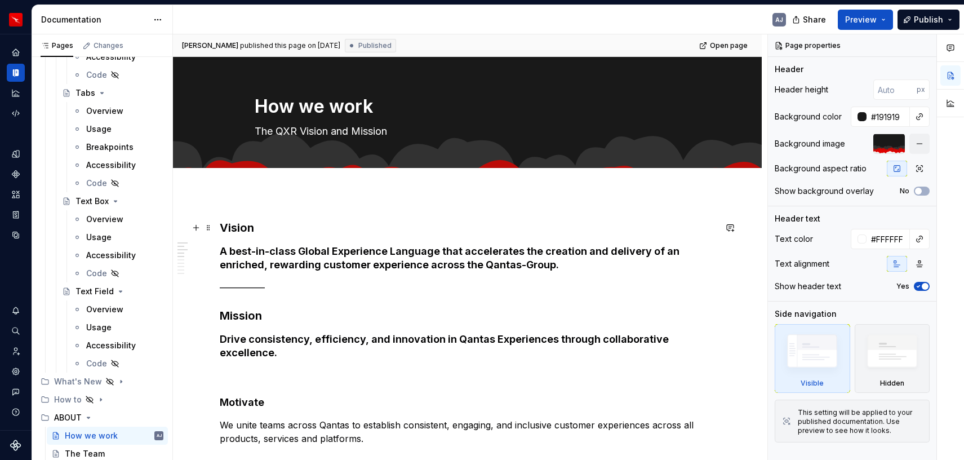
click at [246, 227] on h3 "Vision" at bounding box center [468, 228] width 496 height 16
type textarea "*"
click at [246, 227] on h3 "Vision" at bounding box center [468, 228] width 496 height 16
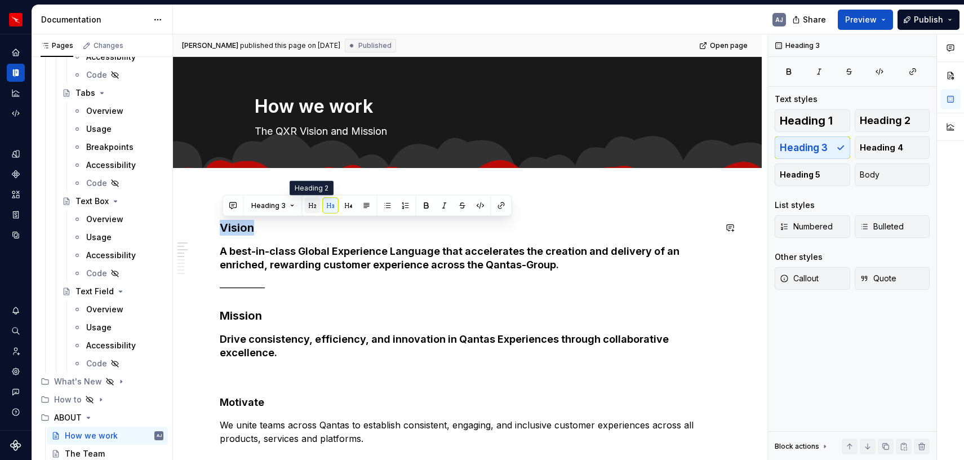
click at [312, 207] on button "button" at bounding box center [313, 206] width 16 height 16
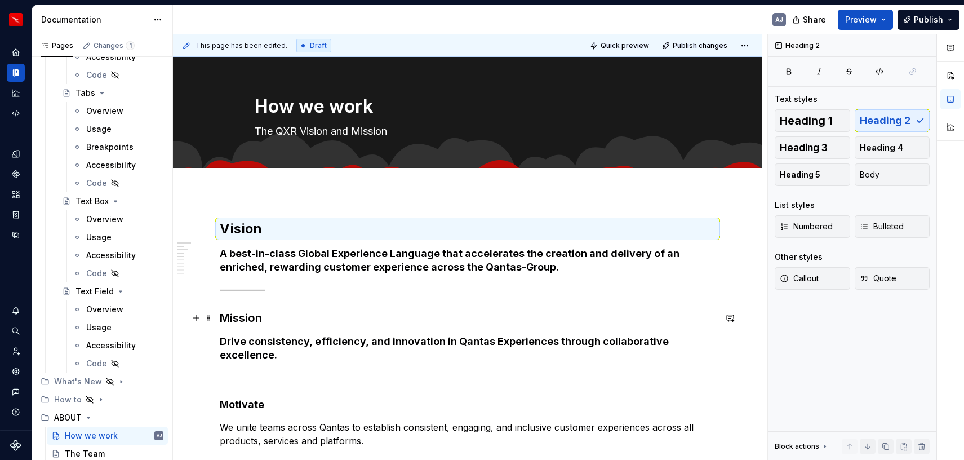
click at [245, 318] on h3 "Mission" at bounding box center [468, 318] width 496 height 16
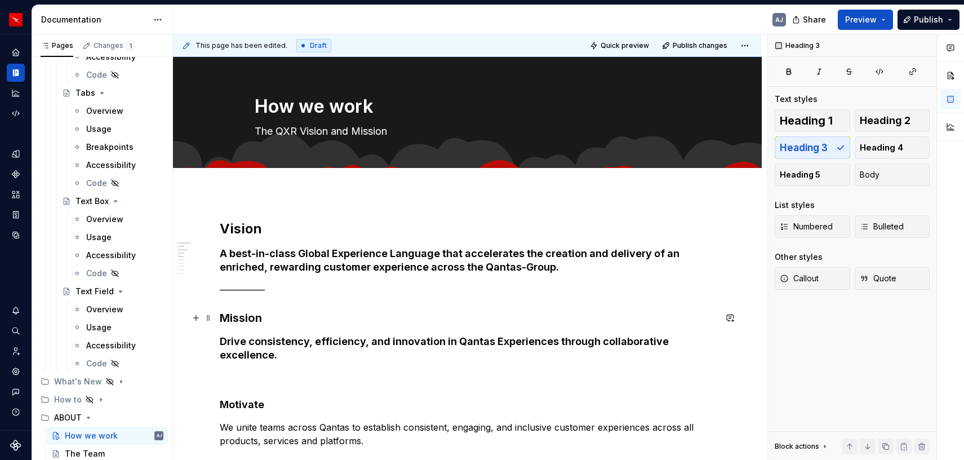
click at [245, 318] on h3 "Mission" at bounding box center [468, 318] width 496 height 16
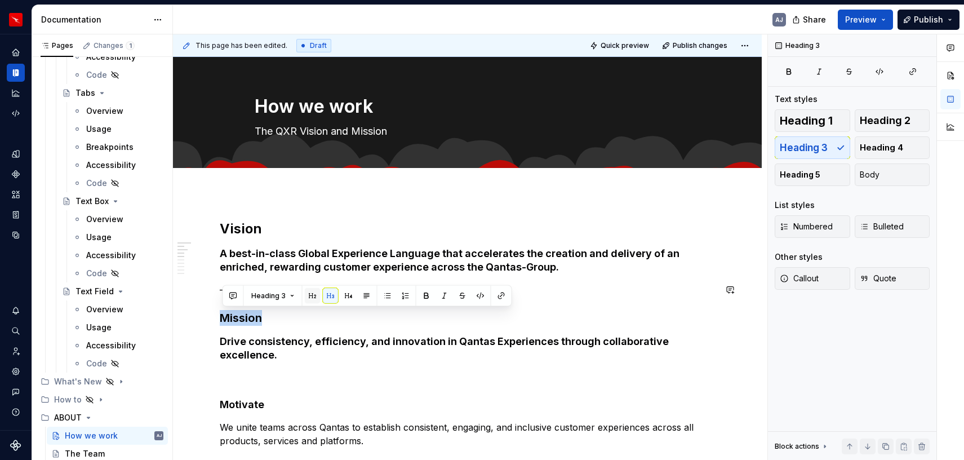
click at [314, 297] on button "button" at bounding box center [313, 296] width 16 height 16
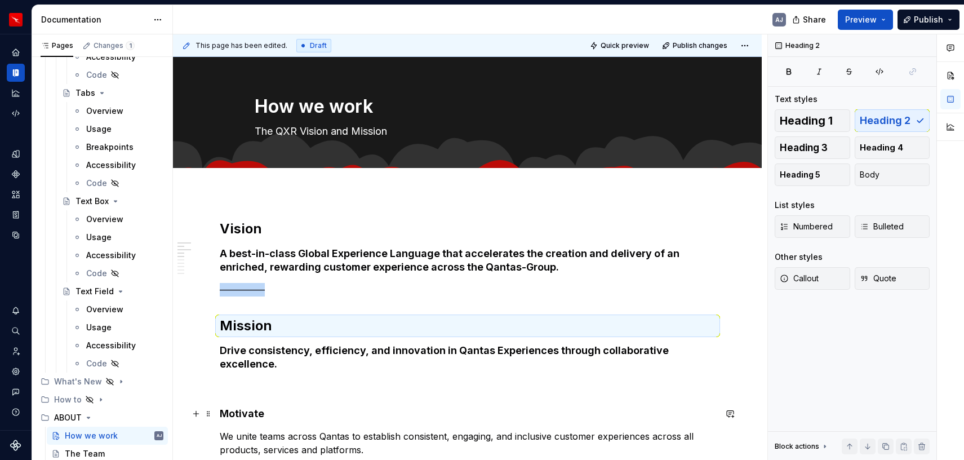
click at [244, 414] on h4 "Motivate" at bounding box center [468, 414] width 496 height 14
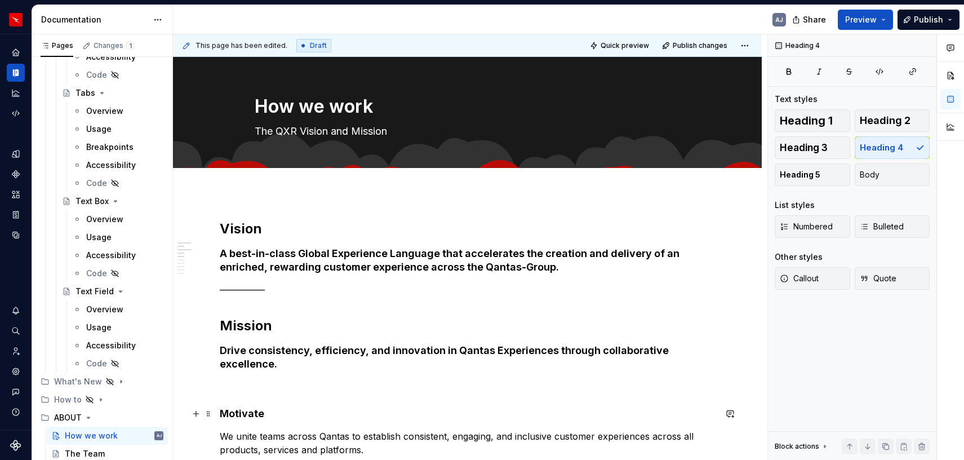
click at [244, 414] on h4 "Motivate" at bounding box center [468, 414] width 496 height 14
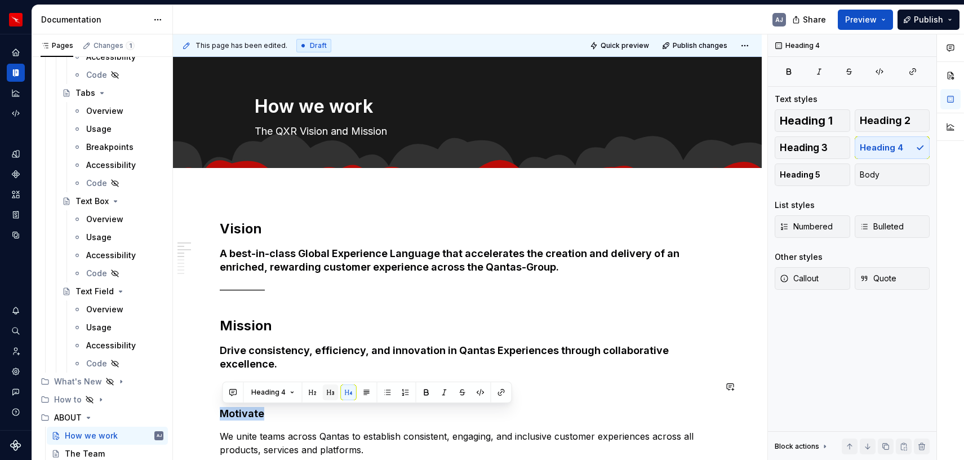
click at [326, 397] on button "button" at bounding box center [331, 392] width 16 height 16
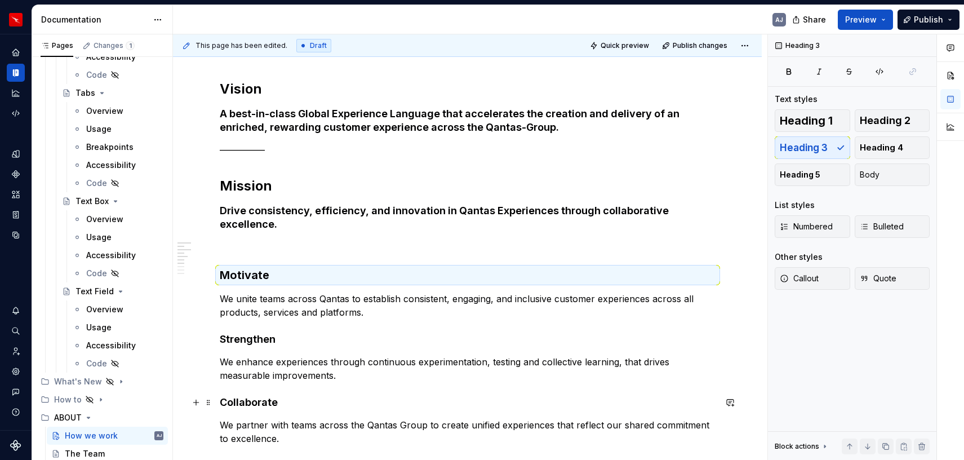
scroll to position [172, 0]
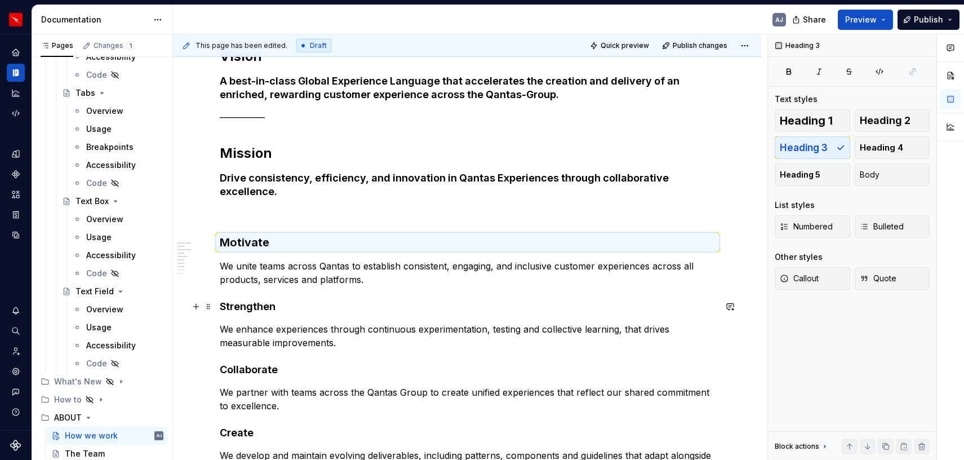
click at [254, 307] on strong "Strengthen" at bounding box center [248, 306] width 56 height 12
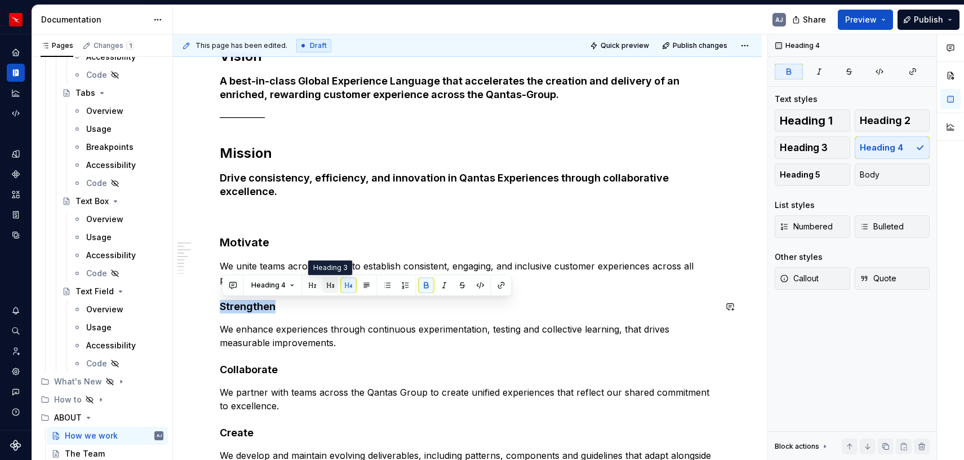
click at [331, 287] on button "button" at bounding box center [331, 285] width 16 height 16
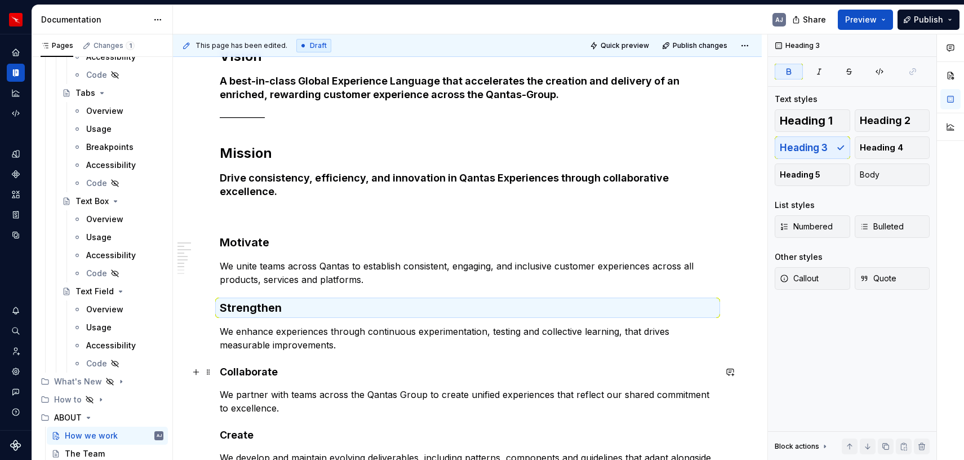
click at [253, 371] on strong "Collaborate" at bounding box center [249, 372] width 58 height 12
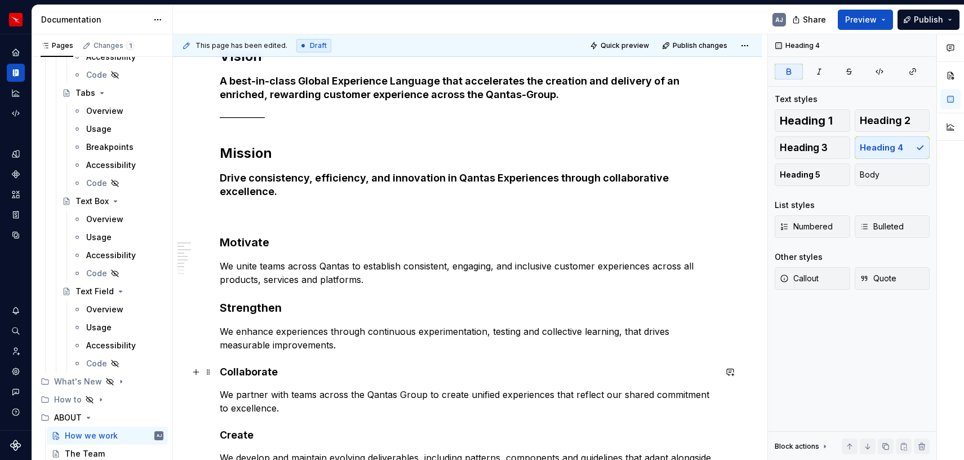
click at [253, 371] on strong "Collaborate" at bounding box center [249, 372] width 58 height 12
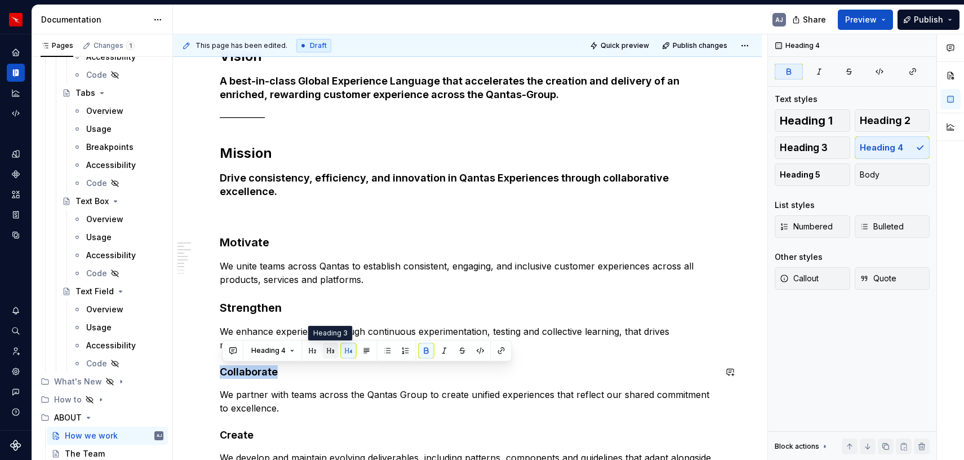
click at [326, 350] on button "button" at bounding box center [331, 351] width 16 height 16
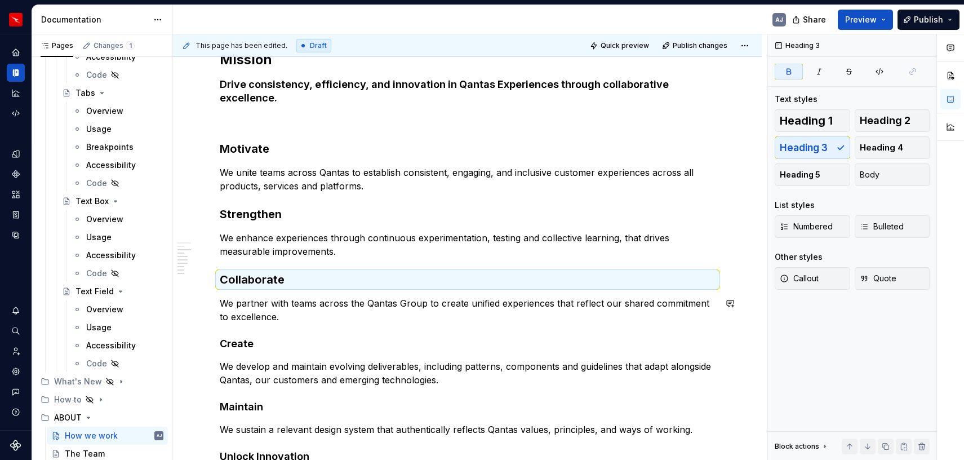
scroll to position [271, 0]
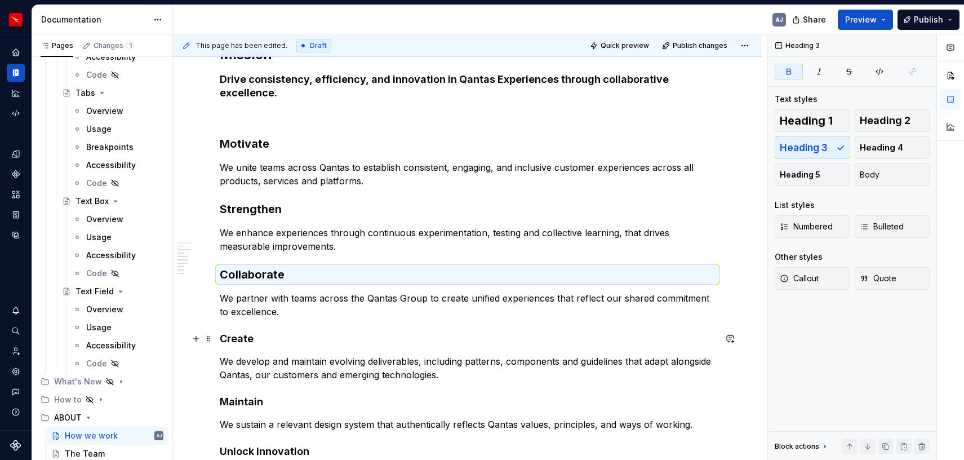
click at [240, 336] on strong "Create" at bounding box center [237, 339] width 34 height 12
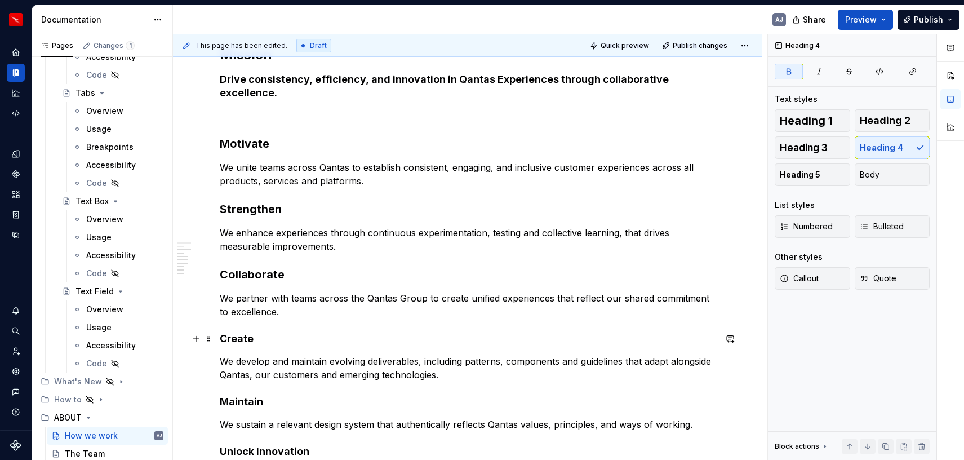
click at [240, 336] on strong "Create" at bounding box center [237, 339] width 34 height 12
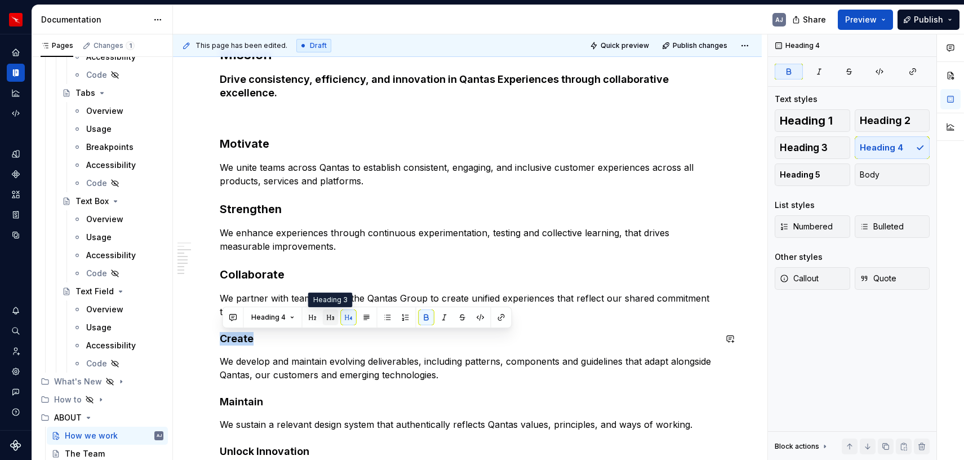
click at [329, 322] on button "button" at bounding box center [331, 317] width 16 height 16
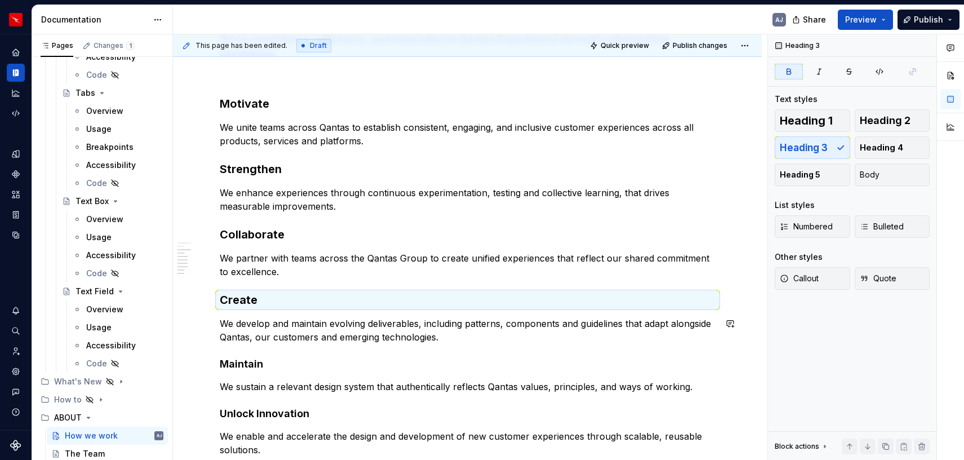
scroll to position [334, 0]
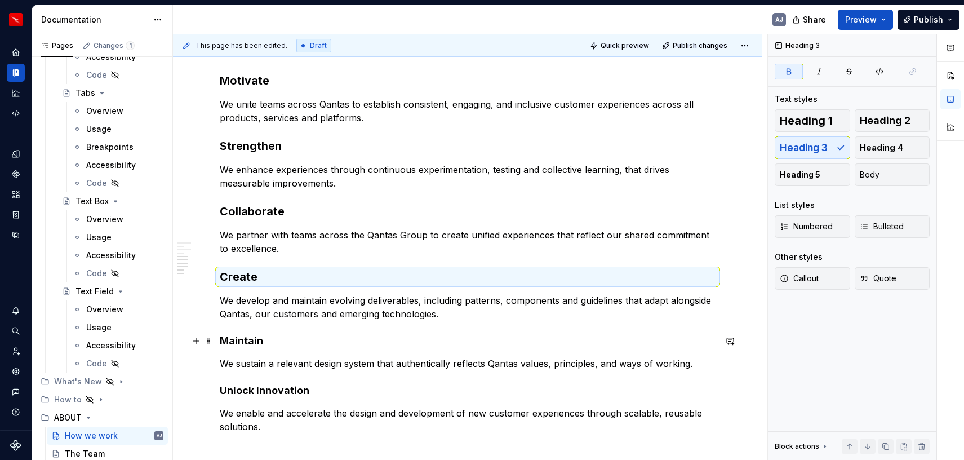
click at [247, 343] on strong "Maintain" at bounding box center [241, 341] width 43 height 12
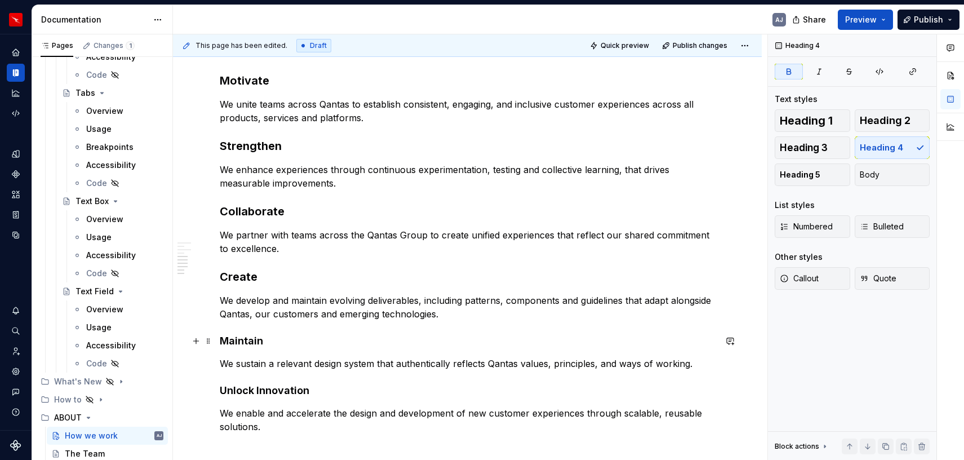
click at [247, 343] on strong "Maintain" at bounding box center [241, 341] width 43 height 12
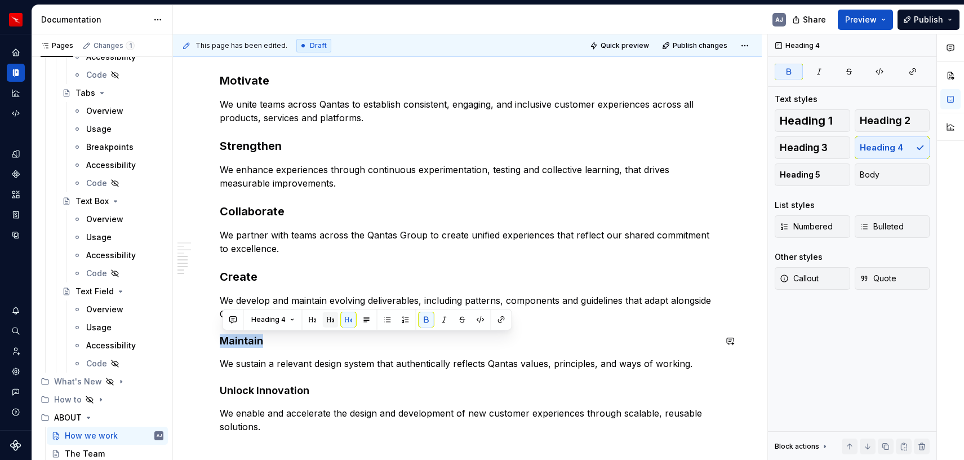
click at [326, 322] on button "button" at bounding box center [331, 320] width 16 height 16
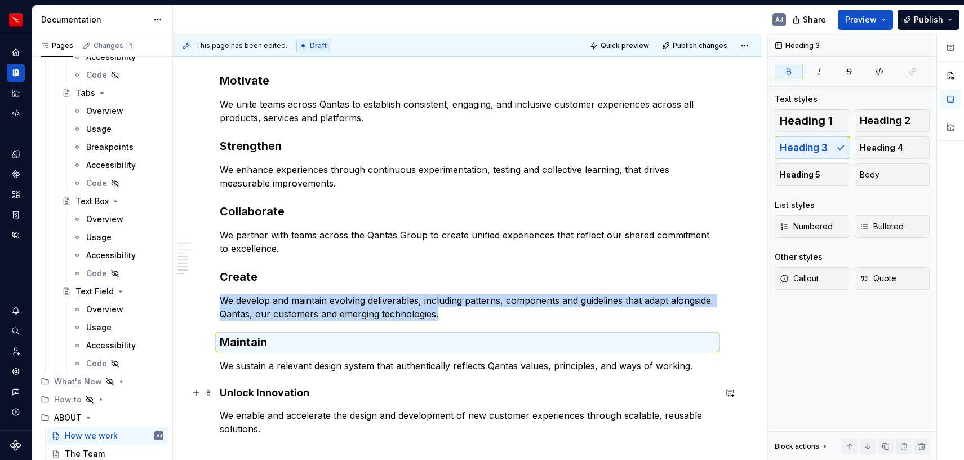
click at [260, 393] on strong "Unlock Innovation" at bounding box center [265, 393] width 90 height 12
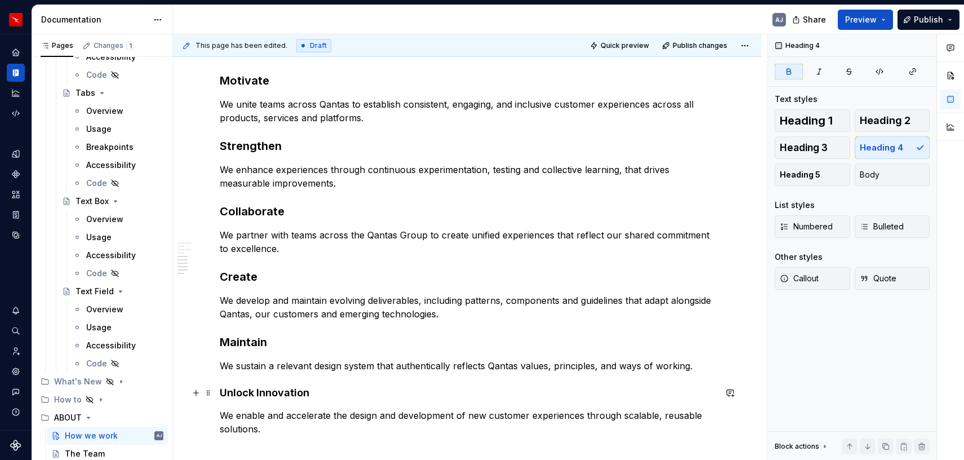
click at [260, 393] on strong "Unlock Innovation" at bounding box center [265, 393] width 90 height 12
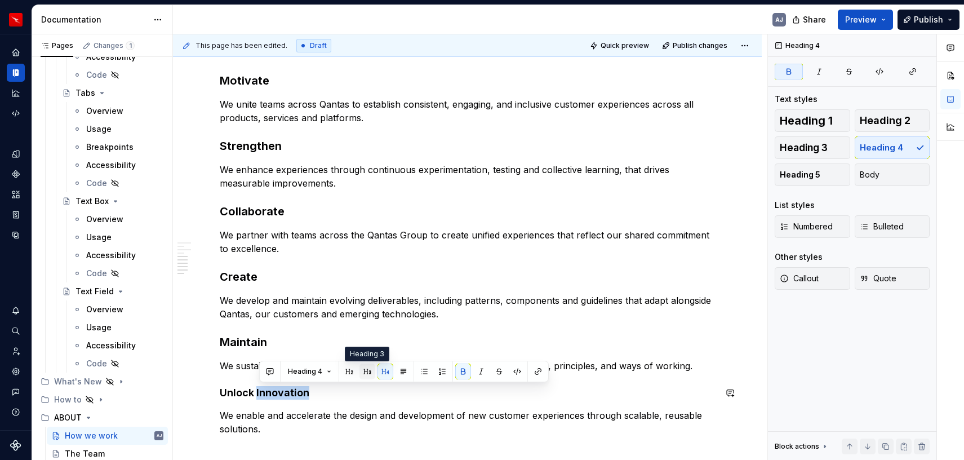
click at [368, 378] on button "button" at bounding box center [368, 372] width 16 height 16
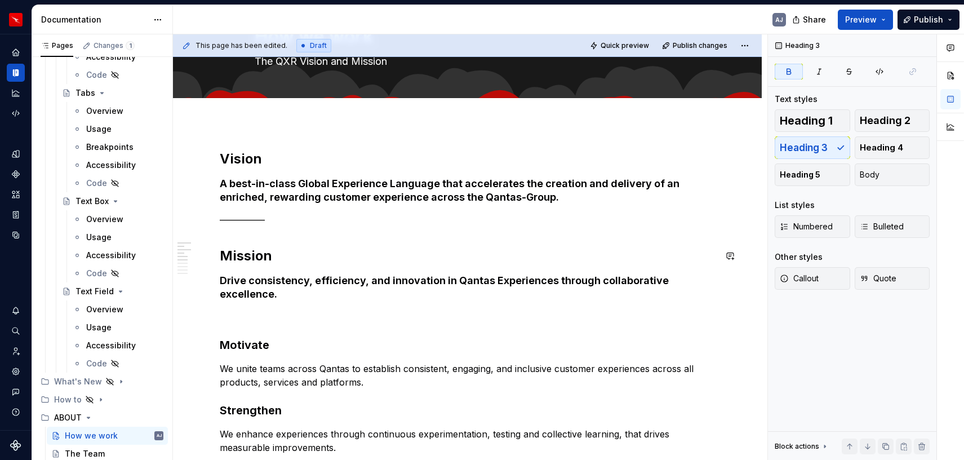
scroll to position [64, 0]
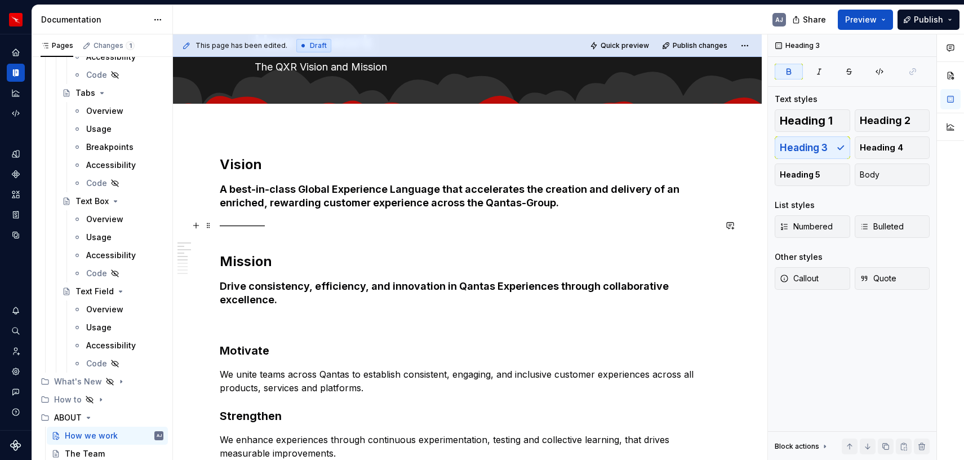
click at [275, 225] on p "—————" at bounding box center [468, 226] width 496 height 14
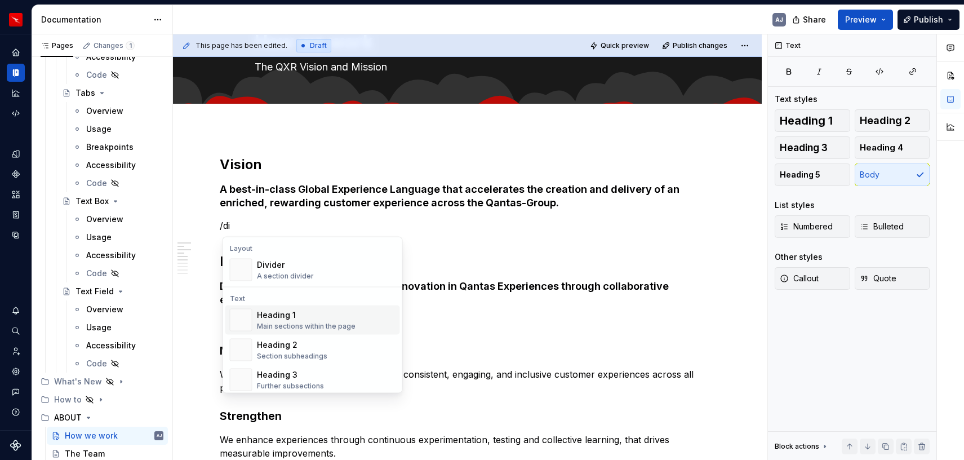
click at [273, 309] on div "Heading 1" at bounding box center [306, 314] width 99 height 11
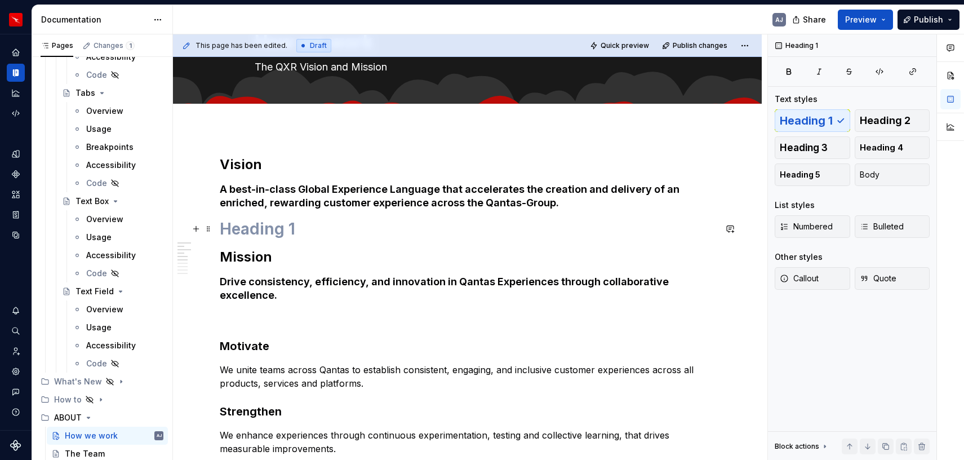
click at [266, 231] on h1 at bounding box center [468, 229] width 496 height 20
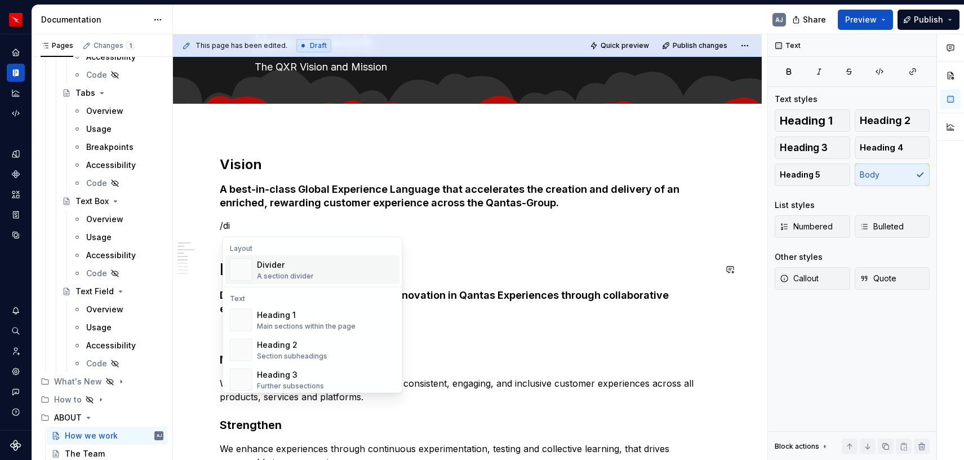
click at [268, 265] on div "Divider" at bounding box center [285, 264] width 57 height 11
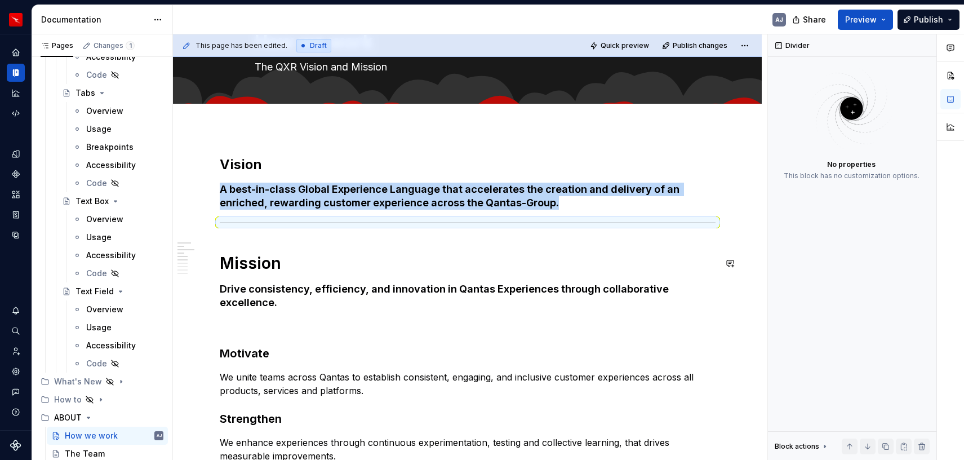
click at [237, 238] on div "Vision A best-in-class Global Experience Language that accelerates the creation…" at bounding box center [468, 433] width 496 height 555
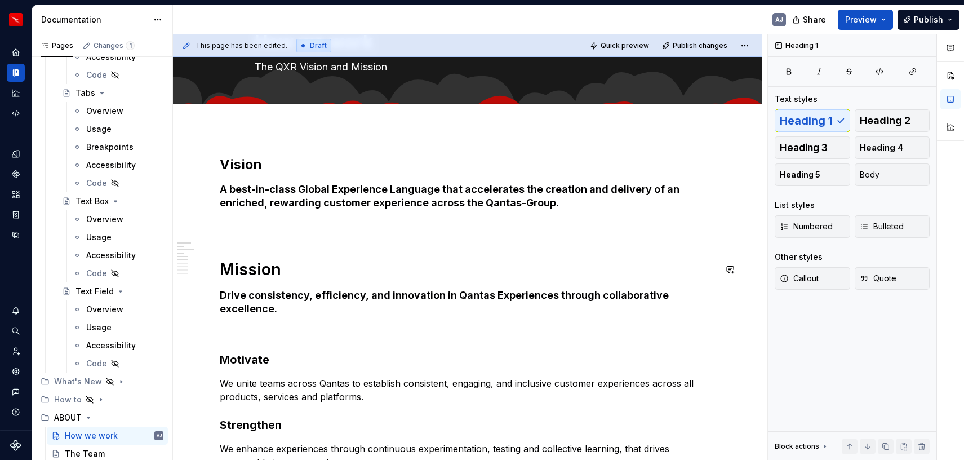
click at [238, 237] on div "Vision A best-in-class Global Experience Language that accelerates the creation…" at bounding box center [468, 436] width 496 height 561
click at [251, 269] on h1 "Mission" at bounding box center [468, 269] width 496 height 20
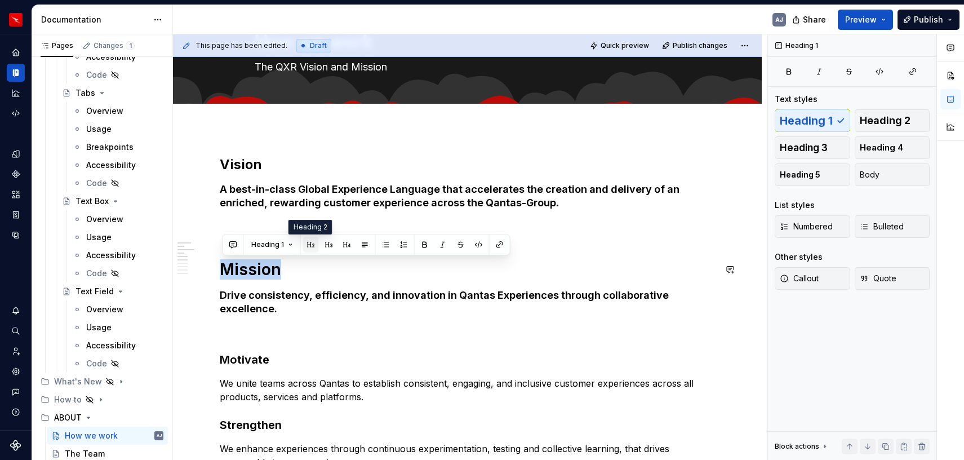
click at [311, 245] on button "button" at bounding box center [311, 245] width 16 height 16
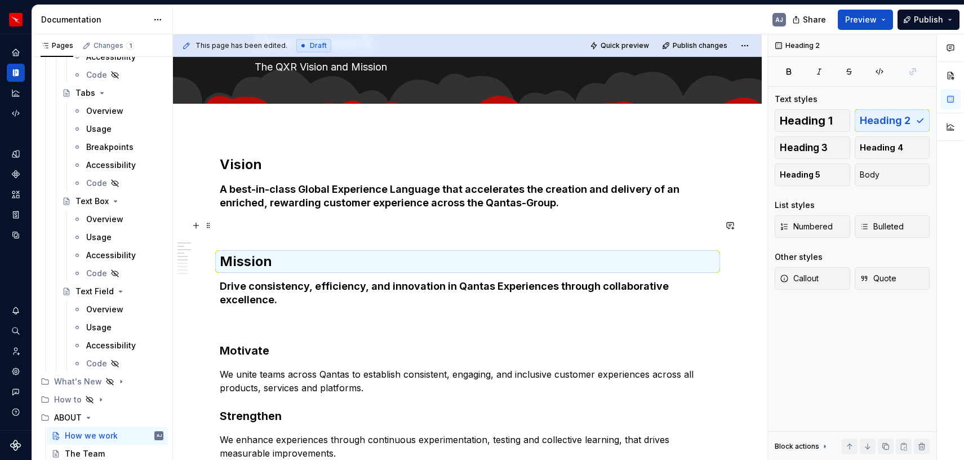
click at [229, 227] on p at bounding box center [468, 226] width 496 height 14
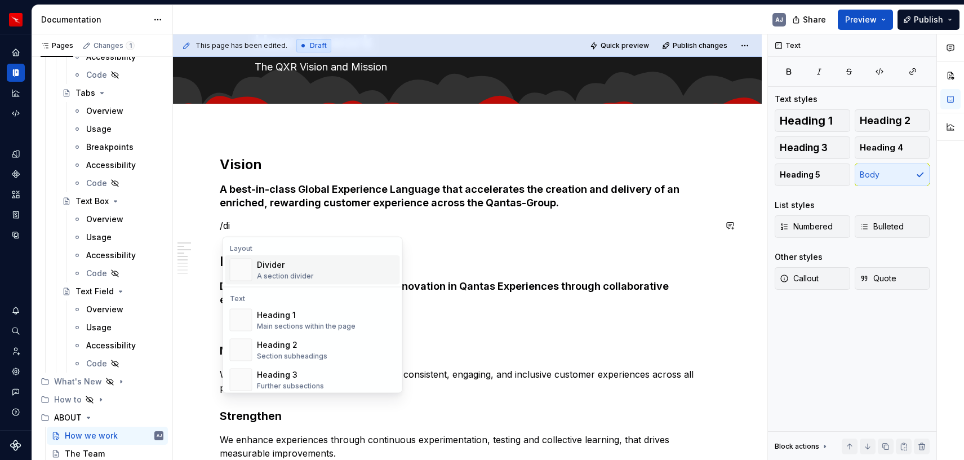
click at [248, 263] on div "Suggestions" at bounding box center [241, 270] width 21 height 23
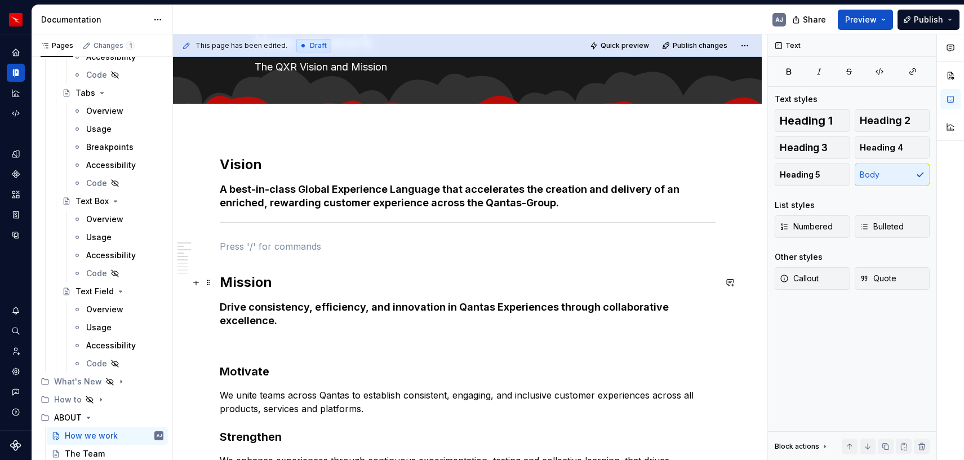
click at [223, 289] on h2 "Mission" at bounding box center [468, 282] width 496 height 18
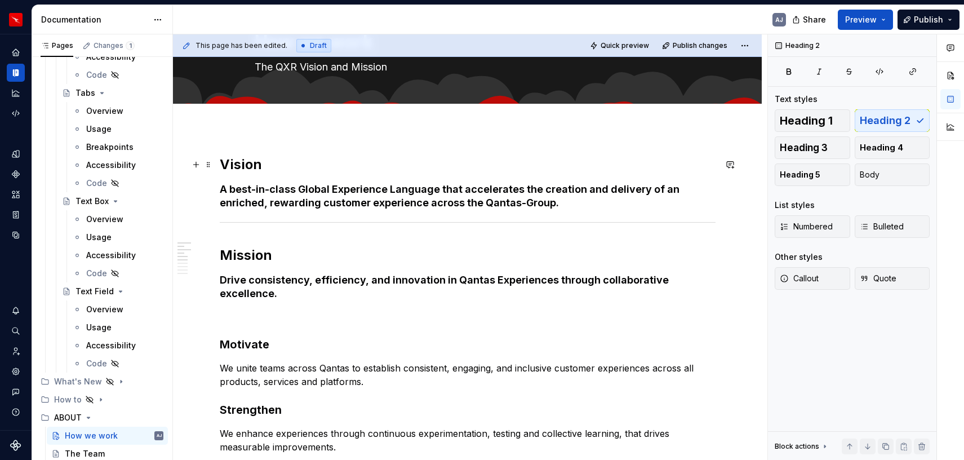
click at [240, 164] on h2 "Vision" at bounding box center [468, 165] width 496 height 18
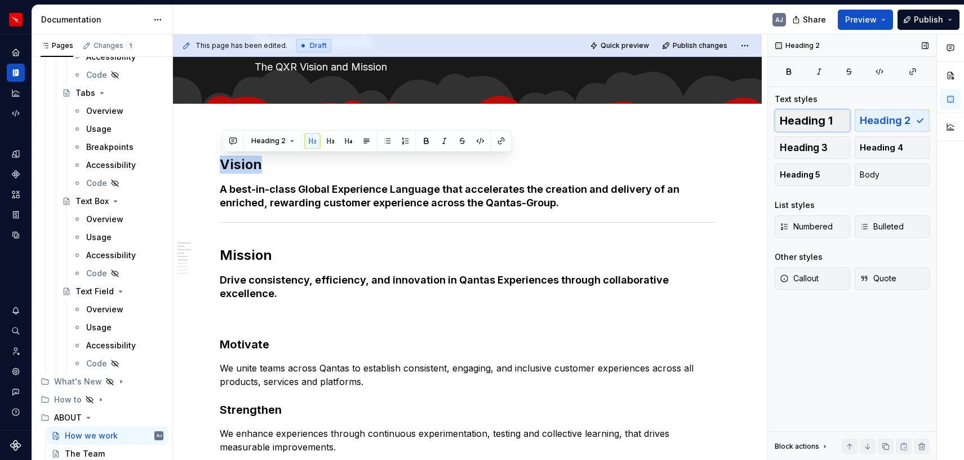
click at [802, 125] on span "Heading 1" at bounding box center [806, 120] width 53 height 11
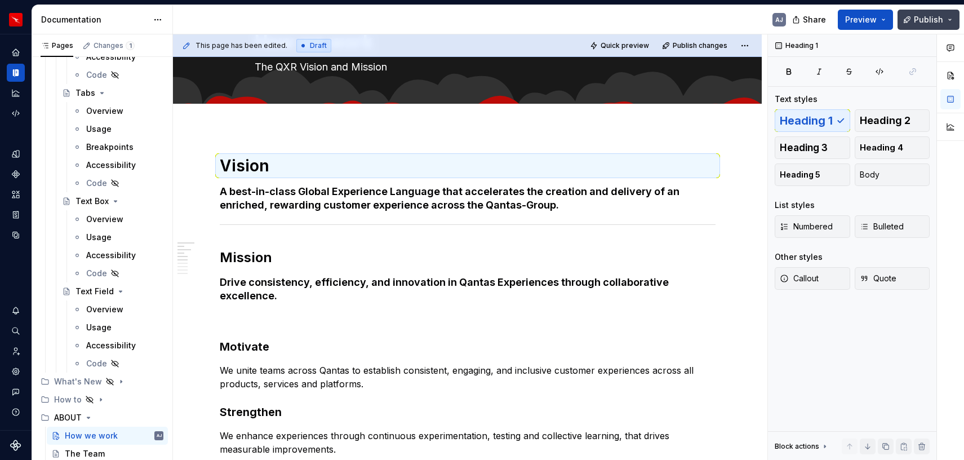
click at [883, 20] on span "Publish" at bounding box center [928, 19] width 29 height 11
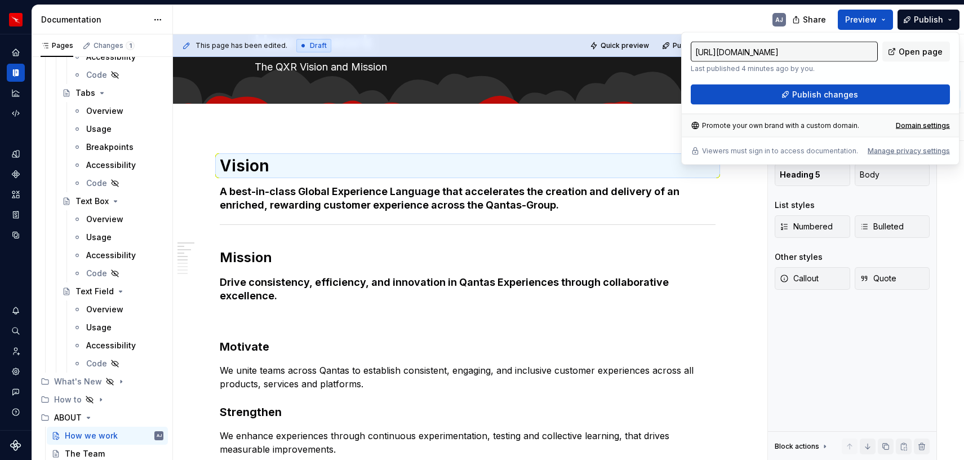
click at [641, 19] on div "AJ" at bounding box center [484, 19] width 622 height 29
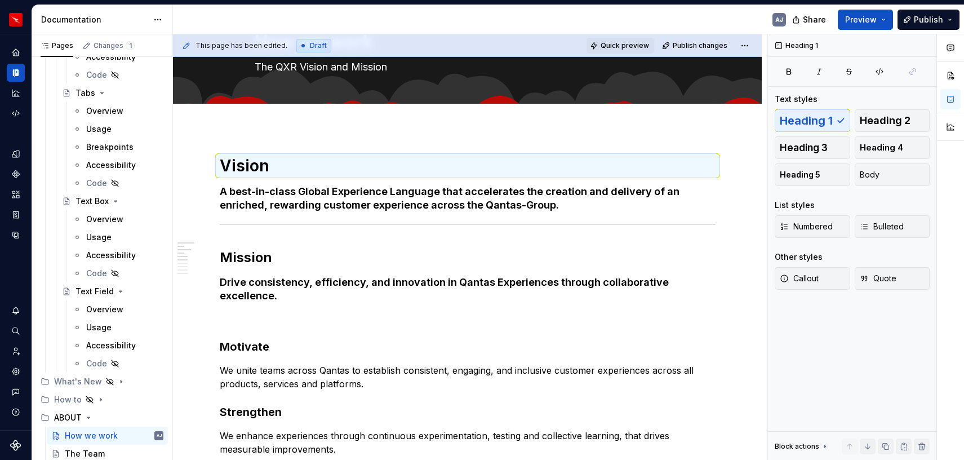
click at [638, 40] on button "Quick preview" at bounding box center [621, 46] width 68 height 16
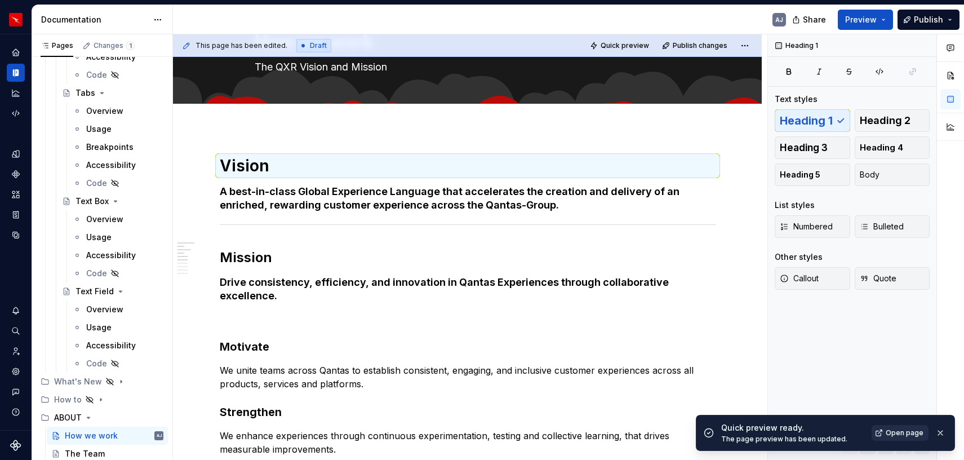
click at [883, 432] on span "Open page" at bounding box center [905, 432] width 38 height 9
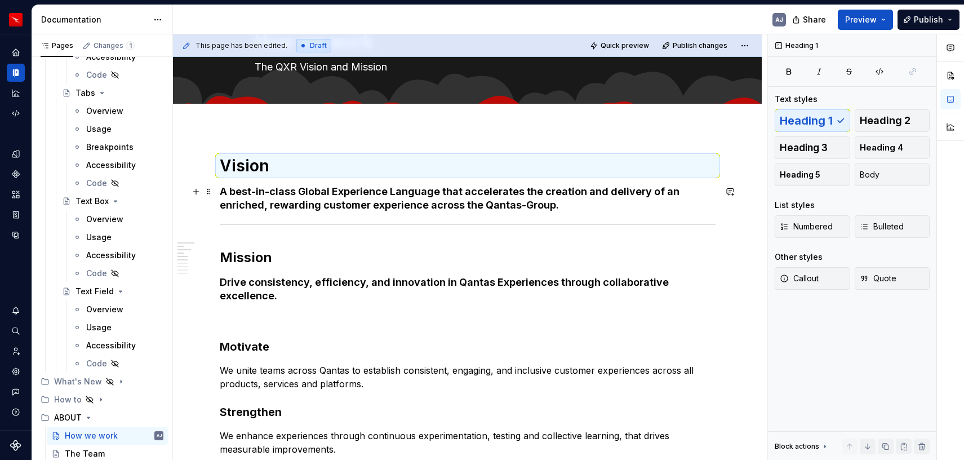
click at [282, 192] on h4 "A best-in-class Global Experience Language that accelerates the creation and de…" at bounding box center [468, 198] width 496 height 27
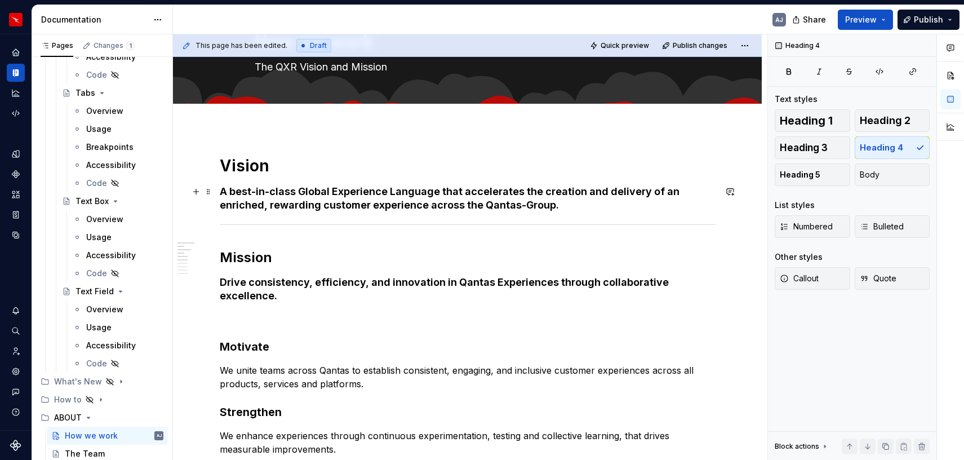
click at [282, 192] on h4 "A best-in-class Global Experience Language that accelerates the creation and de…" at bounding box center [468, 198] width 496 height 27
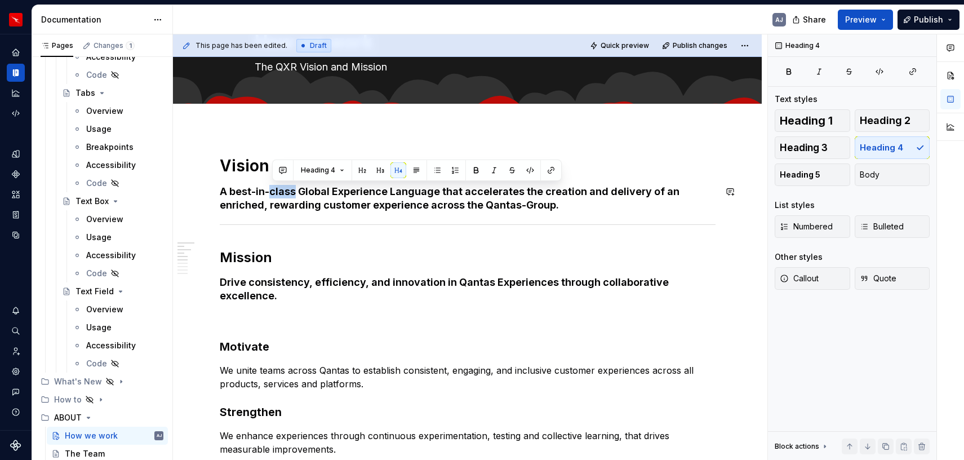
click at [247, 169] on h1 "Vision" at bounding box center [468, 166] width 496 height 20
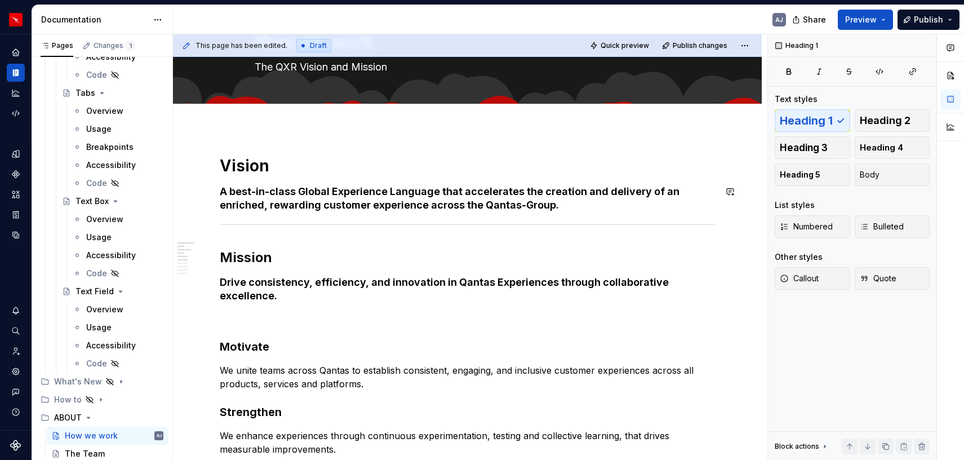
click at [247, 169] on h1 "Vision" at bounding box center [468, 166] width 496 height 20
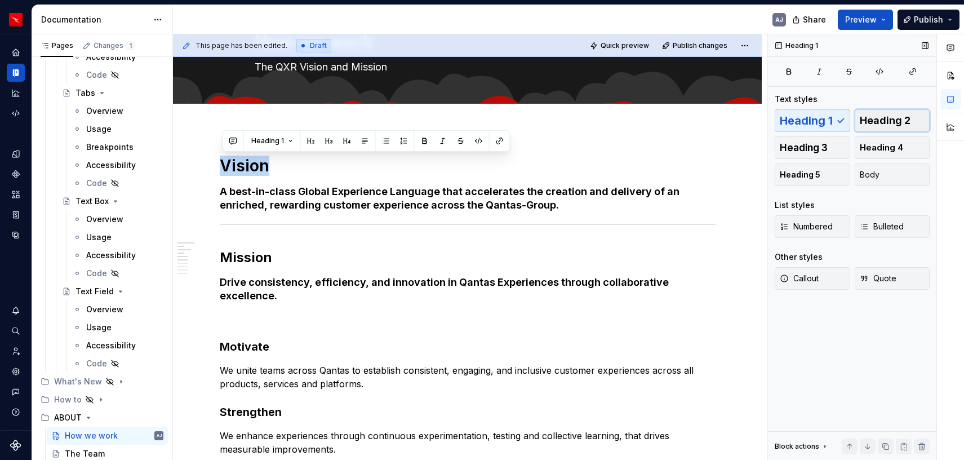
click at [883, 119] on span "Heading 2" at bounding box center [885, 120] width 51 height 11
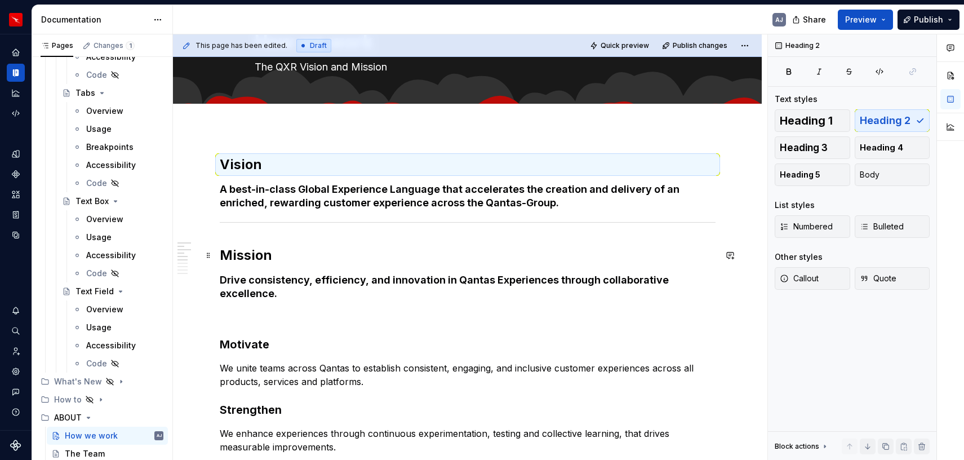
click at [251, 258] on h2 "Mission" at bounding box center [468, 255] width 496 height 18
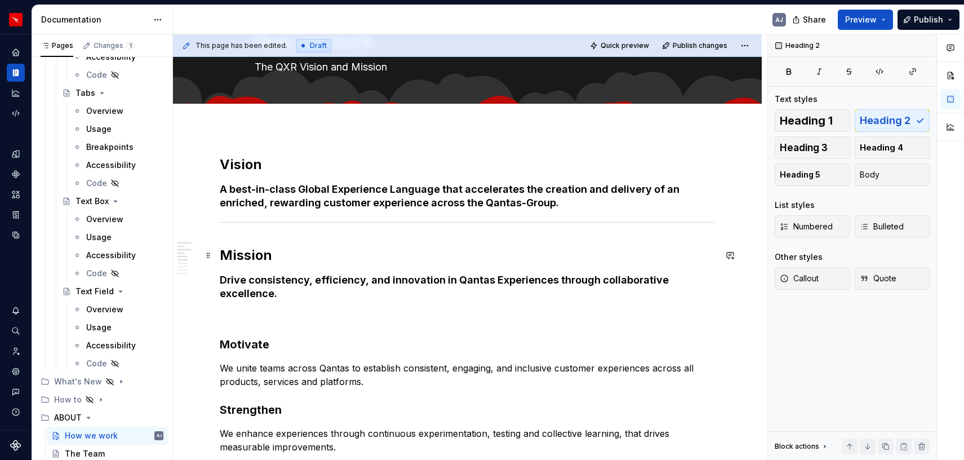
click at [251, 258] on h2 "Mission" at bounding box center [468, 255] width 496 height 18
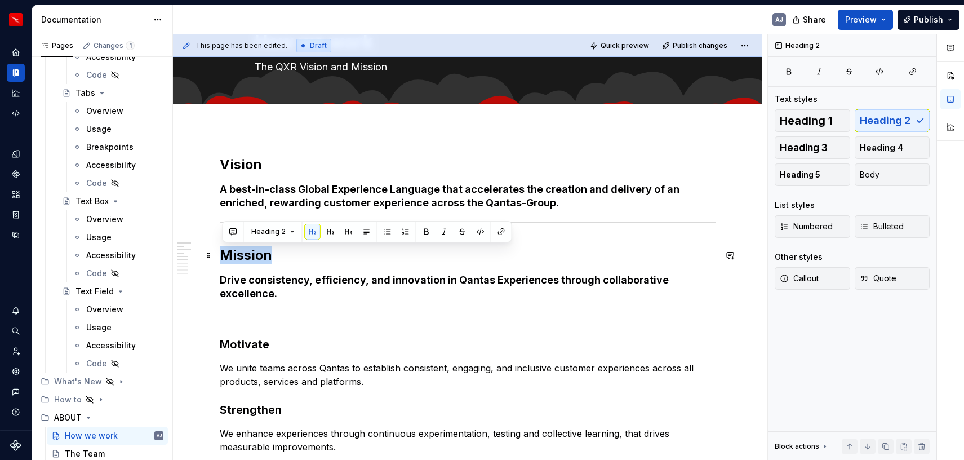
click at [251, 258] on h2 "Mission" at bounding box center [468, 255] width 496 height 18
click at [360, 282] on h4 "Drive consistency, efficiency, and innovation in Qantas Experiences through col…" at bounding box center [468, 286] width 496 height 27
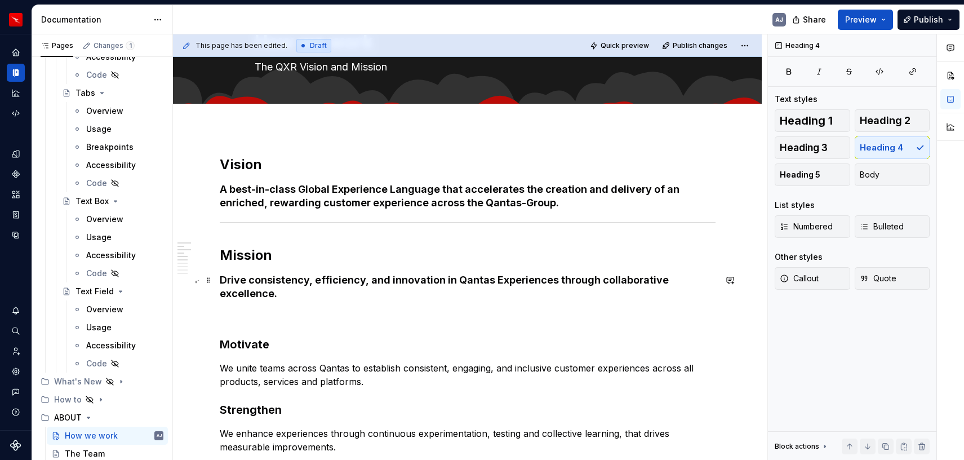
click at [360, 282] on h4 "Drive consistency, efficiency, and innovation in Qantas Experiences through col…" at bounding box center [468, 286] width 496 height 27
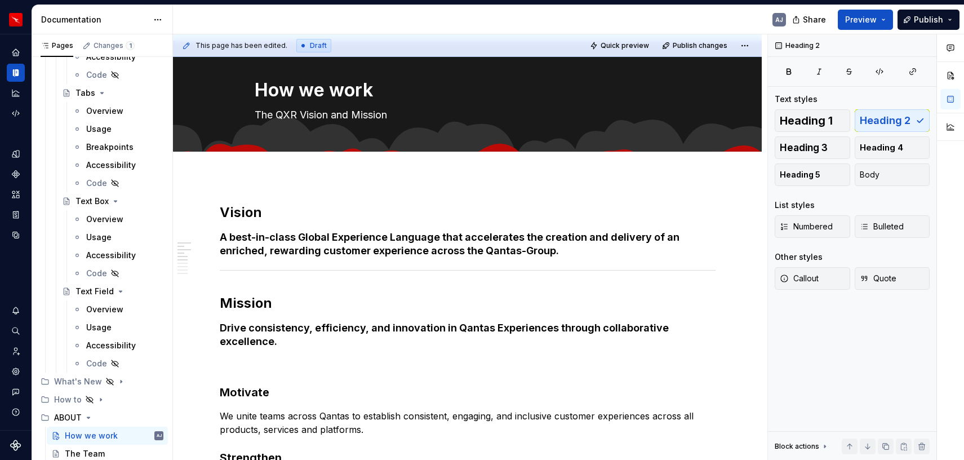
scroll to position [0, 0]
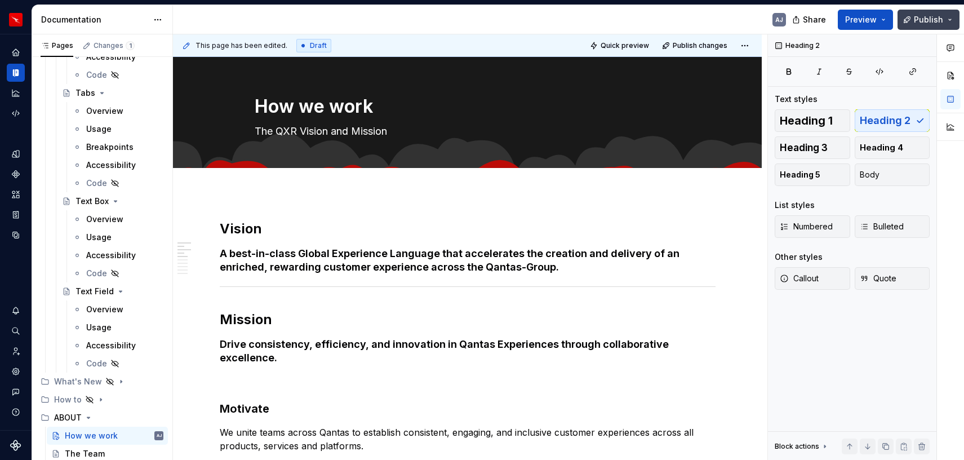
click at [883, 19] on span "Publish" at bounding box center [928, 19] width 29 height 11
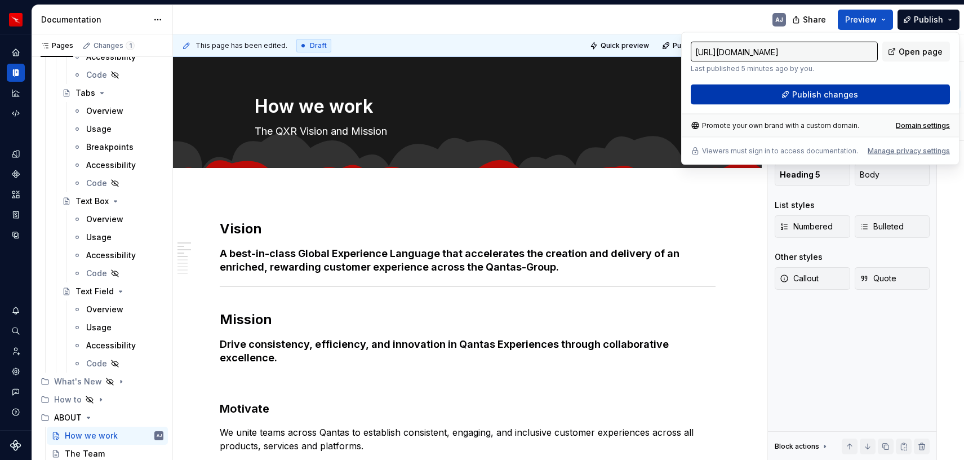
click at [863, 93] on button "Publish changes" at bounding box center [820, 95] width 259 height 20
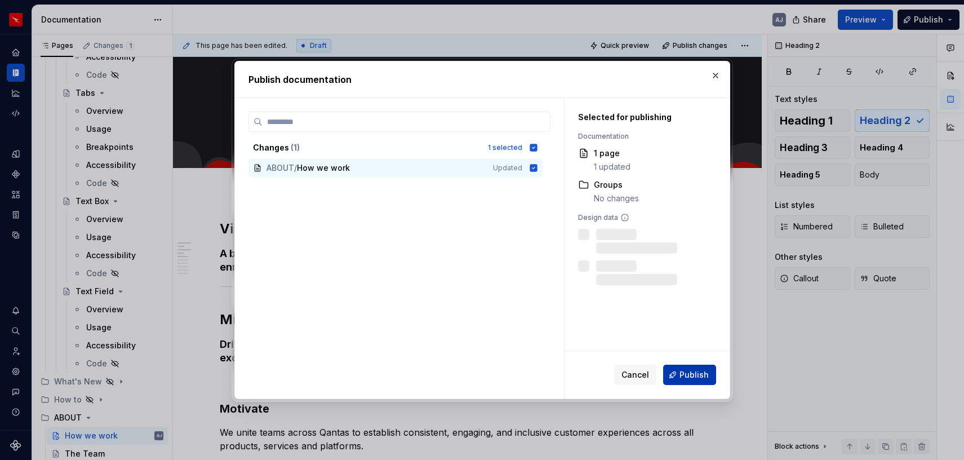
click at [690, 373] on span "Publish" at bounding box center [694, 374] width 29 height 11
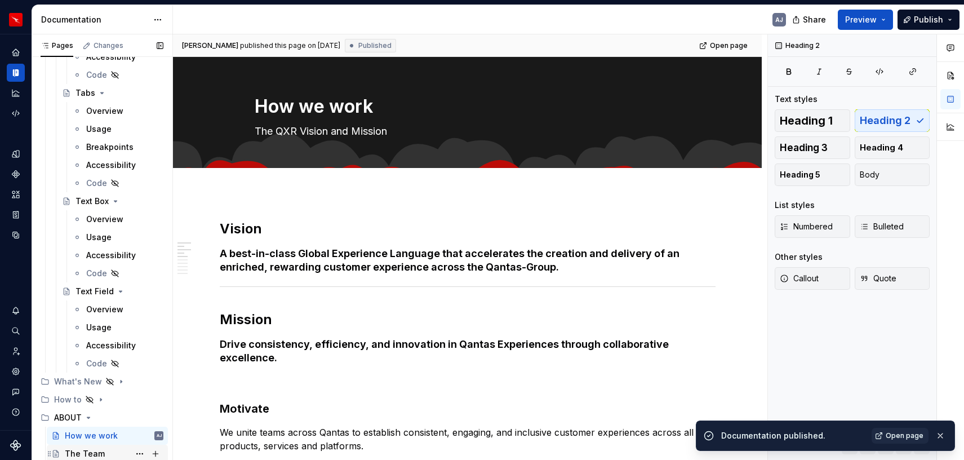
click at [110, 452] on div "The Team" at bounding box center [114, 454] width 99 height 16
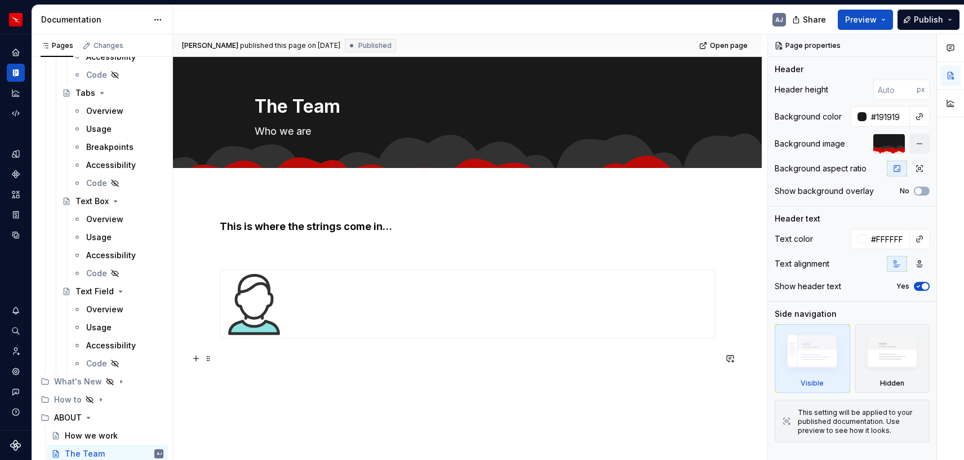
click at [290, 357] on p at bounding box center [468, 359] width 496 height 14
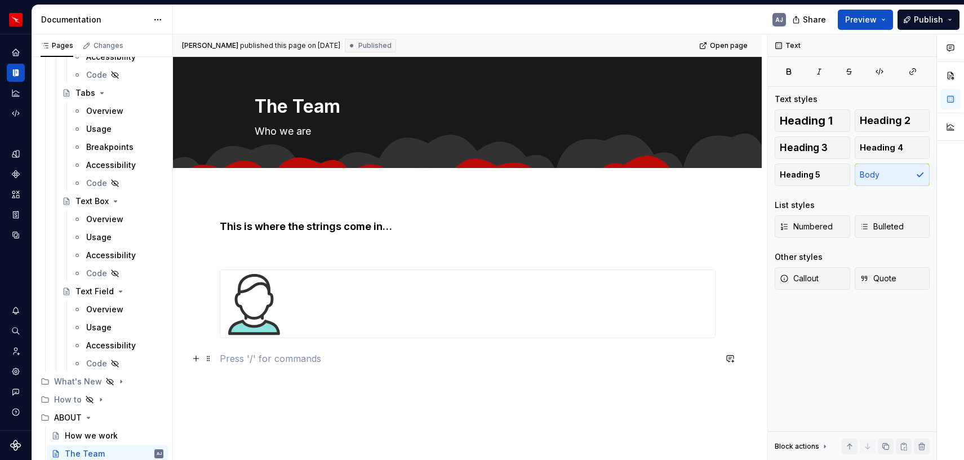
type textarea "*"
click at [883, 78] on button "button" at bounding box center [951, 75] width 20 height 20
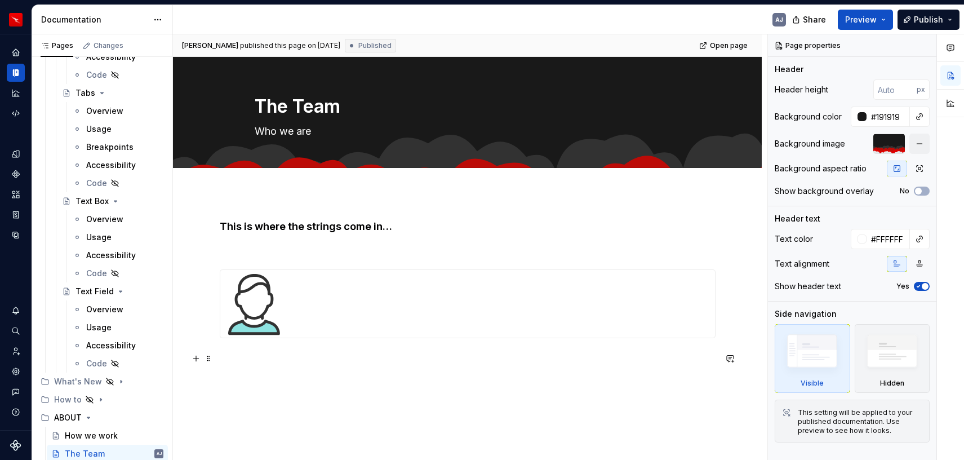
click at [274, 364] on p at bounding box center [468, 359] width 496 height 14
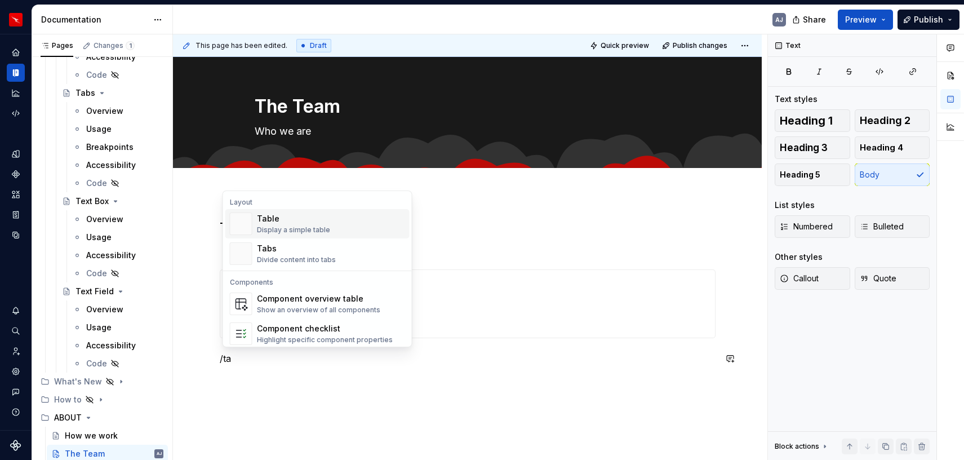
click at [275, 233] on div "Display a simple table" at bounding box center [293, 229] width 73 height 9
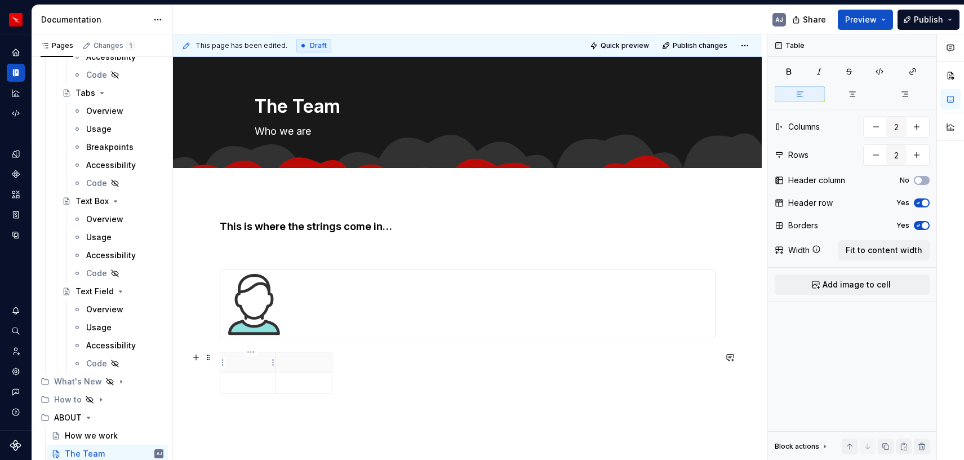
click at [251, 363] on p at bounding box center [248, 362] width 42 height 11
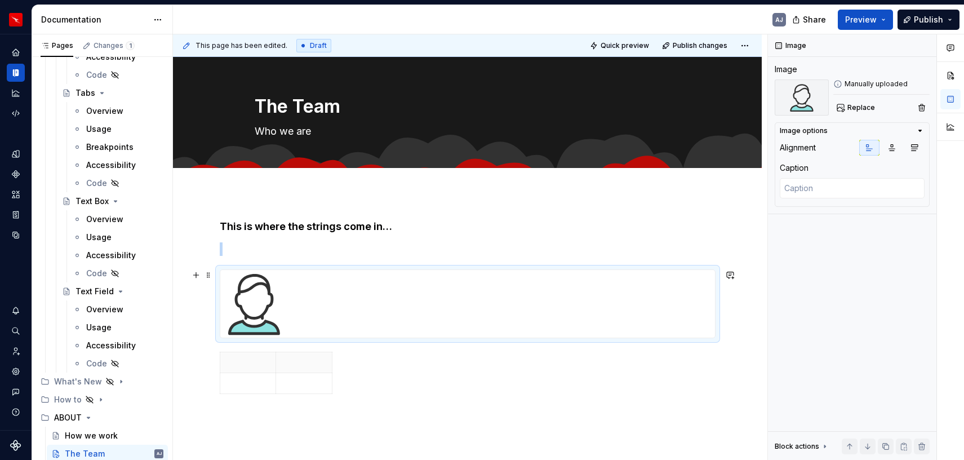
click at [254, 297] on img at bounding box center [254, 304] width 68 height 68
click at [212, 273] on span at bounding box center [208, 275] width 9 height 16
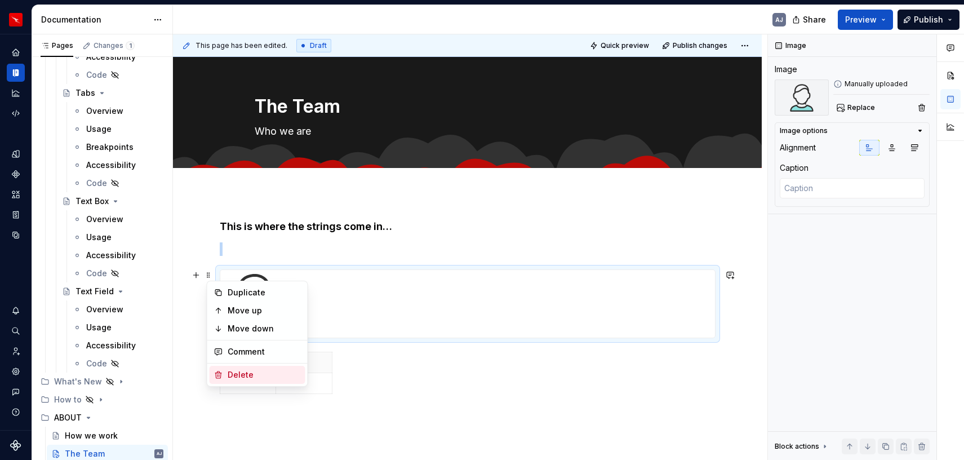
type textarea "*"
click at [247, 373] on div "Delete" at bounding box center [264, 374] width 73 height 11
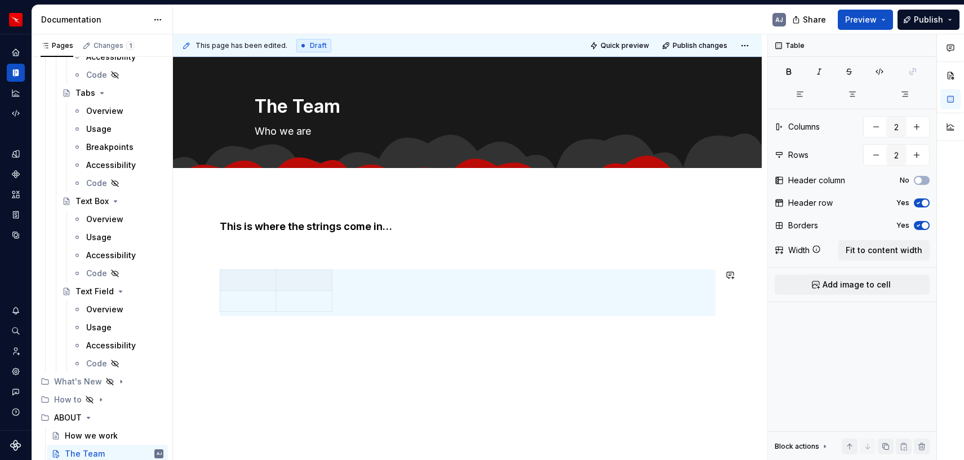
click at [334, 358] on div "This is where the strings come in…" at bounding box center [467, 330] width 589 height 275
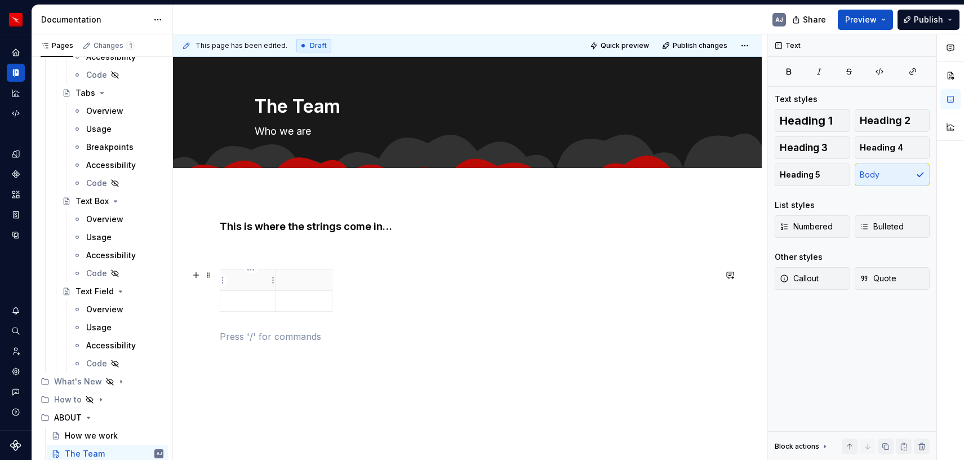
click at [253, 276] on p at bounding box center [248, 280] width 42 height 11
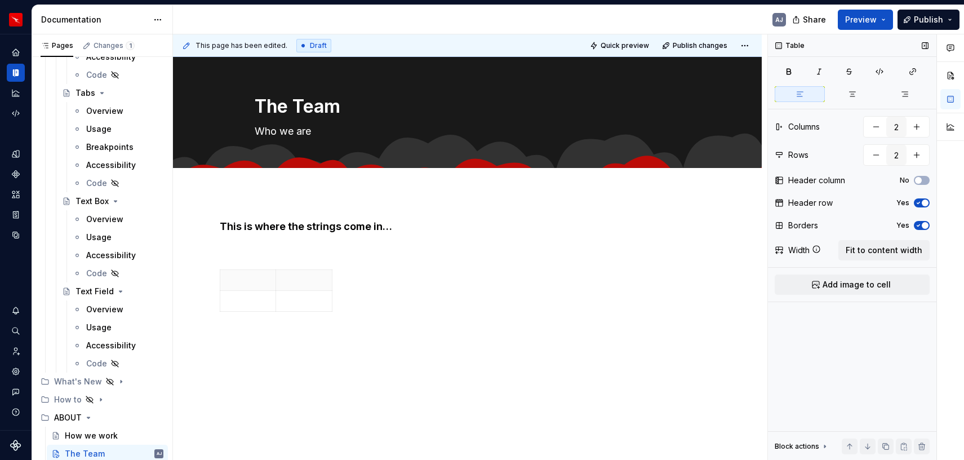
click at [883, 225] on icon "button" at bounding box center [919, 226] width 3 height 2
click at [883, 126] on button "button" at bounding box center [917, 127] width 20 height 20
type input "4"
click at [883, 155] on button "button" at bounding box center [917, 155] width 20 height 20
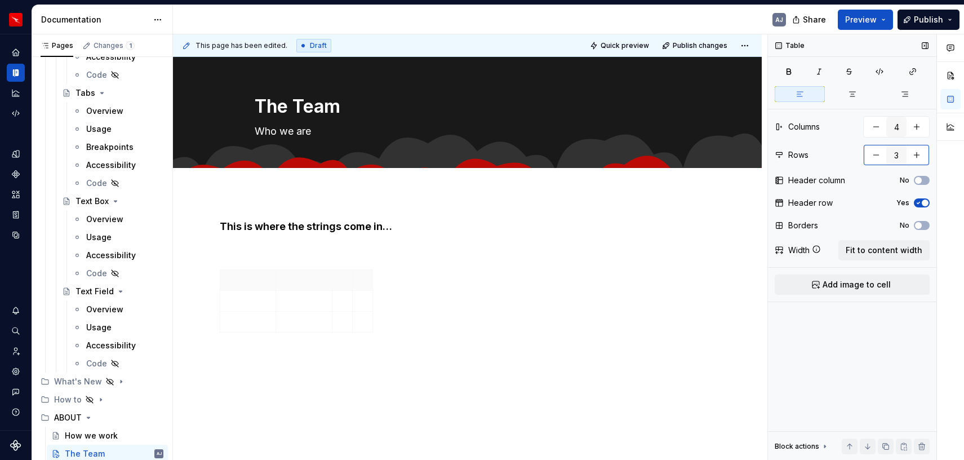
click at [871, 157] on button "button" at bounding box center [876, 155] width 20 height 20
type input "2"
click at [250, 284] on p at bounding box center [248, 280] width 42 height 11
click at [852, 96] on icon "button" at bounding box center [852, 94] width 9 height 9
click at [254, 307] on td at bounding box center [248, 301] width 56 height 21
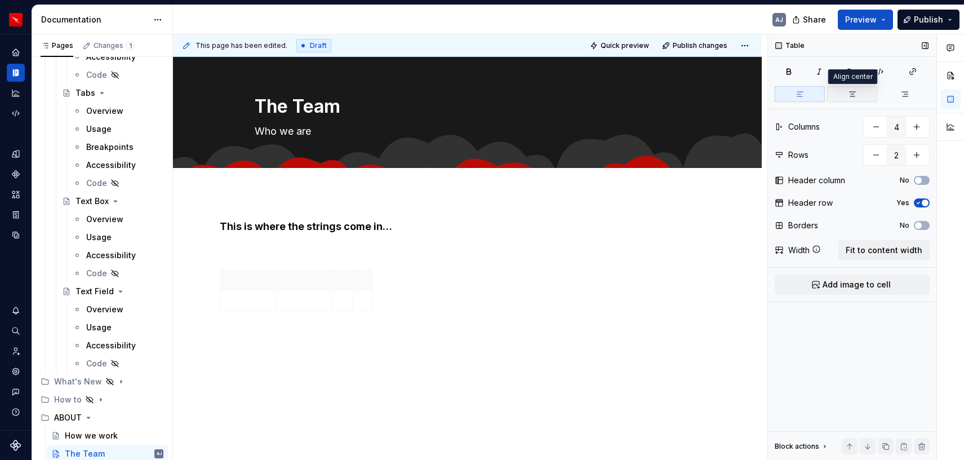
click at [852, 94] on icon "button" at bounding box center [852, 94] width 6 height 5
click at [303, 280] on p at bounding box center [304, 280] width 42 height 11
click at [849, 98] on icon "button" at bounding box center [852, 94] width 9 height 9
click at [312, 300] on p at bounding box center [304, 300] width 42 height 11
click at [846, 96] on button "button" at bounding box center [852, 94] width 50 height 16
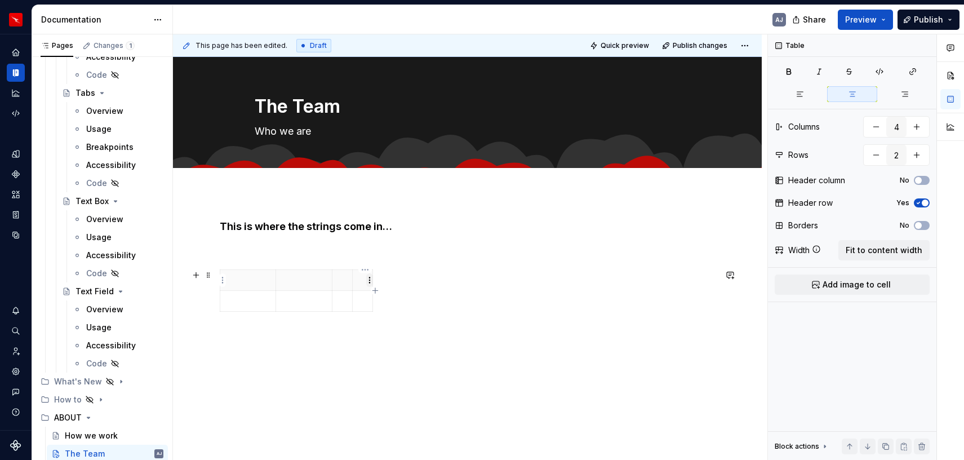
click at [370, 279] on html "Runway AJ Design system data Documentation AJ Share Preview Publish Pages Chang…" at bounding box center [482, 230] width 964 height 460
click at [365, 254] on html "Runway AJ Design system data Documentation AJ Share Preview Publish Pages Chang…" at bounding box center [482, 230] width 964 height 460
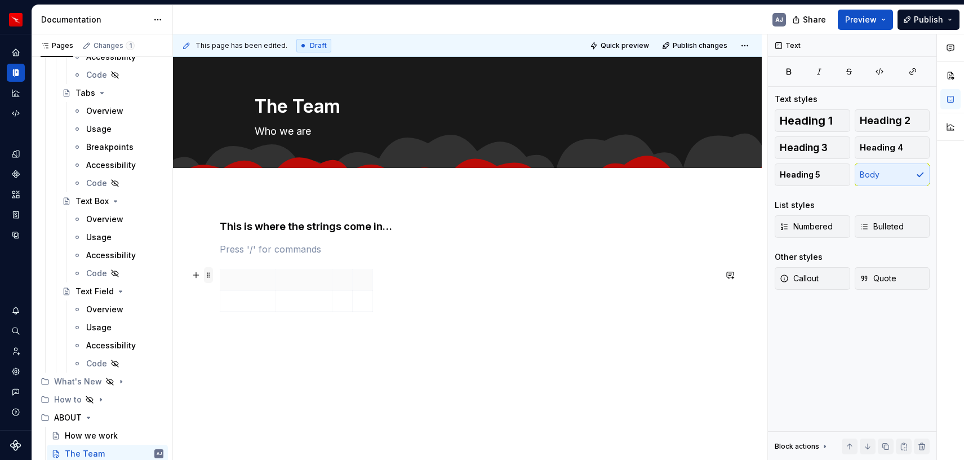
click at [211, 280] on span at bounding box center [208, 275] width 9 height 16
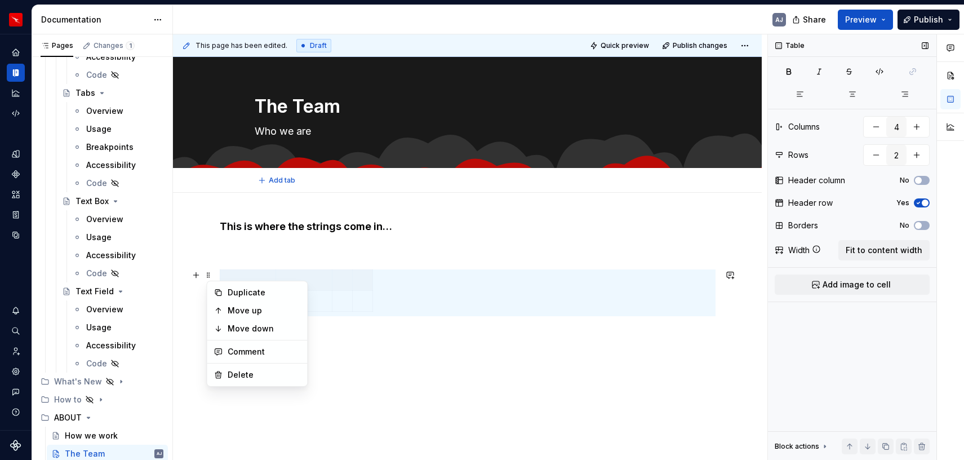
type textarea "*"
click at [876, 129] on button "button" at bounding box center [876, 127] width 20 height 20
type input "3"
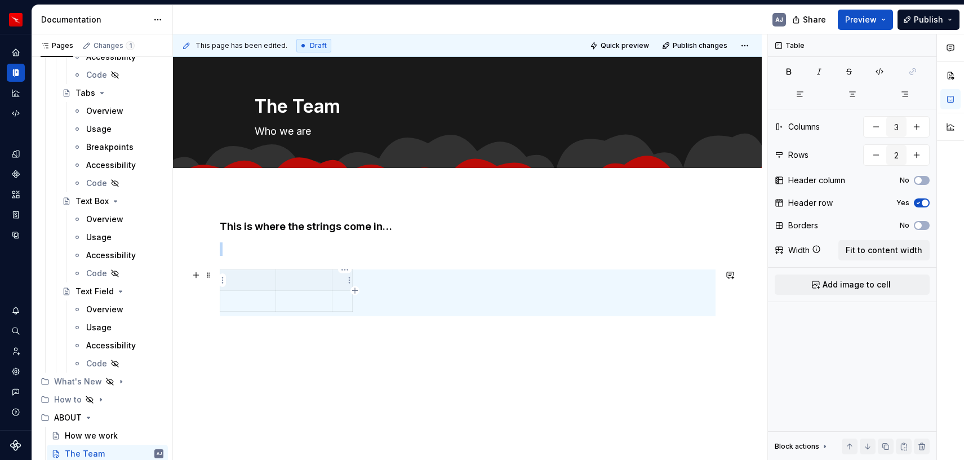
click at [343, 282] on p at bounding box center [342, 280] width 6 height 11
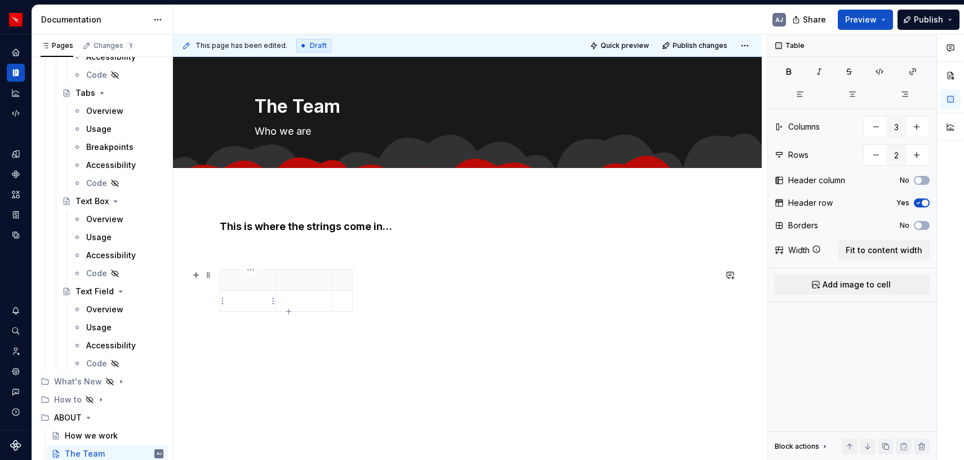
click at [253, 303] on p at bounding box center [248, 300] width 42 height 11
click at [299, 303] on p at bounding box center [304, 300] width 42 height 11
click at [342, 300] on p at bounding box center [342, 300] width 6 height 11
click at [853, 96] on icon "button" at bounding box center [852, 94] width 9 height 9
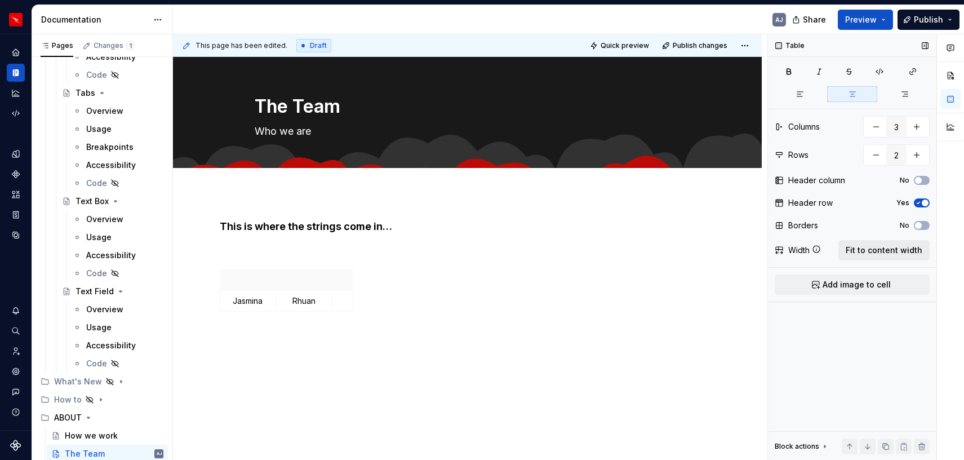
click at [880, 255] on span "Fit to content width" at bounding box center [884, 250] width 77 height 11
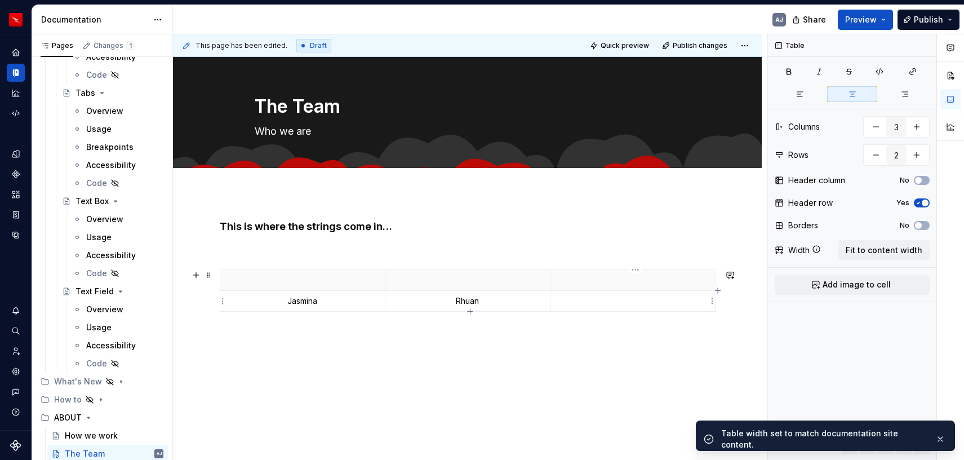
click at [630, 303] on p at bounding box center [632, 300] width 151 height 11
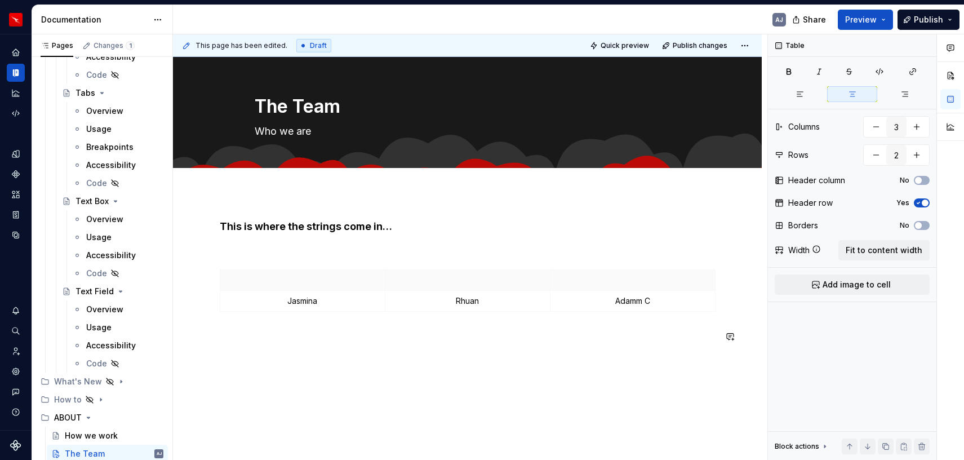
click at [616, 348] on div "This is where the strings come in… [PERSON_NAME] Adamm C" at bounding box center [468, 288] width 496 height 137
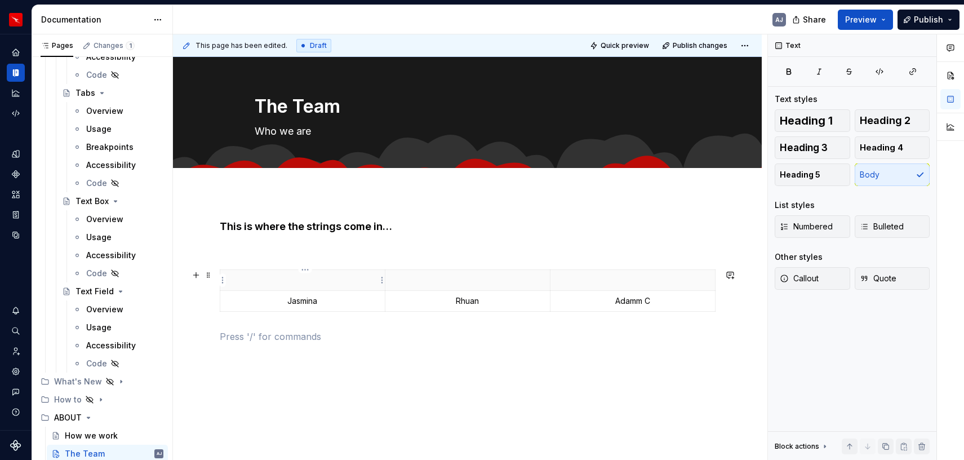
click at [308, 285] on p at bounding box center [302, 280] width 151 height 11
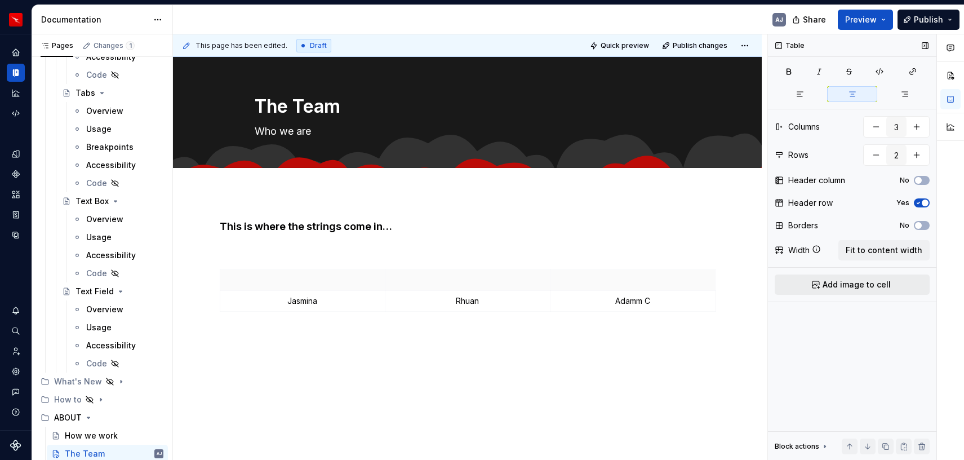
click at [868, 287] on span "Add image to cell" at bounding box center [857, 284] width 68 height 11
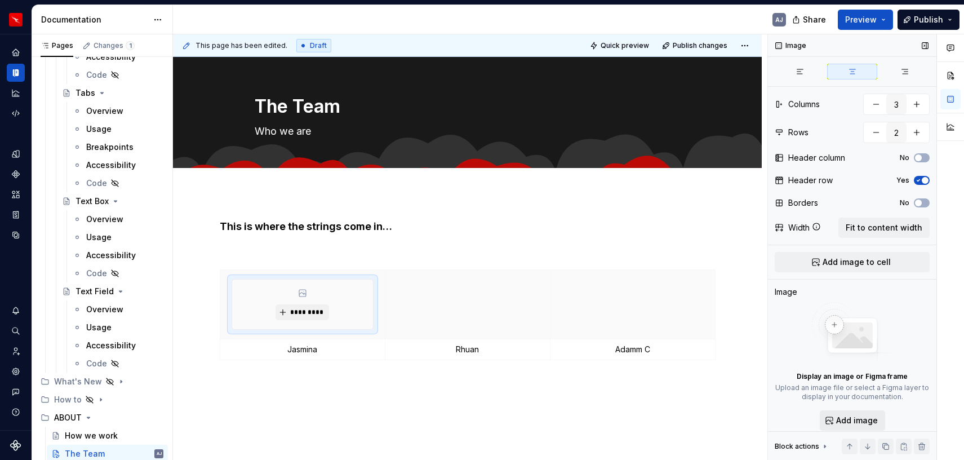
click at [849, 421] on span "Add image" at bounding box center [857, 420] width 42 height 11
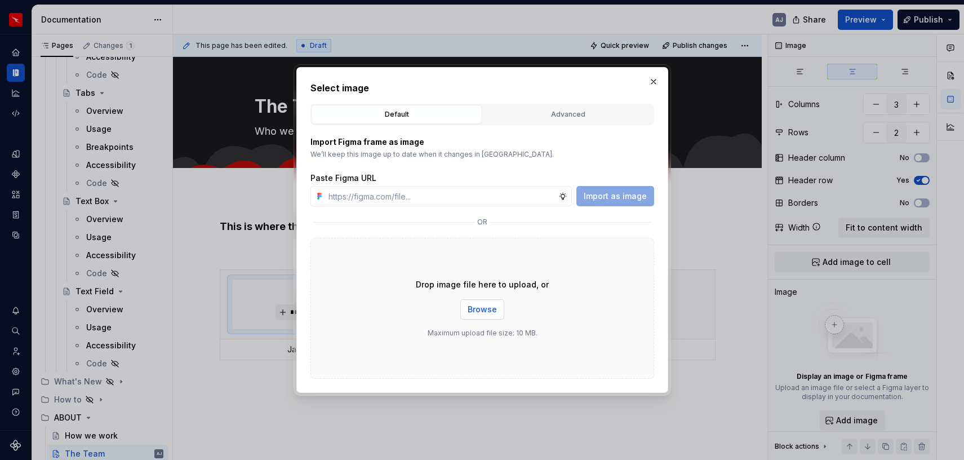
click at [482, 307] on span "Browse" at bounding box center [482, 309] width 29 height 11
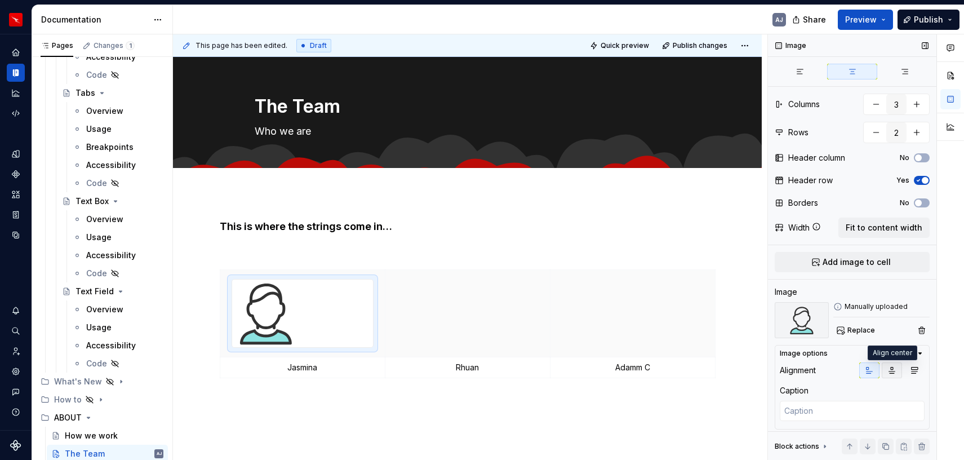
click at [883, 375] on button "button" at bounding box center [892, 370] width 20 height 16
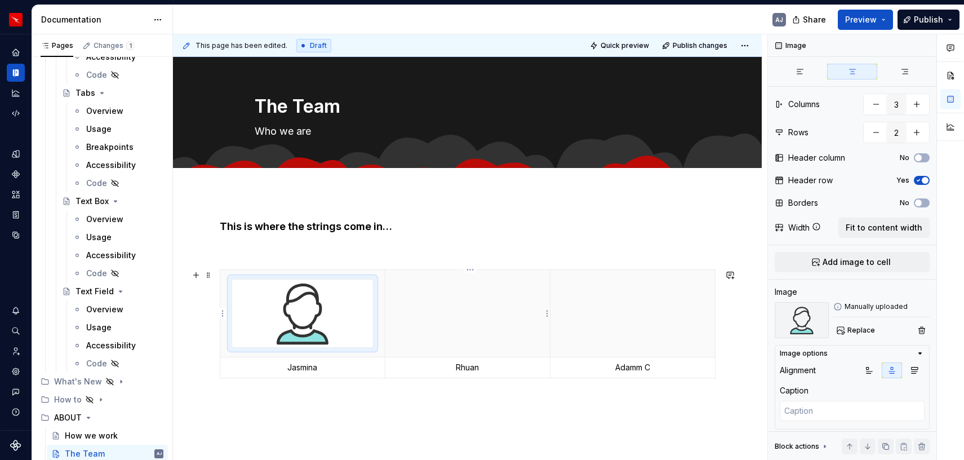
click at [453, 313] on th at bounding box center [467, 313] width 165 height 87
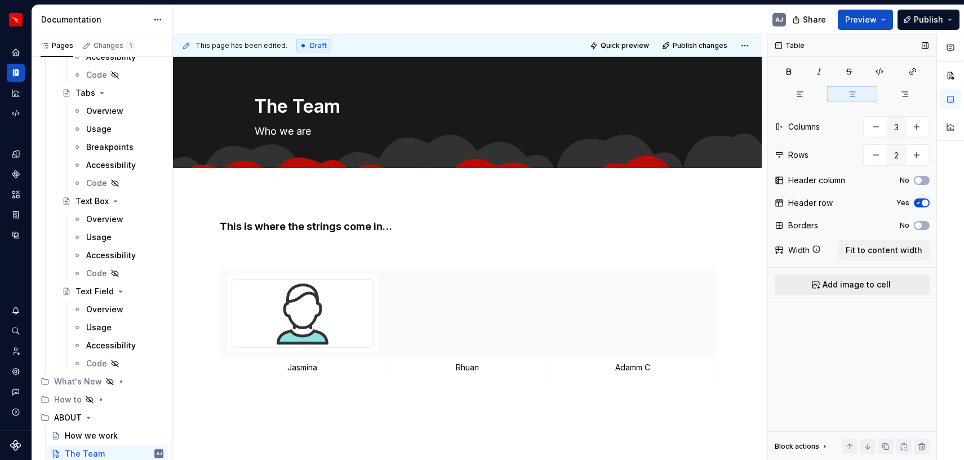
click at [820, 285] on button "Add image to cell" at bounding box center [852, 285] width 155 height 20
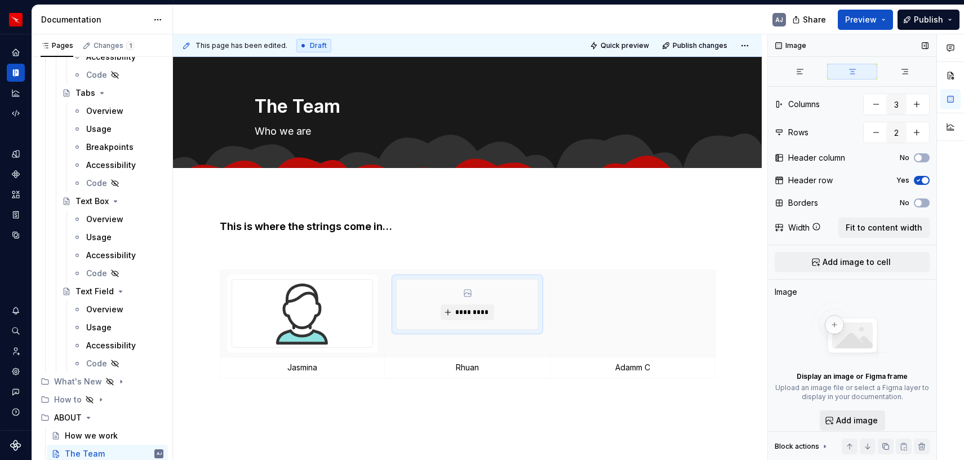
click at [848, 420] on span "Add image" at bounding box center [857, 420] width 42 height 11
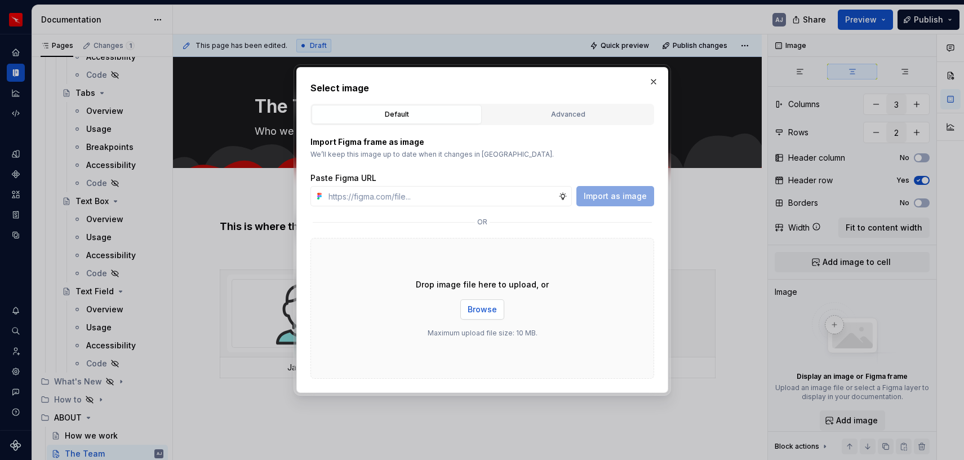
click at [489, 307] on span "Browse" at bounding box center [482, 309] width 29 height 11
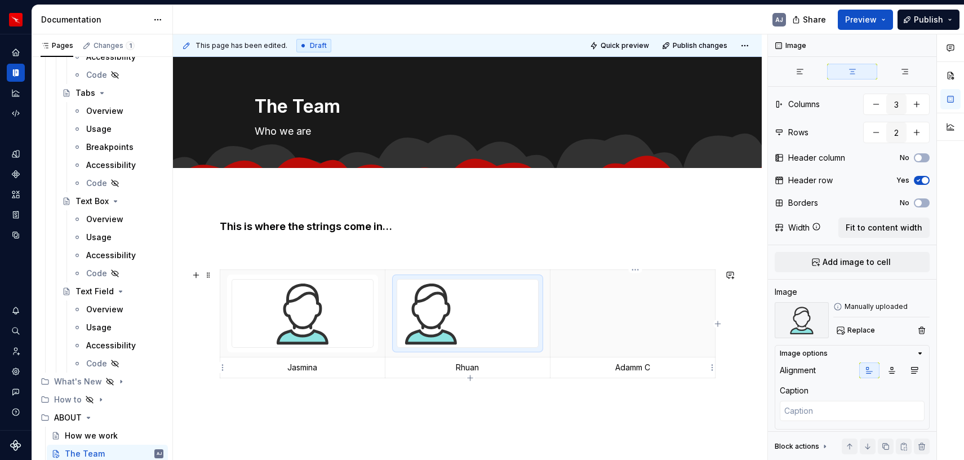
click at [632, 365] on p "Adamm C" at bounding box center [632, 367] width 151 height 11
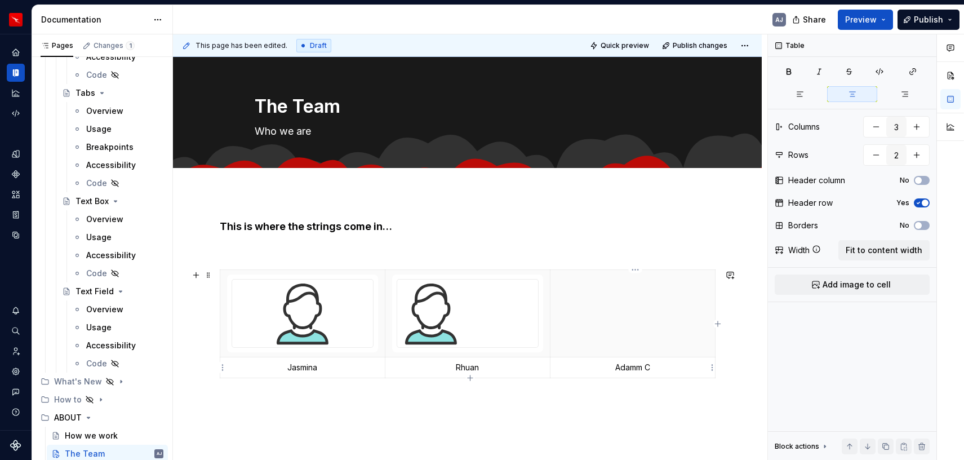
click at [632, 365] on p "Adamm C" at bounding box center [632, 367] width 151 height 11
click at [639, 365] on p "Adamm C" at bounding box center [632, 367] width 151 height 11
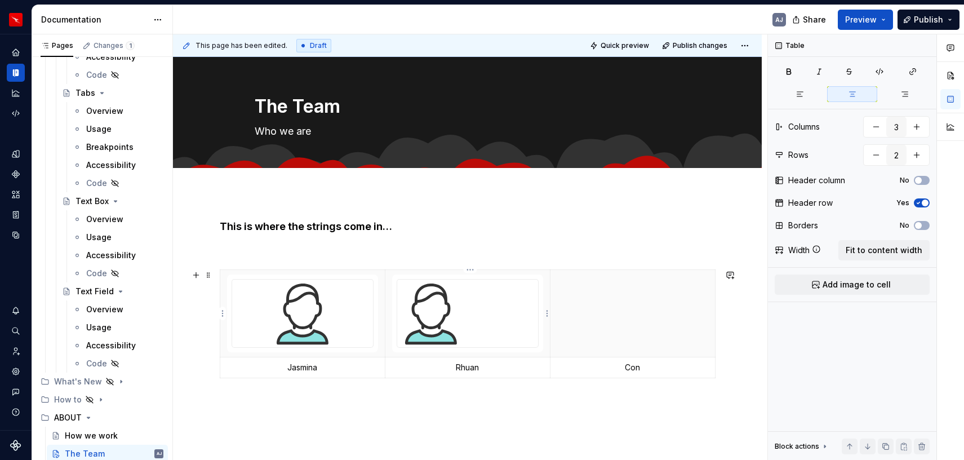
click at [428, 329] on img at bounding box center [431, 314] width 68 height 68
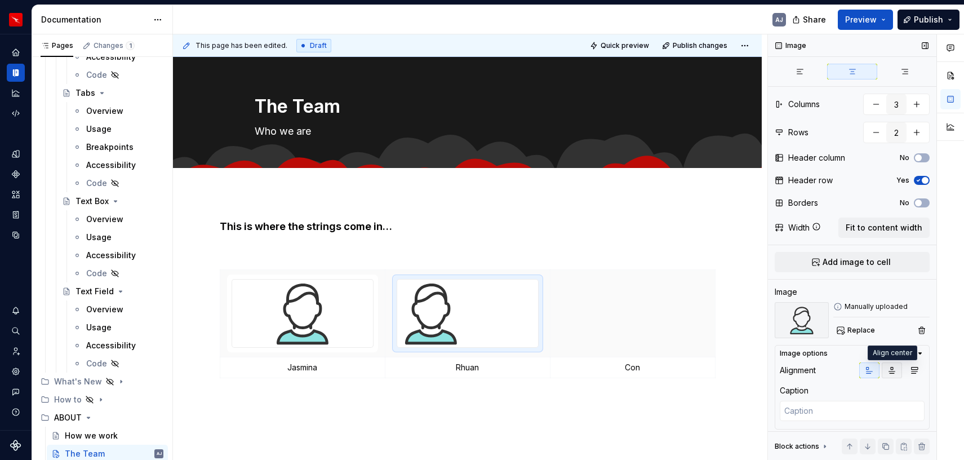
click at [883, 374] on icon "button" at bounding box center [892, 370] width 9 height 9
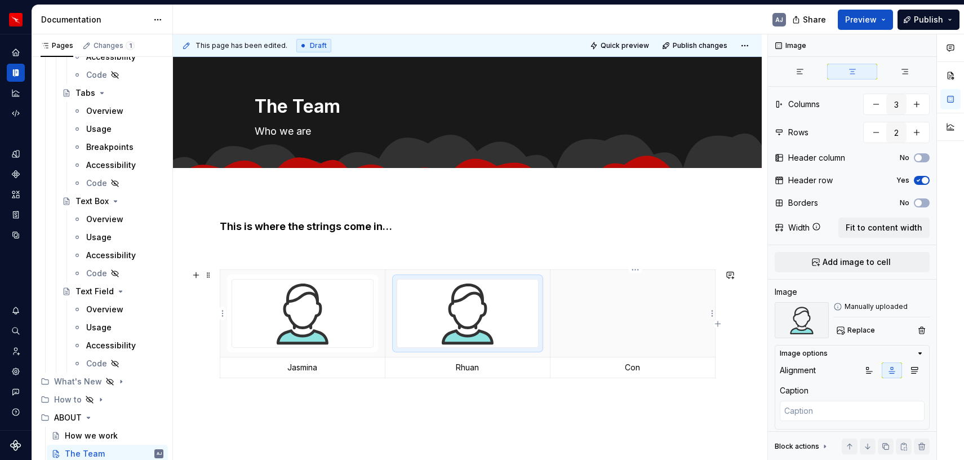
click at [633, 316] on th at bounding box center [632, 313] width 165 height 87
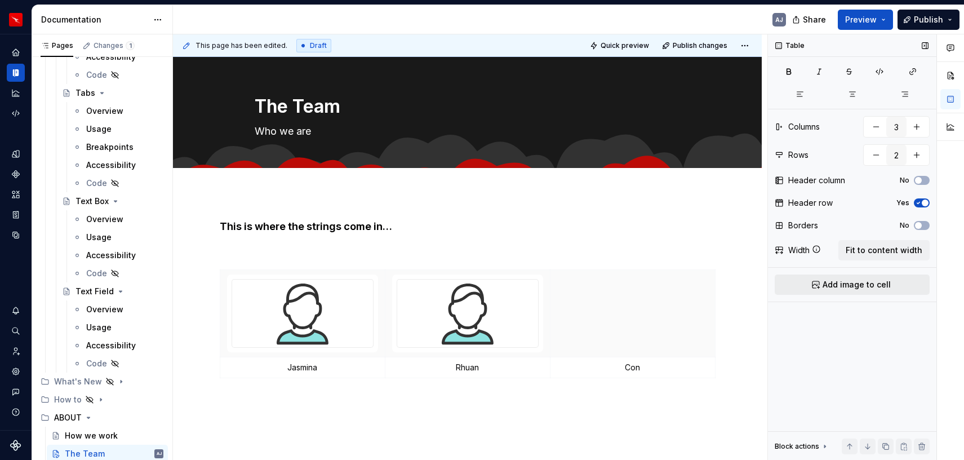
click at [823, 284] on button "Add image to cell" at bounding box center [852, 285] width 155 height 20
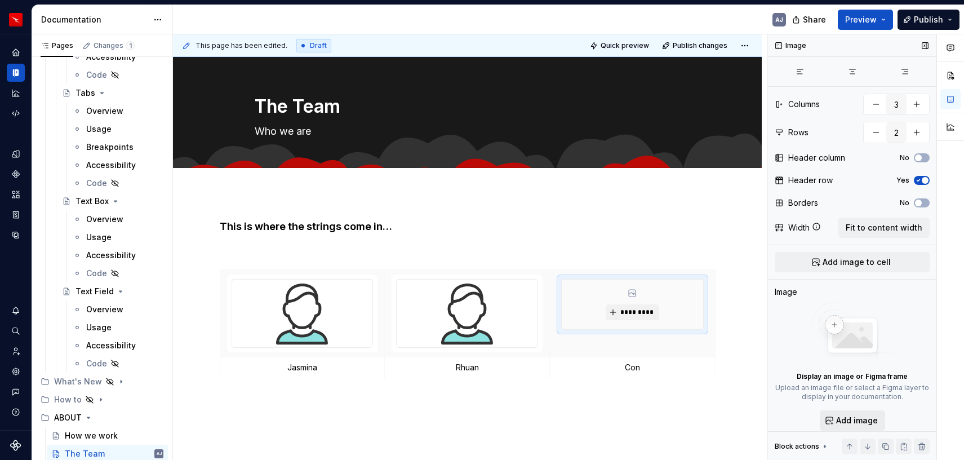
click at [837, 415] on span "Add image" at bounding box center [857, 420] width 42 height 11
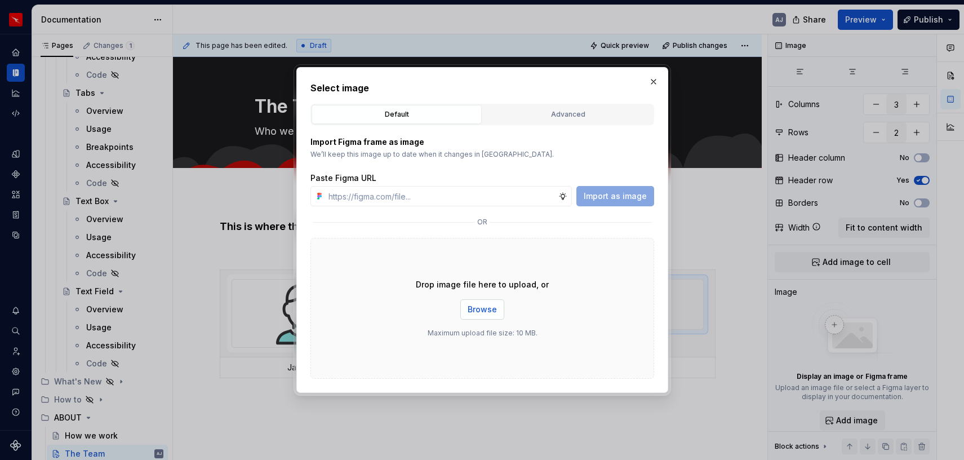
click at [483, 305] on span "Browse" at bounding box center [482, 309] width 29 height 11
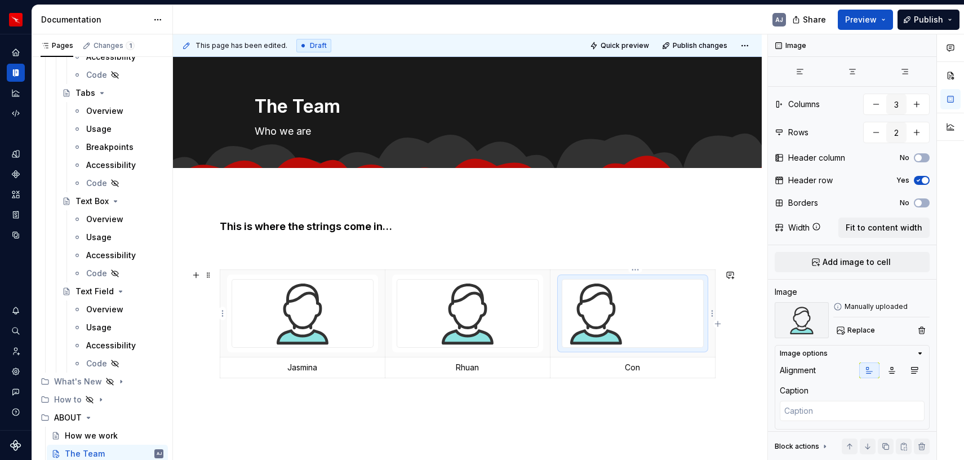
click at [594, 322] on img at bounding box center [597, 314] width 68 height 68
click at [883, 368] on icon "button" at bounding box center [892, 370] width 9 height 9
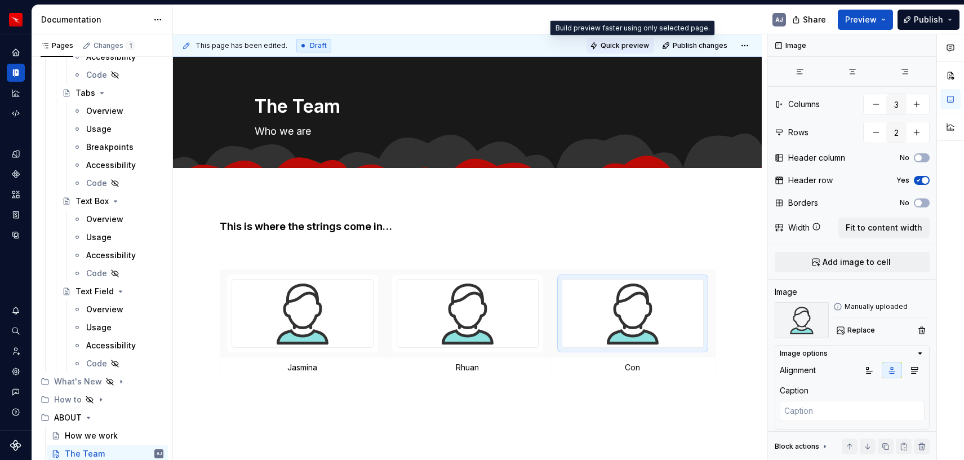
click at [634, 47] on span "Quick preview" at bounding box center [625, 45] width 48 height 9
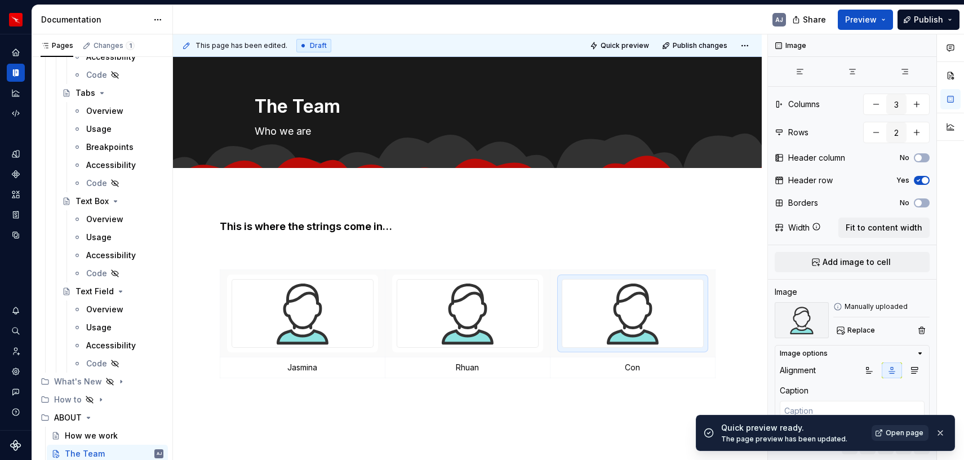
click at [883, 436] on span "Open page" at bounding box center [905, 432] width 38 height 9
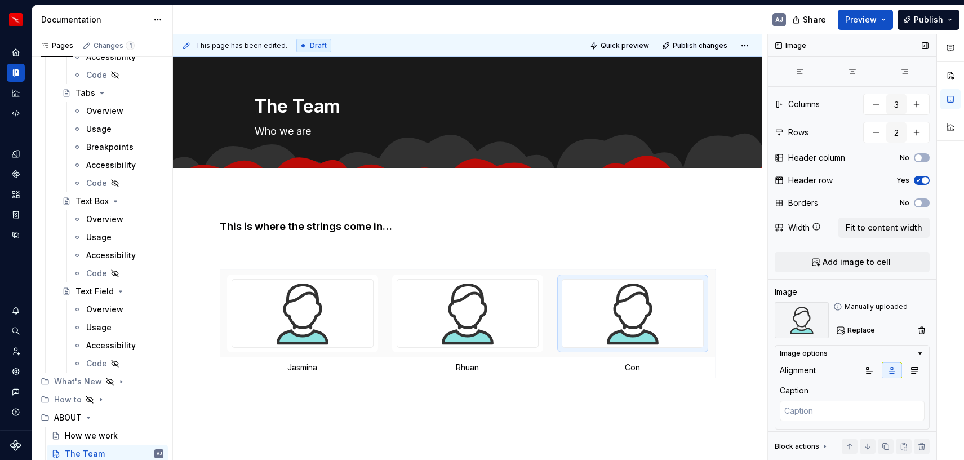
click at [883, 183] on icon "button" at bounding box center [918, 180] width 9 height 7
click at [628, 41] on span "Quick preview" at bounding box center [625, 45] width 48 height 9
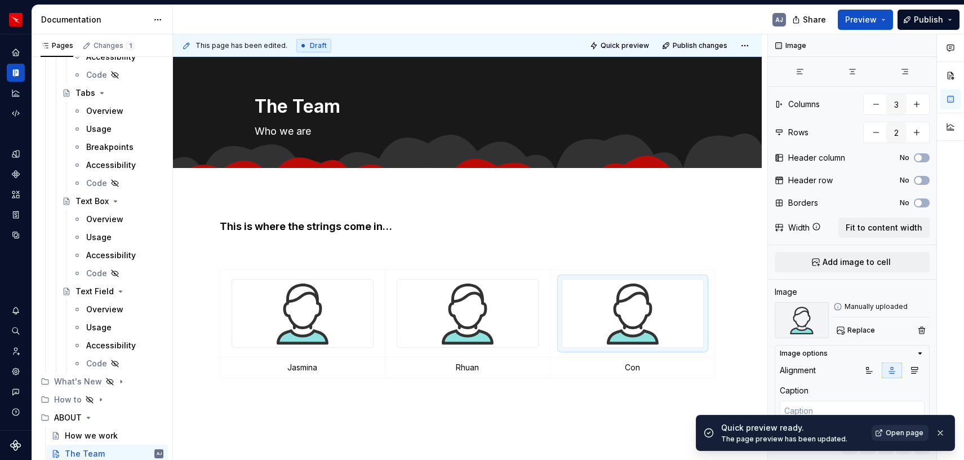
click at [883, 431] on span "Open page" at bounding box center [905, 432] width 38 height 9
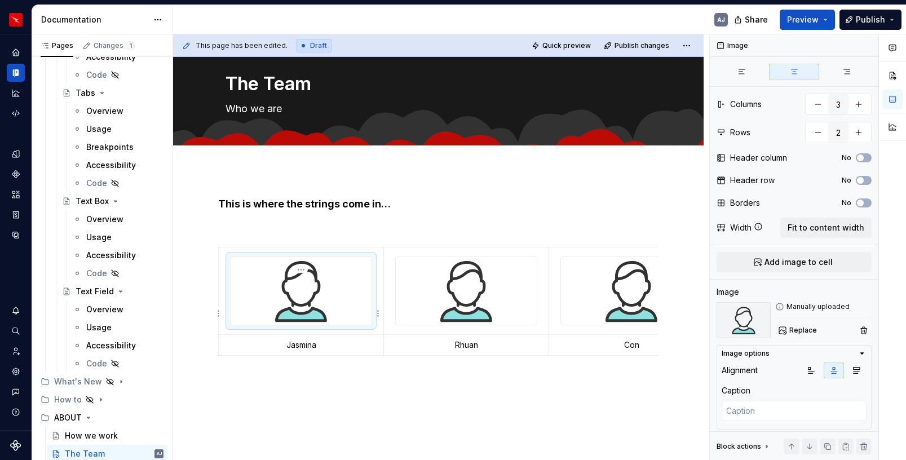
scroll to position [25, 0]
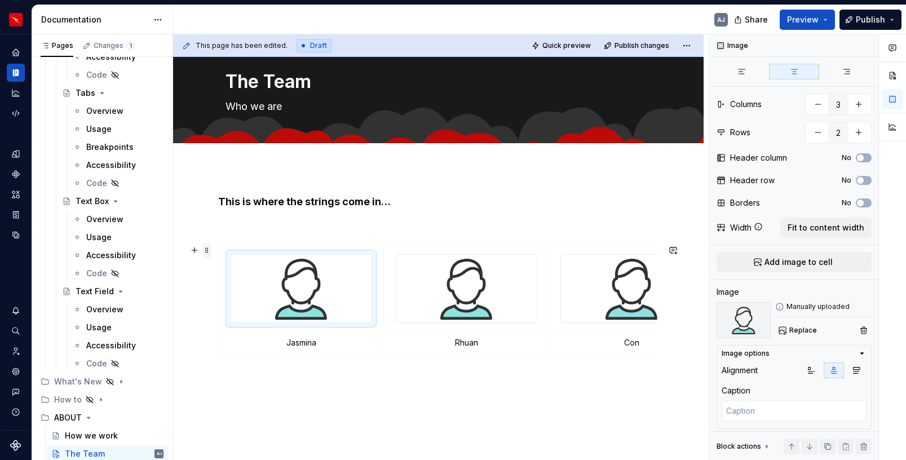
click at [209, 251] on span at bounding box center [206, 250] width 9 height 16
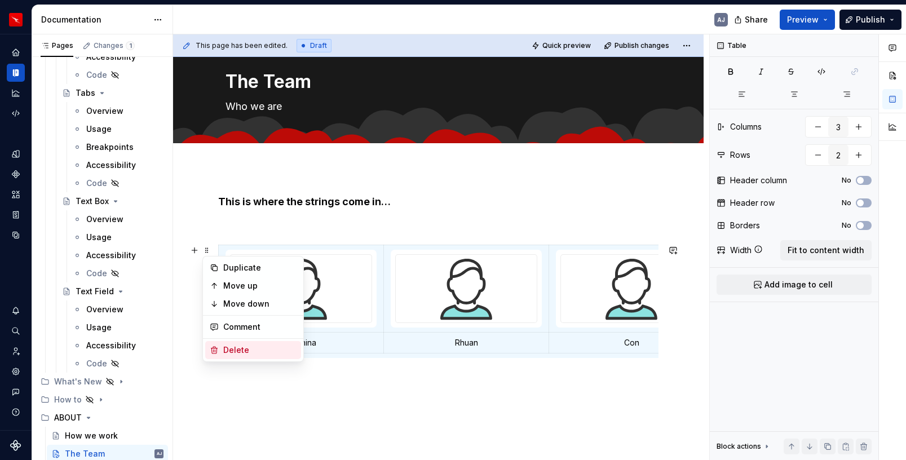
click at [249, 347] on div "Delete" at bounding box center [259, 349] width 73 height 11
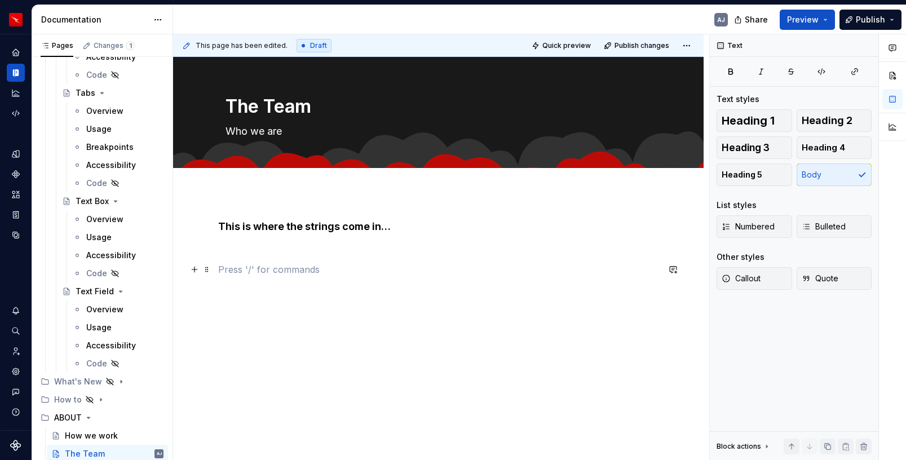
click at [261, 268] on p at bounding box center [438, 270] width 440 height 14
click at [261, 225] on h4 "This is where the strings come in…" at bounding box center [438, 227] width 440 height 14
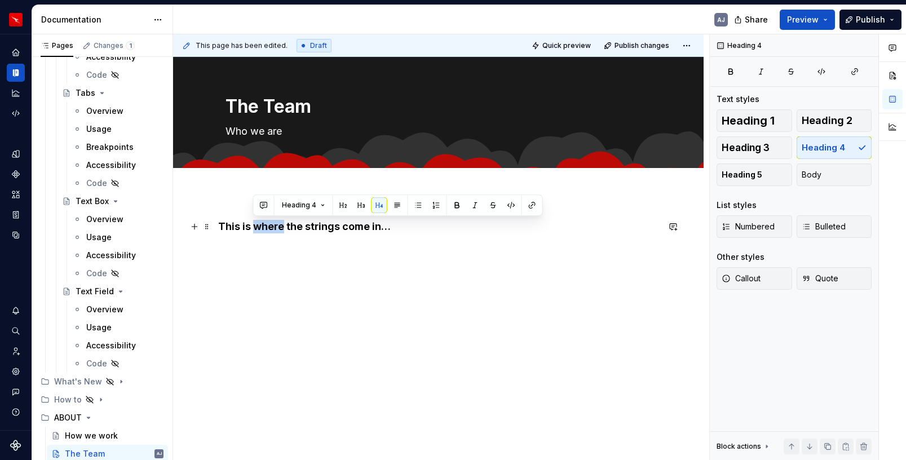
click at [261, 225] on h4 "This is where the strings come in…" at bounding box center [438, 227] width 440 height 14
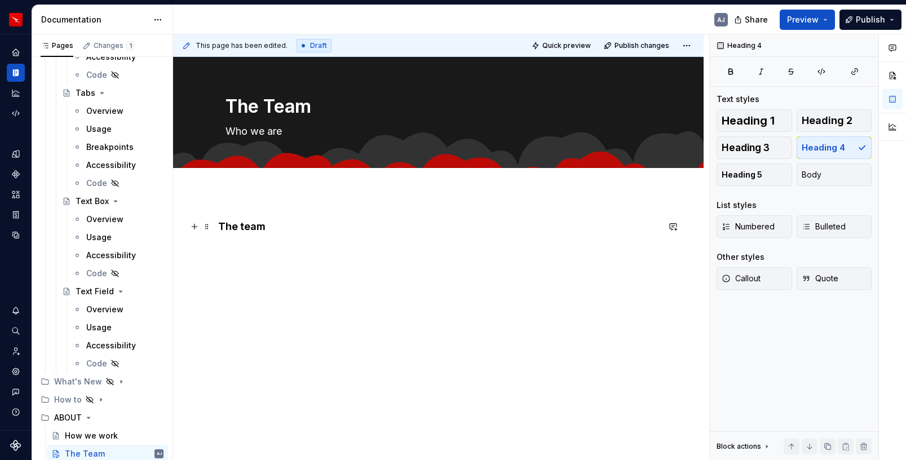
click at [246, 224] on h4 "The team" at bounding box center [438, 227] width 440 height 14
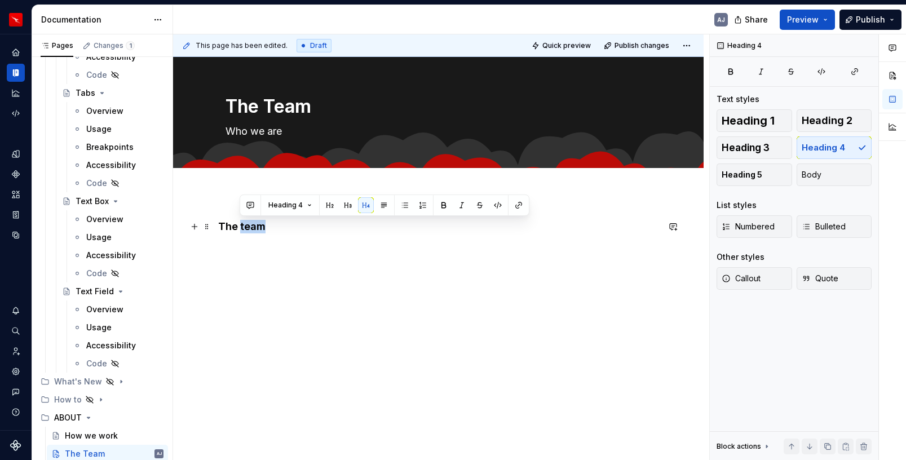
click at [246, 224] on h4 "The team" at bounding box center [438, 227] width 440 height 14
click at [306, 205] on button "button" at bounding box center [308, 205] width 16 height 16
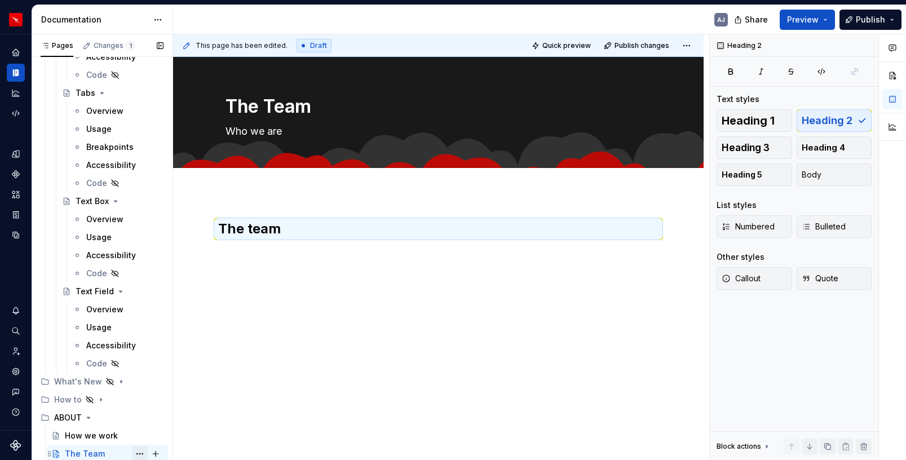
click at [139, 454] on button "Page tree" at bounding box center [140, 454] width 16 height 16
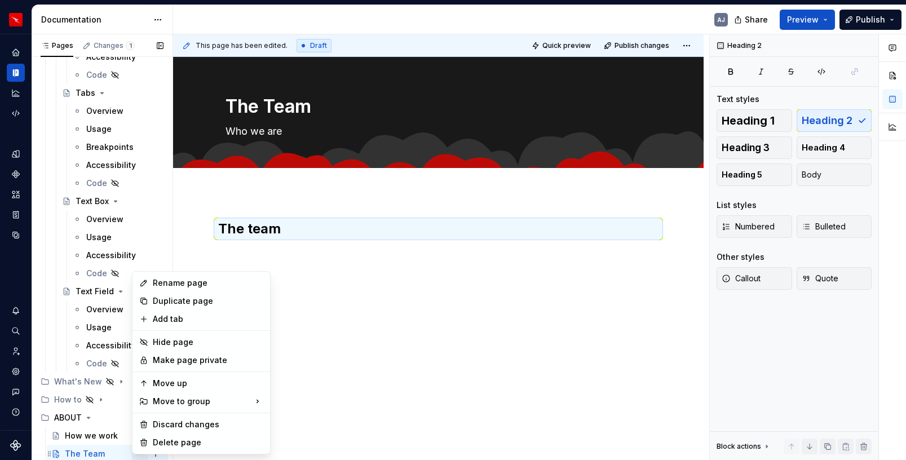
scroll to position [3, 0]
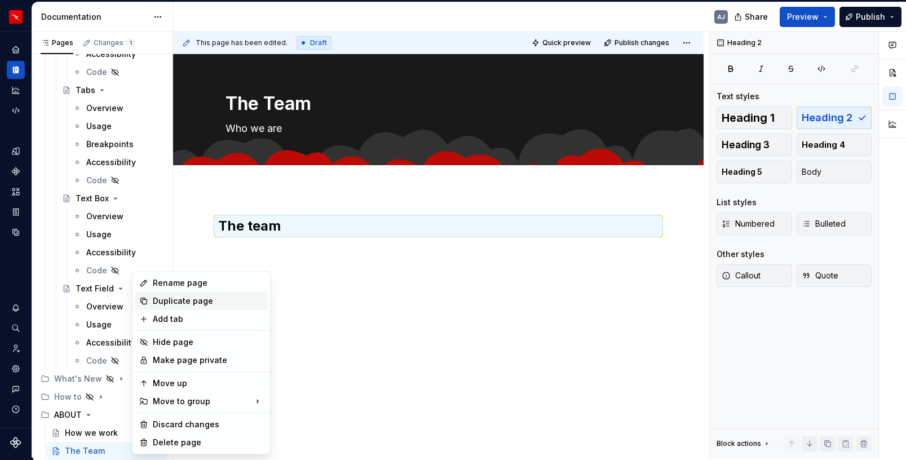
type textarea "*"
click at [176, 290] on div "Rename page" at bounding box center [201, 283] width 133 height 18
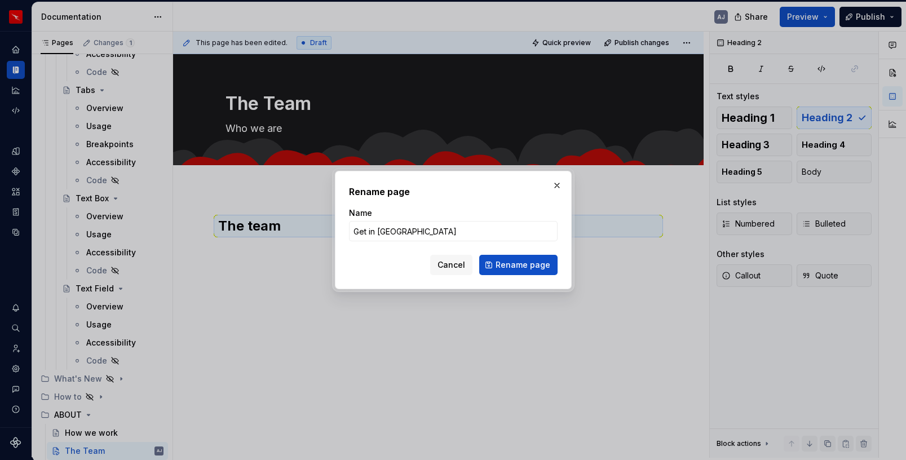
type input "Get in touch"
click at [516, 270] on span "Rename page" at bounding box center [522, 264] width 55 height 11
type textarea "*"
type textarea "Get in touch"
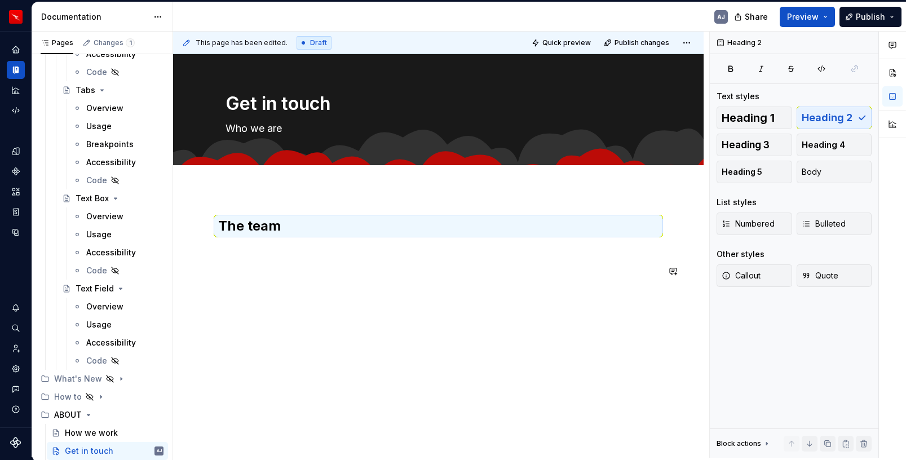
click at [269, 281] on div "The team" at bounding box center [438, 254] width 440 height 74
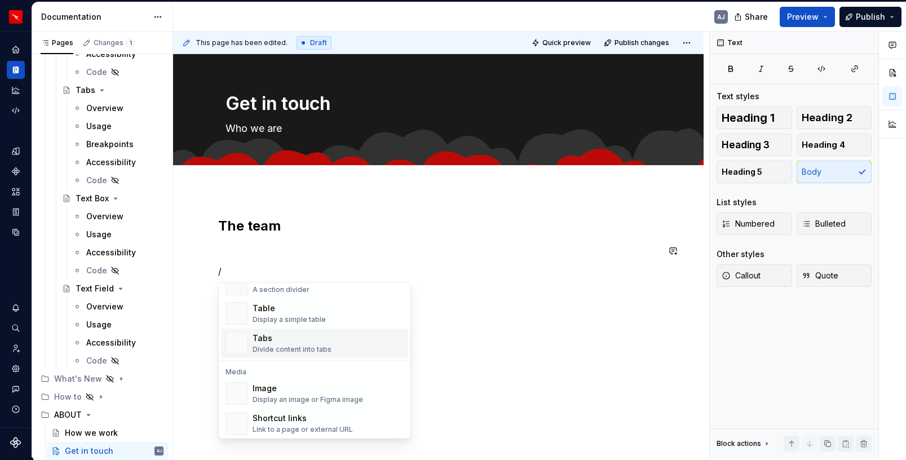
scroll to position [409, 0]
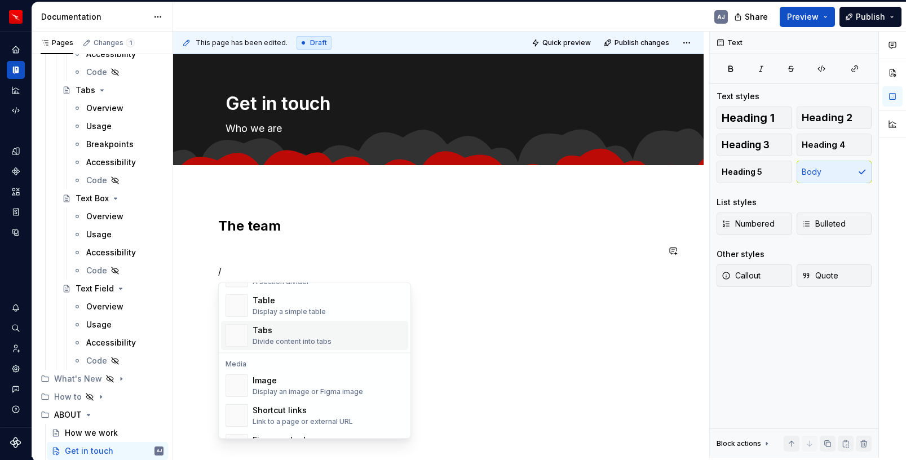
click at [272, 336] on div "Tabs" at bounding box center [292, 330] width 79 height 11
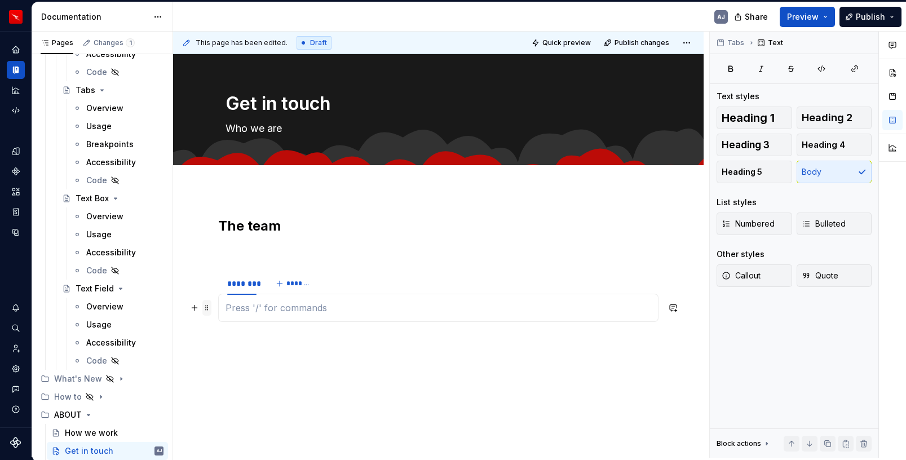
click at [208, 307] on span at bounding box center [206, 308] width 9 height 16
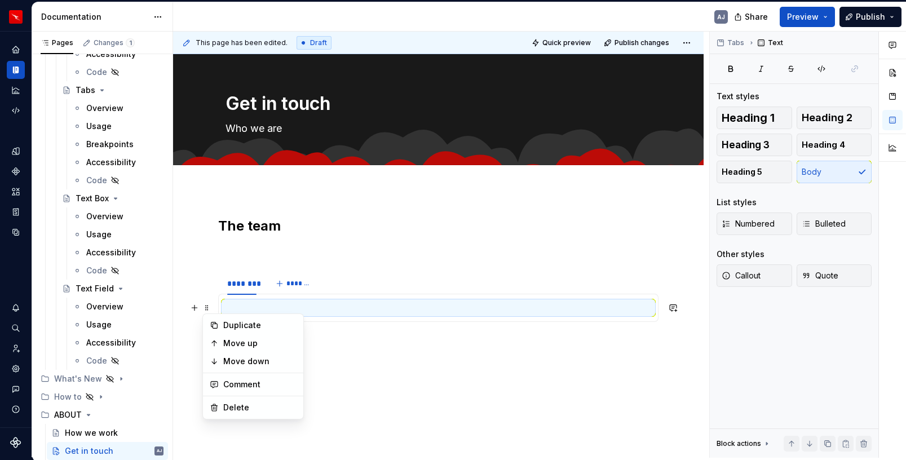
click at [226, 254] on p at bounding box center [438, 251] width 440 height 14
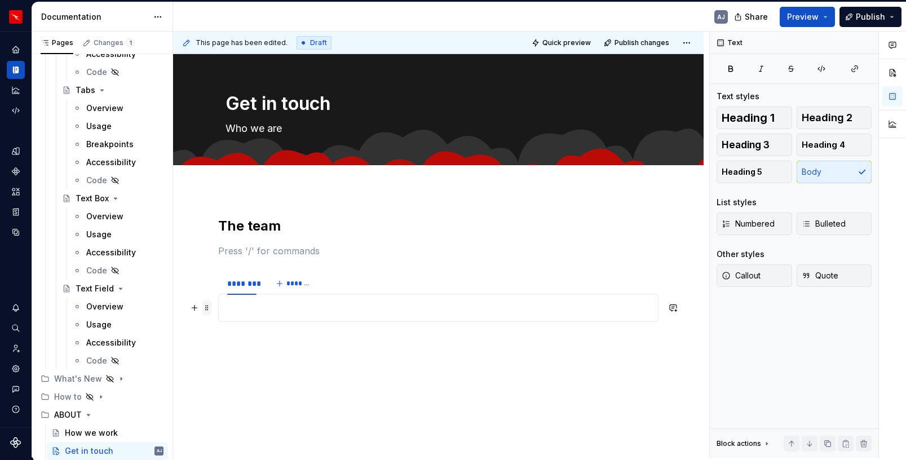
click at [210, 306] on span at bounding box center [206, 308] width 9 height 16
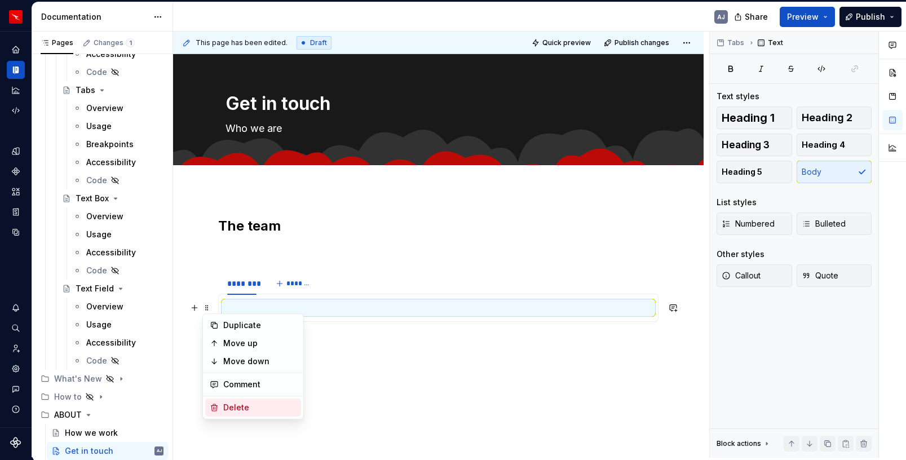
click at [241, 403] on div "Delete" at bounding box center [259, 407] width 73 height 11
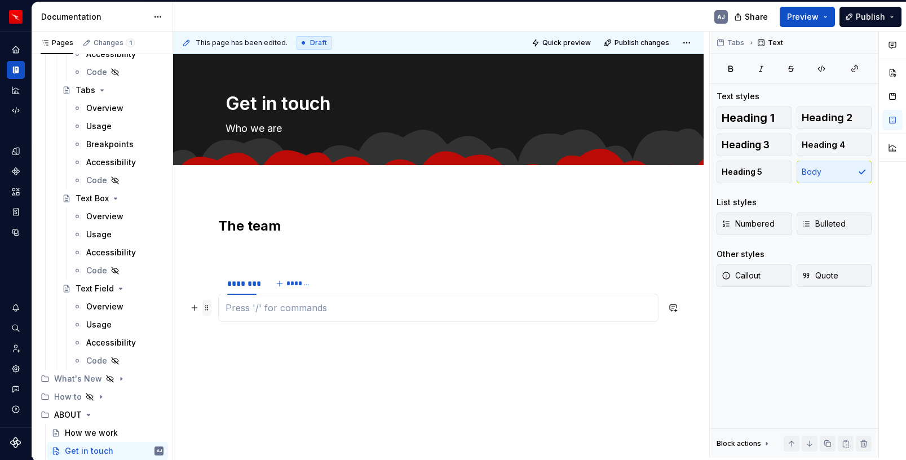
click at [206, 308] on span at bounding box center [206, 308] width 9 height 16
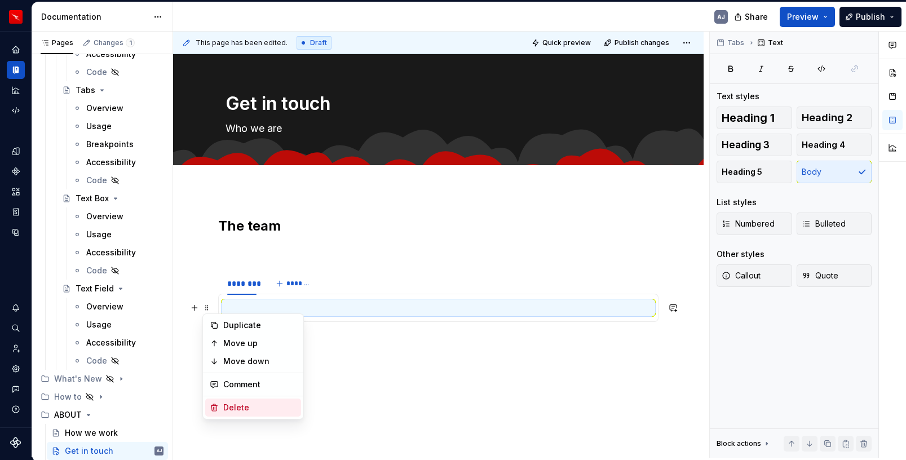
click at [223, 408] on div "Delete" at bounding box center [259, 407] width 73 height 11
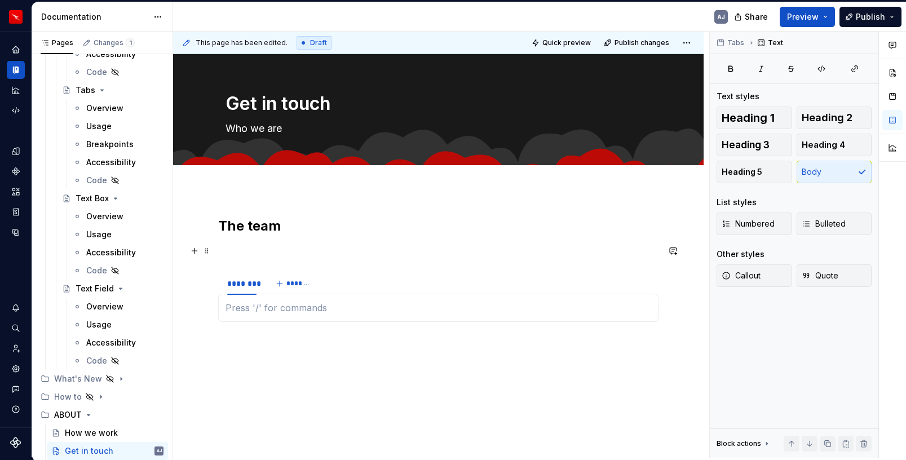
click at [223, 255] on p at bounding box center [438, 251] width 440 height 14
click at [207, 277] on span at bounding box center [206, 278] width 9 height 16
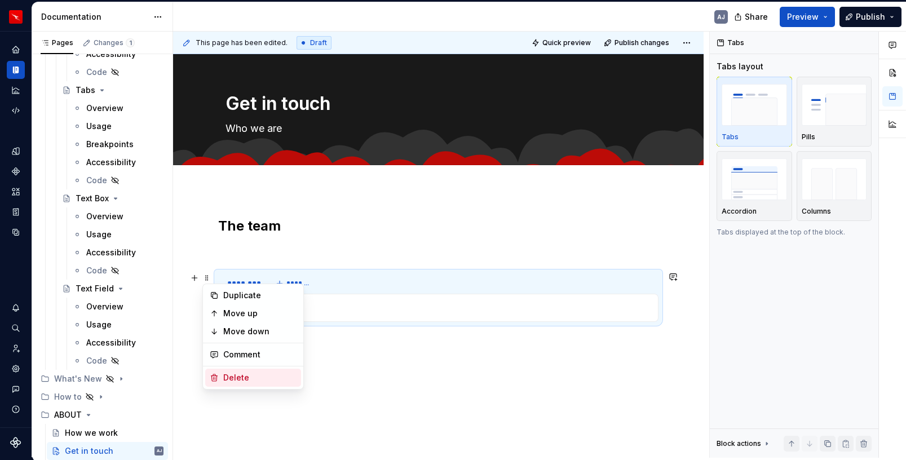
click at [232, 375] on div "Delete" at bounding box center [259, 377] width 73 height 11
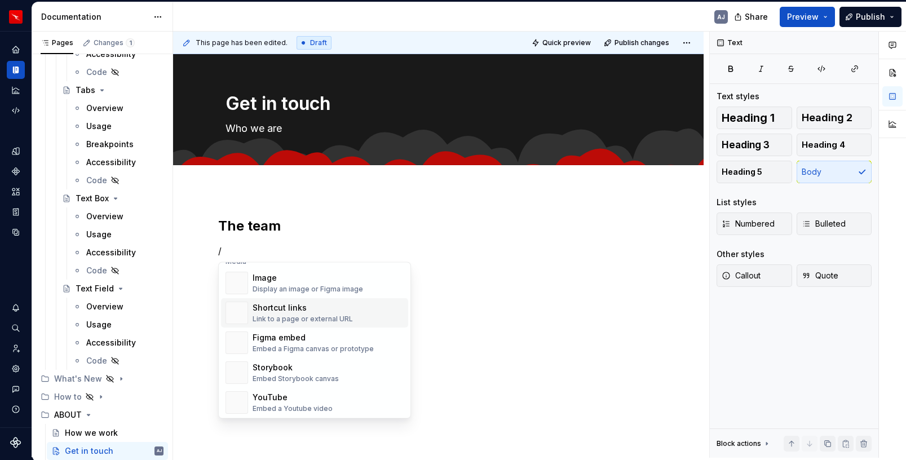
scroll to position [492, 0]
click at [271, 315] on div "Link to a page or external URL" at bounding box center [303, 319] width 100 height 9
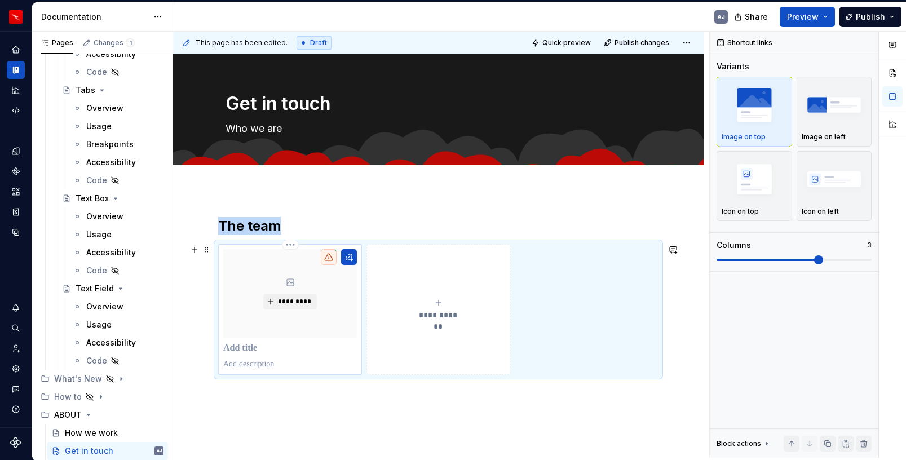
click at [249, 348] on p at bounding box center [290, 348] width 134 height 11
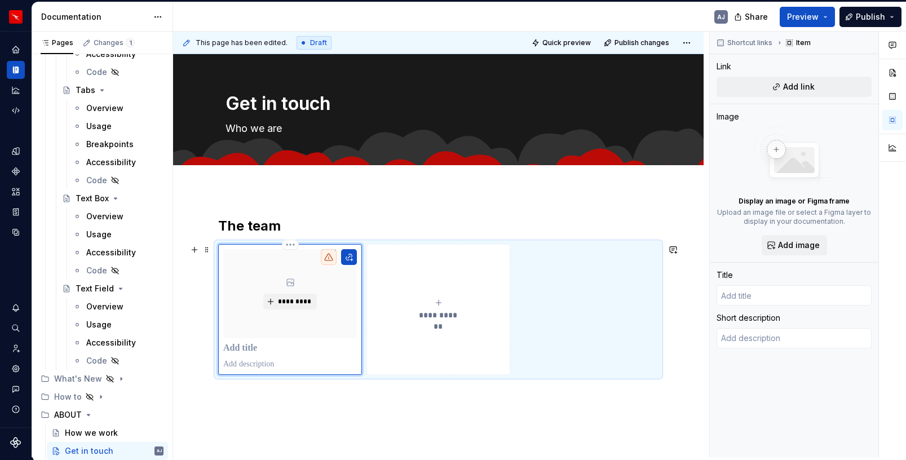
click at [249, 348] on p at bounding box center [290, 348] width 134 height 11
click at [348, 258] on button "button" at bounding box center [349, 257] width 16 height 16
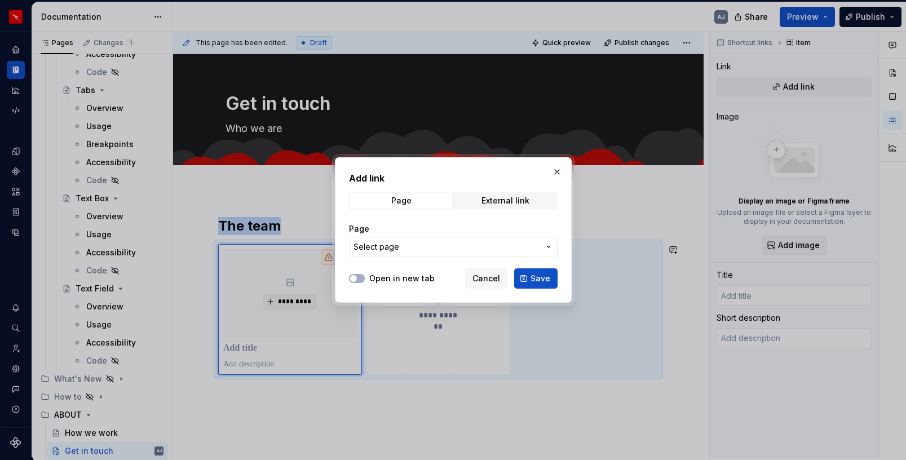
click at [388, 251] on span "Select page" at bounding box center [376, 246] width 46 height 11
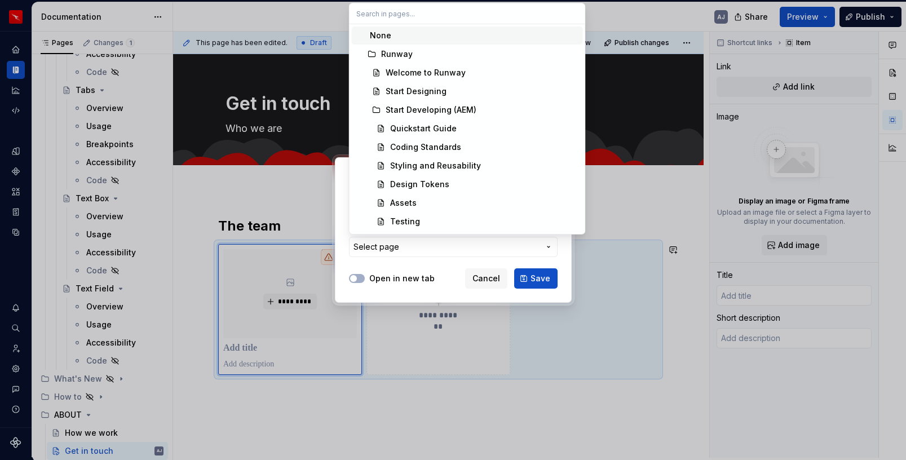
click at [447, 265] on div "Add link Page External link Page Select page Open in new tab Cancel Save" at bounding box center [453, 230] width 906 height 460
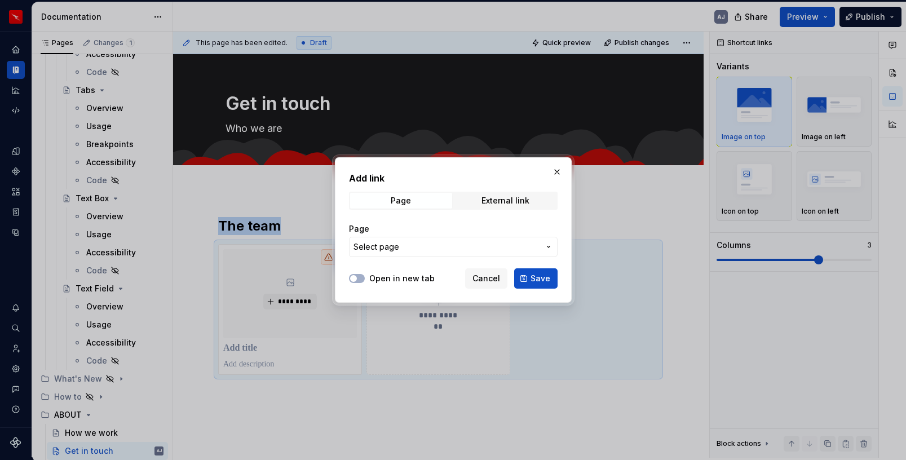
click at [417, 240] on button "Select page" at bounding box center [453, 247] width 209 height 20
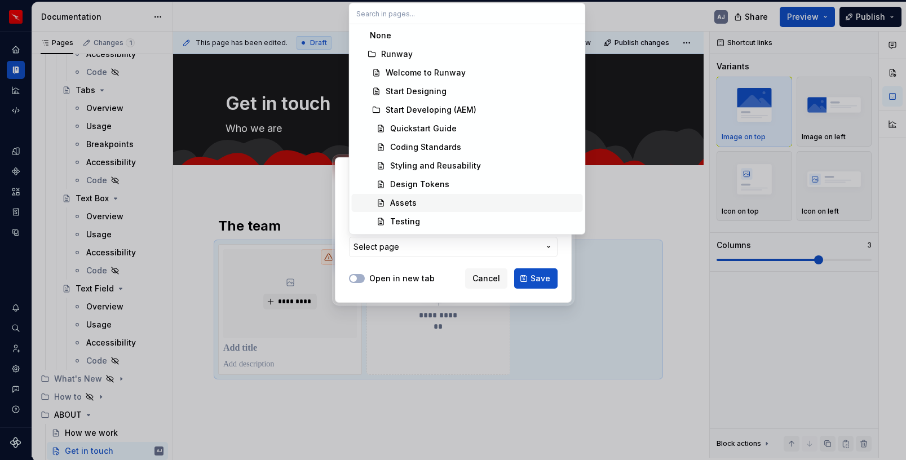
click at [491, 280] on div "Add link Page External link Page Select page Open in new tab Cancel Save" at bounding box center [453, 230] width 906 height 460
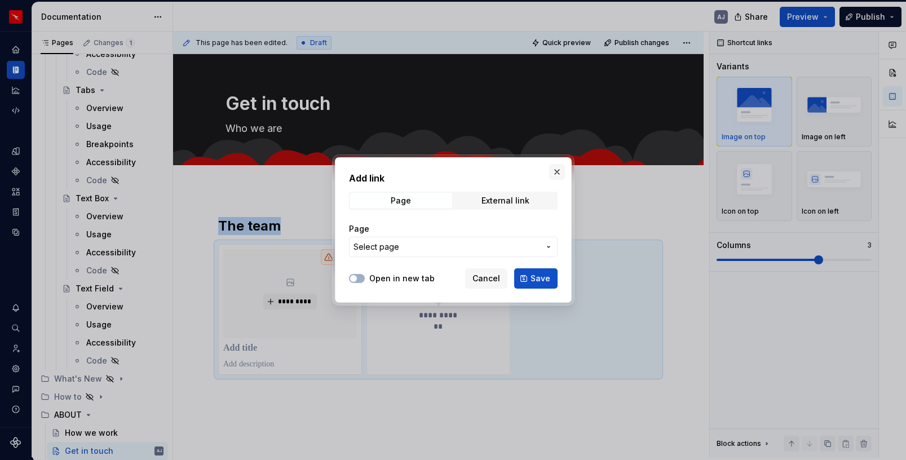
click at [554, 165] on button "button" at bounding box center [557, 172] width 16 height 16
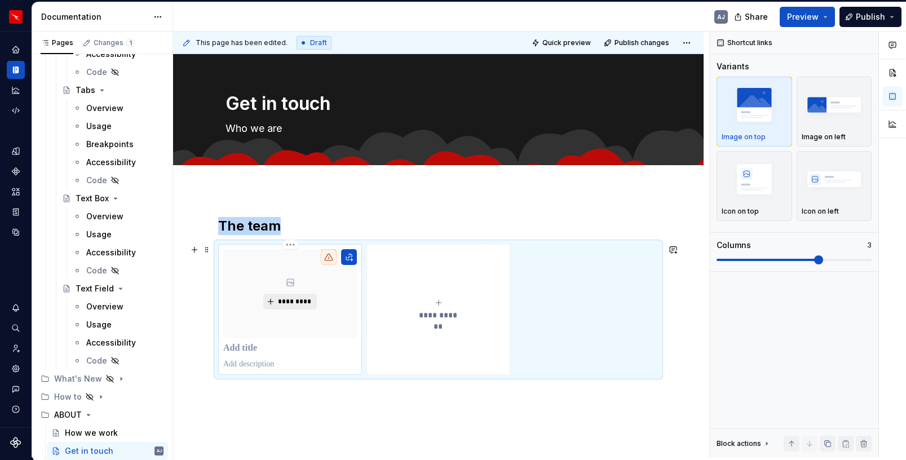
click at [282, 295] on button "*********" at bounding box center [290, 302] width 54 height 16
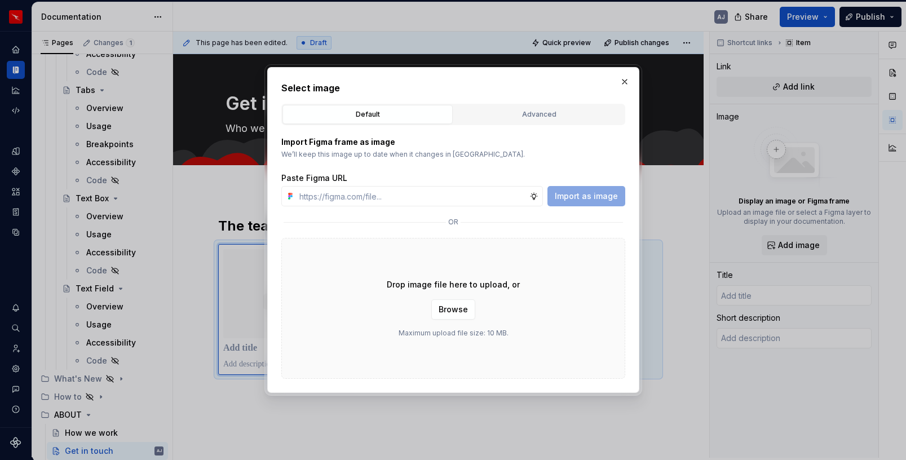
click at [375, 117] on div "Default" at bounding box center [367, 114] width 162 height 11
click at [370, 140] on p "Import Figma frame as image" at bounding box center [453, 141] width 344 height 11
click at [563, 108] on button "Advanced" at bounding box center [539, 114] width 170 height 19
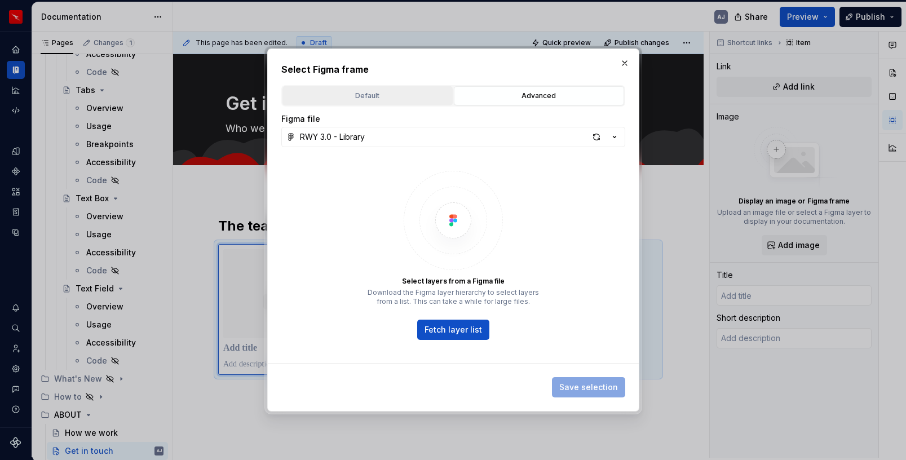
click at [389, 99] on div "Default" at bounding box center [367, 95] width 162 height 11
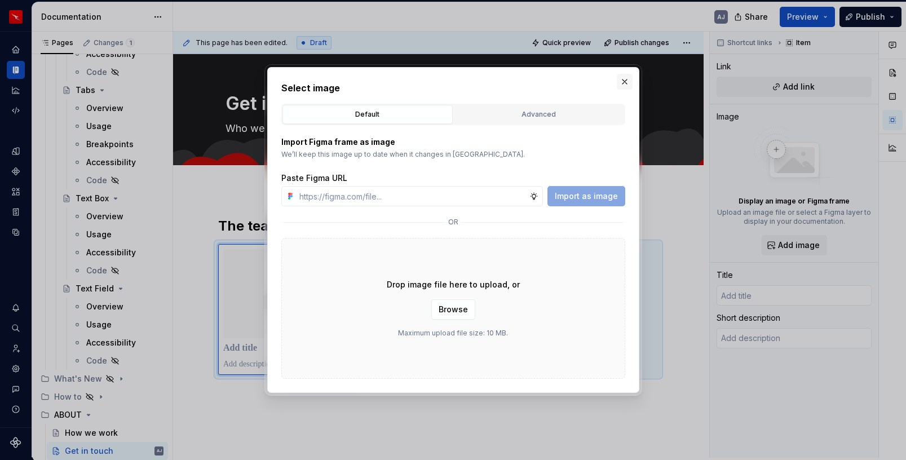
click at [626, 78] on button "button" at bounding box center [625, 82] width 16 height 16
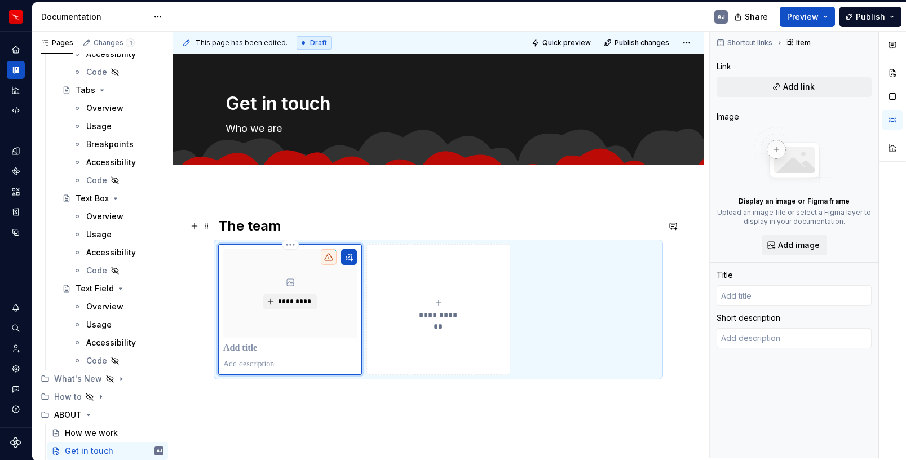
click at [435, 218] on h2 "The team" at bounding box center [438, 226] width 440 height 18
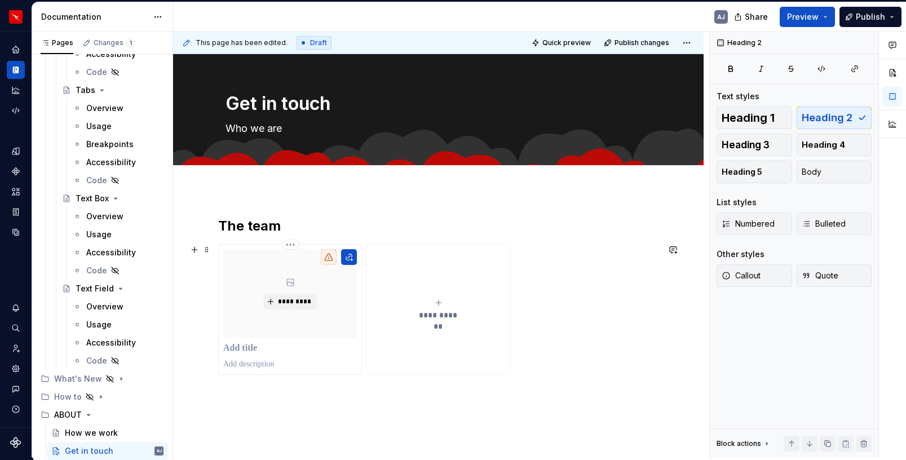
scroll to position [70, 0]
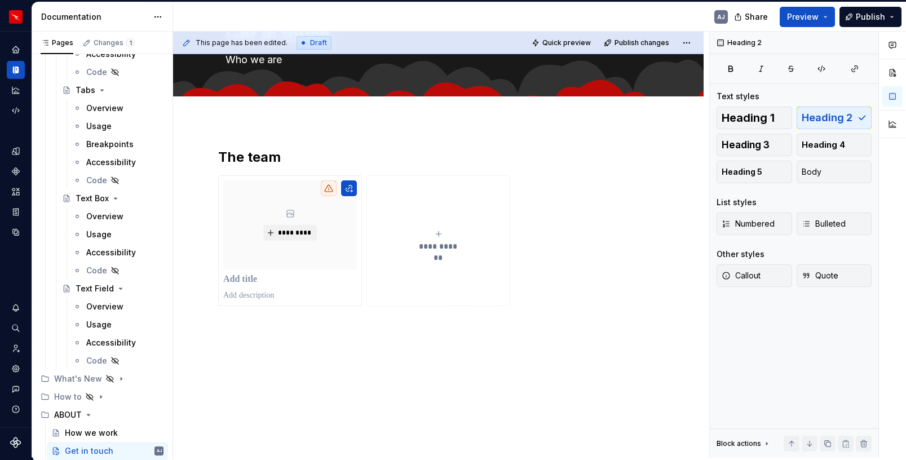
type textarea "*"
